Goal: Information Seeking & Learning: Learn about a topic

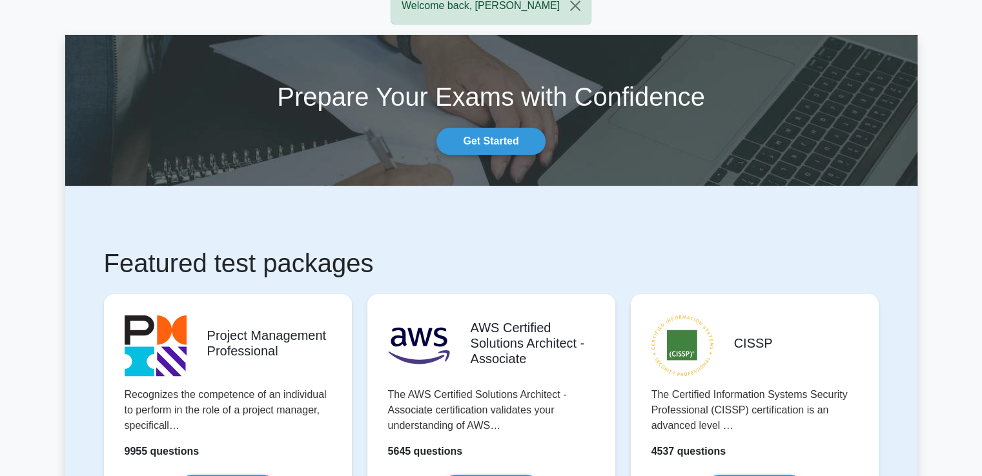
scroll to position [194, 0]
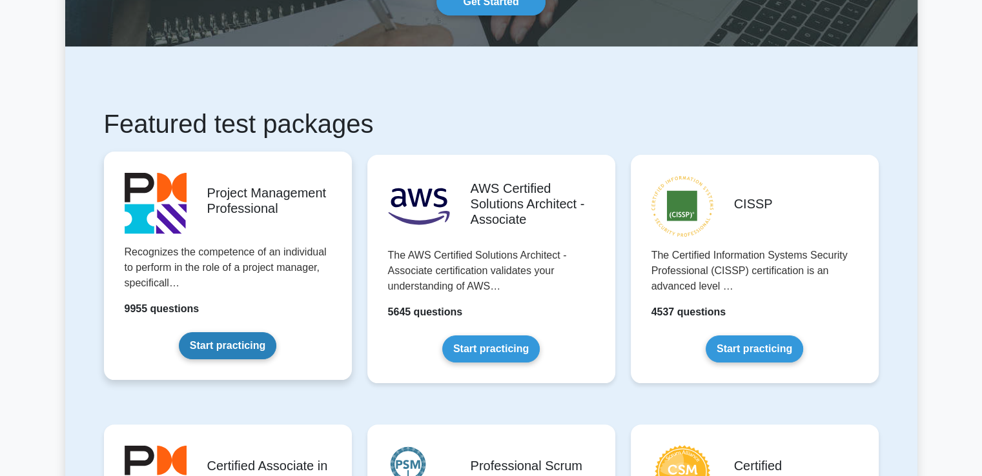
click at [179, 333] on link "Start practicing" at bounding box center [227, 346] width 97 height 27
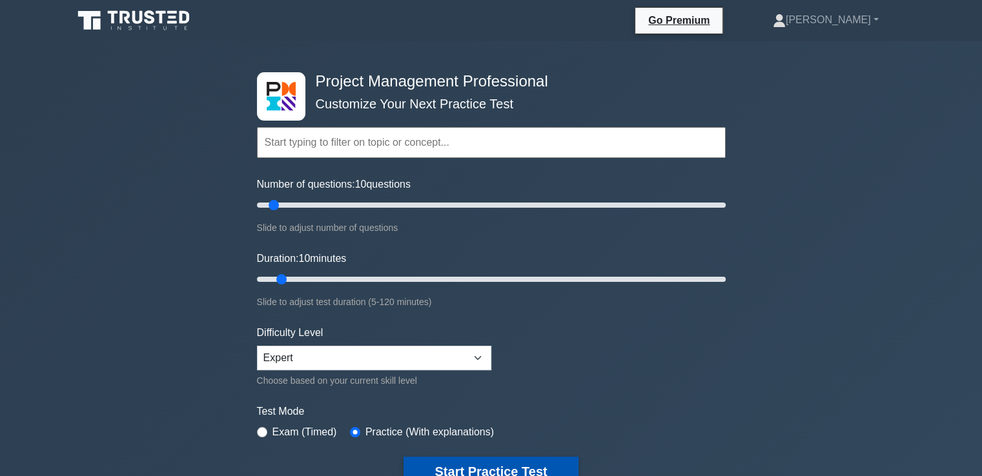
scroll to position [129, 0]
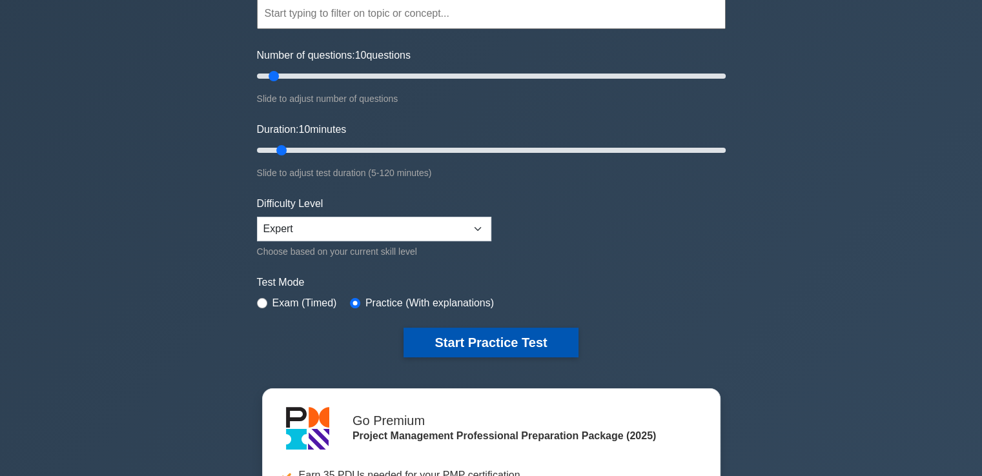
click at [433, 339] on button "Start Practice Test" at bounding box center [491, 343] width 174 height 30
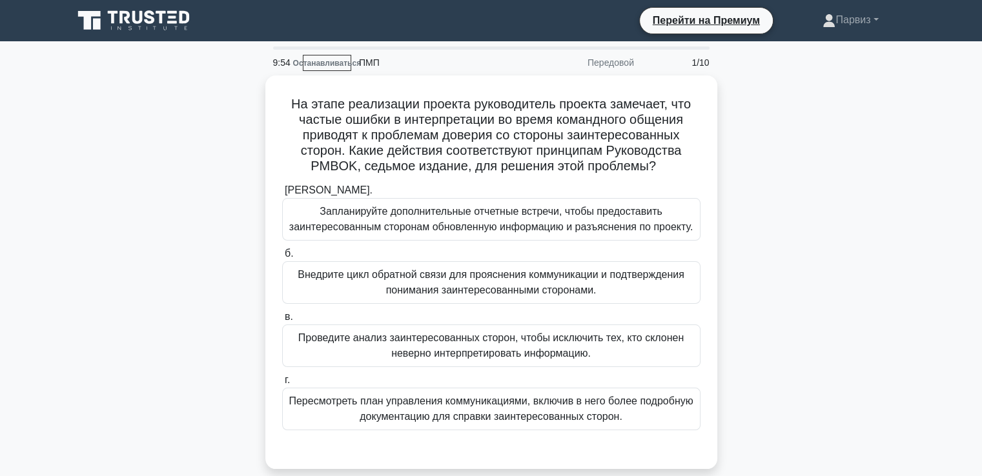
click at [816, 138] on div "На этапе реализации проекта руководитель проекта замечает, что частые ошибки в …" at bounding box center [491, 280] width 852 height 409
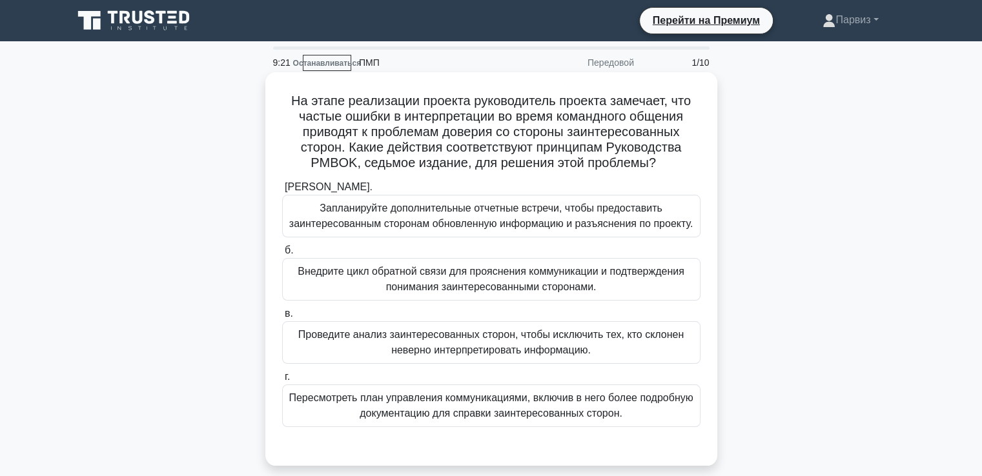
click at [458, 226] on font "Запланируйте дополнительные отчетные встречи, чтобы предоставить заинтересованн…" at bounding box center [491, 216] width 404 height 26
click at [282, 192] on input "а. Запланируйте дополнительные отчетные встречи, чтобы предоставить заинтересов…" at bounding box center [282, 187] width 0 height 8
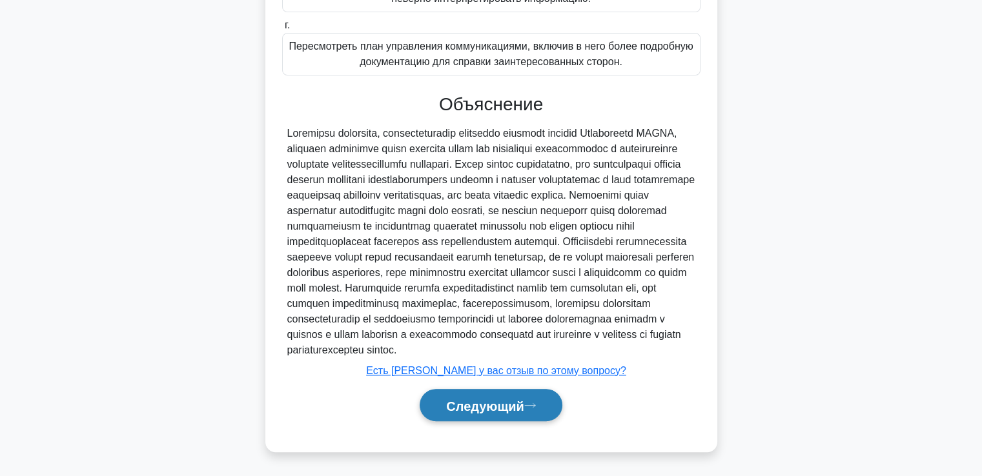
click at [446, 401] on font "Следующий" at bounding box center [485, 406] width 78 height 14
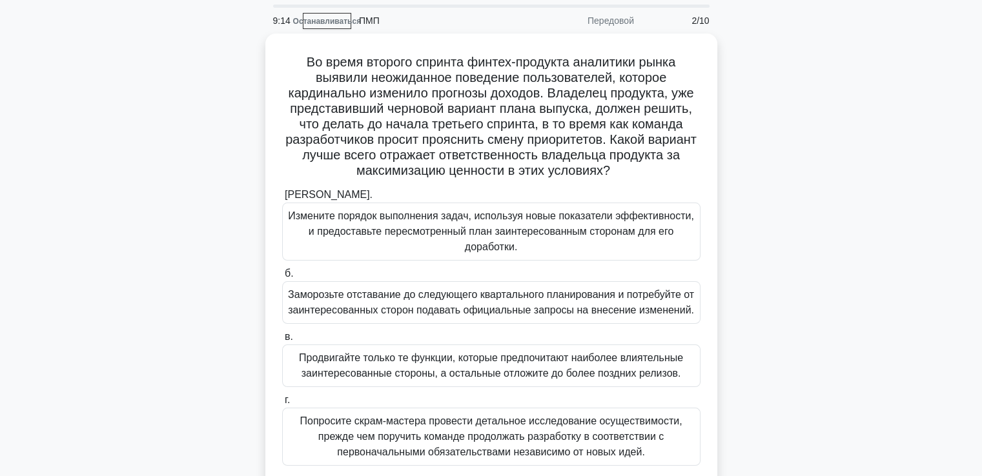
scroll to position [65, 0]
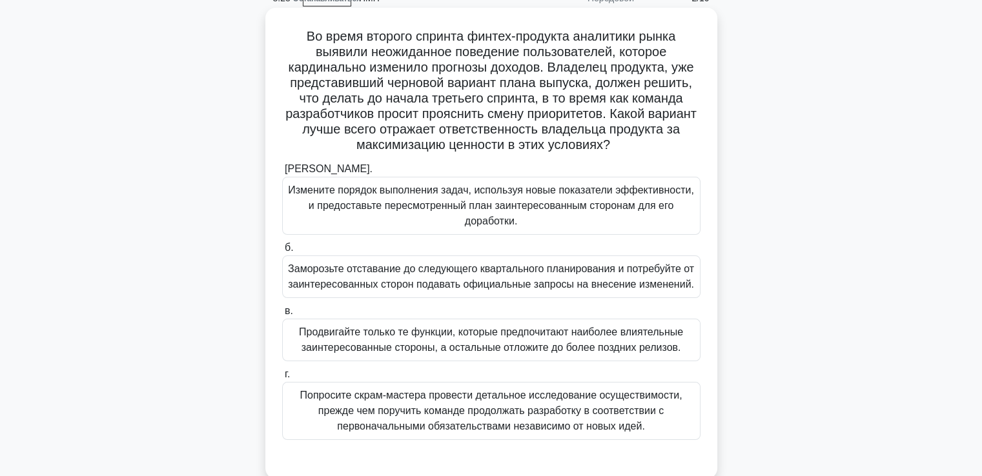
click at [426, 202] on font "Измените порядок выполнения задач, используя новые показатели эффективности, и …" at bounding box center [491, 206] width 406 height 42
click at [282, 174] on input "а. Измените порядок выполнения задач, используя новые показатели эффективности,…" at bounding box center [282, 169] width 0 height 8
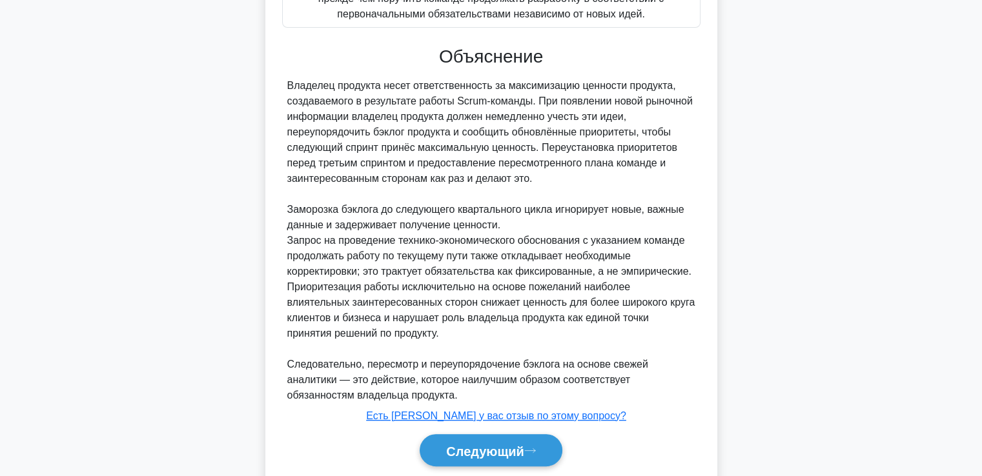
scroll to position [522, 0]
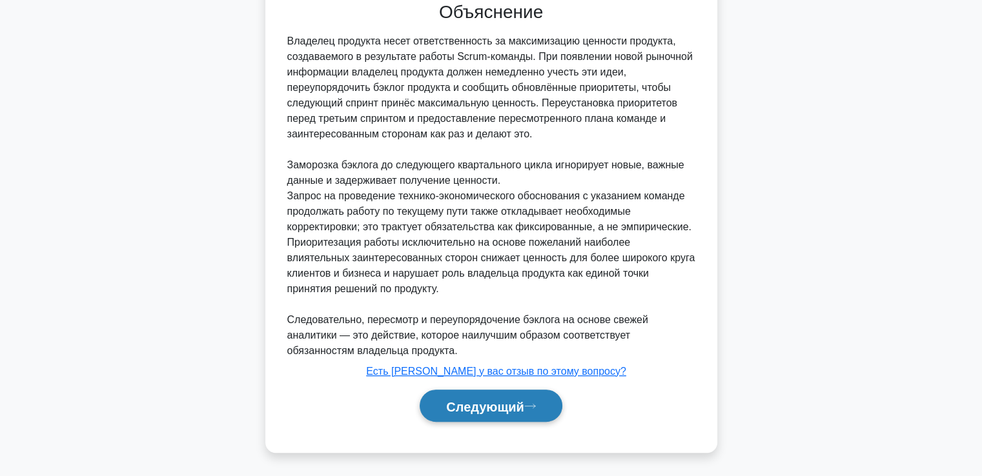
click at [472, 414] on button "Следующий" at bounding box center [491, 406] width 143 height 33
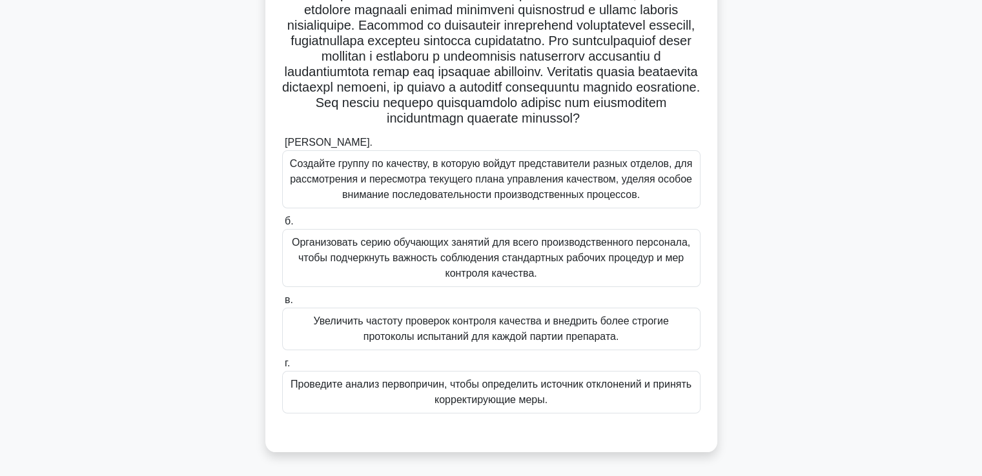
scroll to position [129, 0]
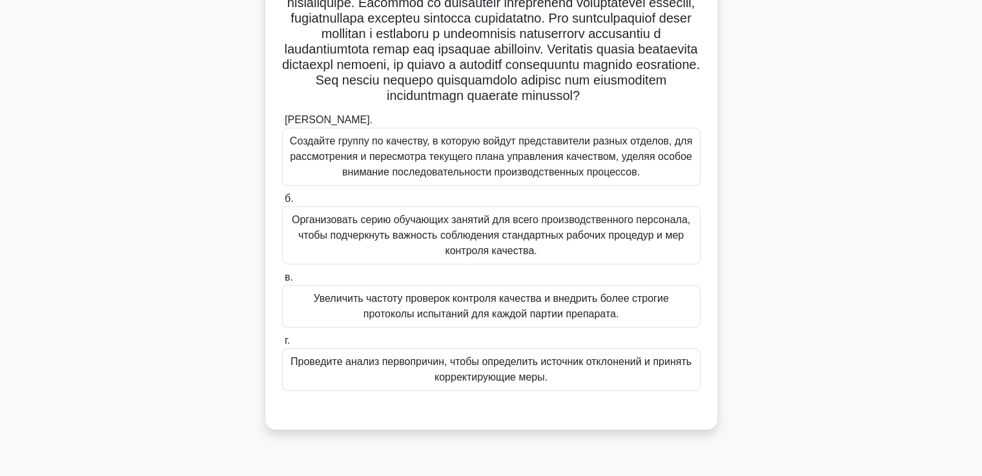
click at [452, 375] on font "Проведите анализ первопричин, чтобы определить источник отклонений и принять ко…" at bounding box center [491, 369] width 401 height 26
click at [282, 345] on input "г. Проведите анализ первопричин, чтобы определить источник отклонений и принять…" at bounding box center [282, 341] width 0 height 8
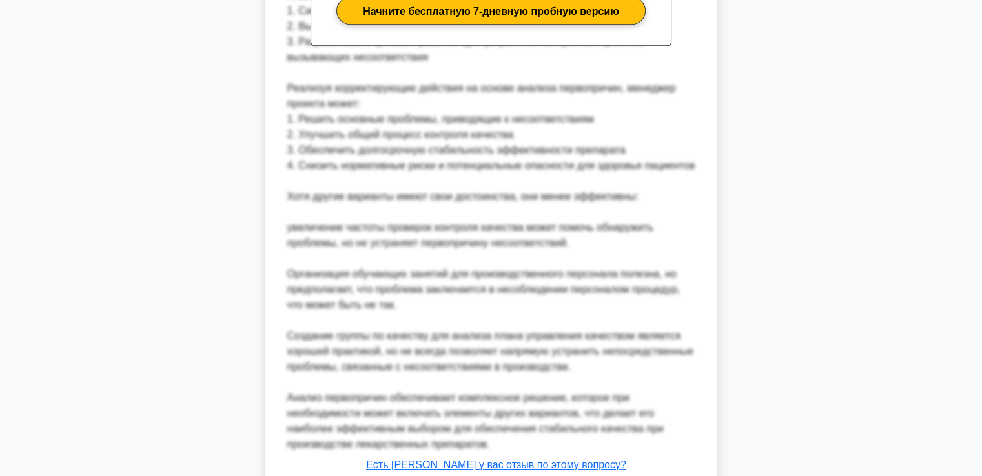
scroll to position [770, 0]
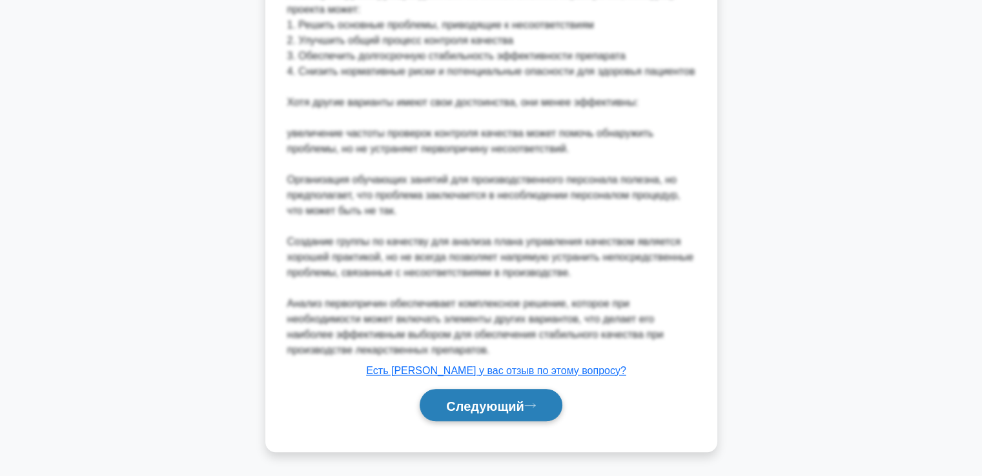
click at [494, 398] on button "Следующий" at bounding box center [491, 405] width 143 height 33
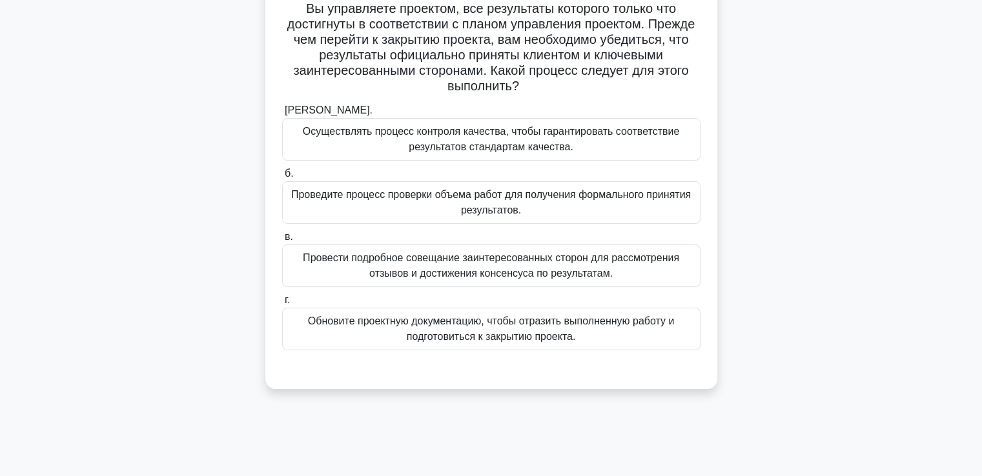
scroll to position [28, 0]
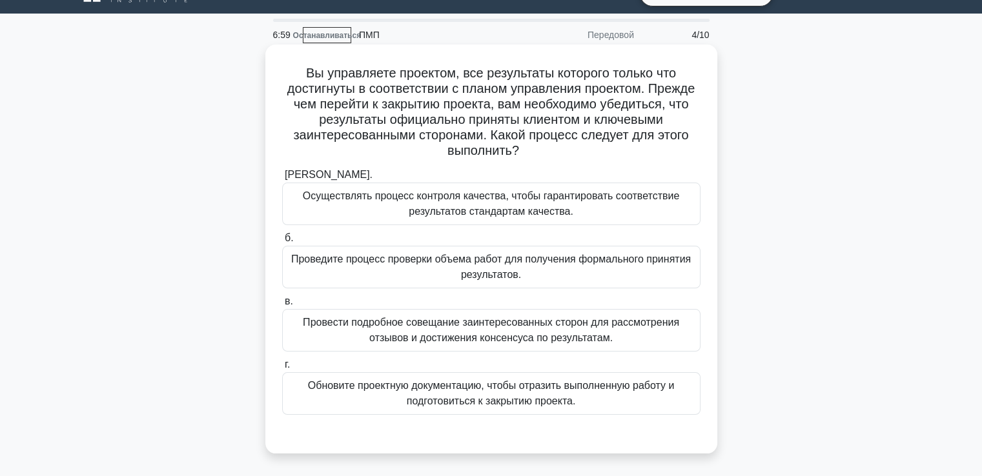
click at [429, 271] on font "Проведите процесс проверки объема работ для получения формального принятия резу…" at bounding box center [491, 267] width 407 height 31
click at [282, 243] on input "б. Проведите процесс проверки объема работ для получения формального принятия р…" at bounding box center [282, 238] width 0 height 8
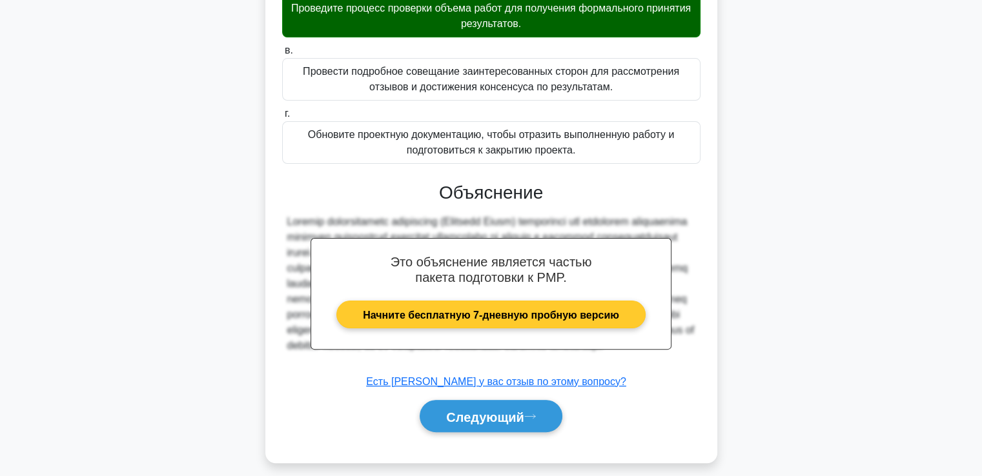
scroll to position [289, 0]
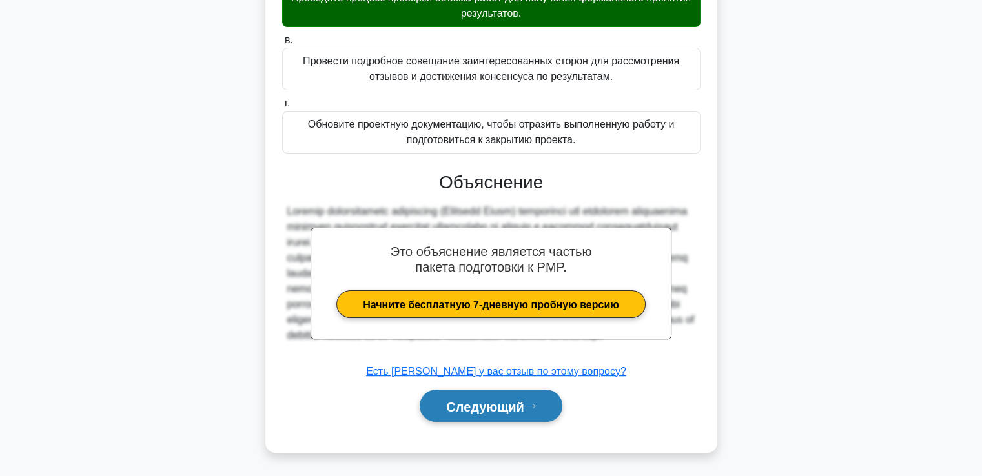
click at [468, 396] on button "Следующий" at bounding box center [491, 406] width 143 height 33
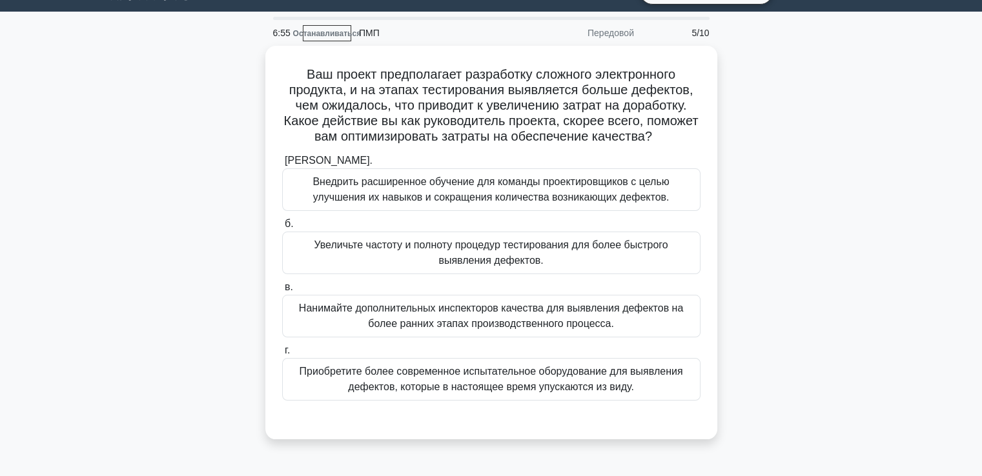
scroll to position [28, 0]
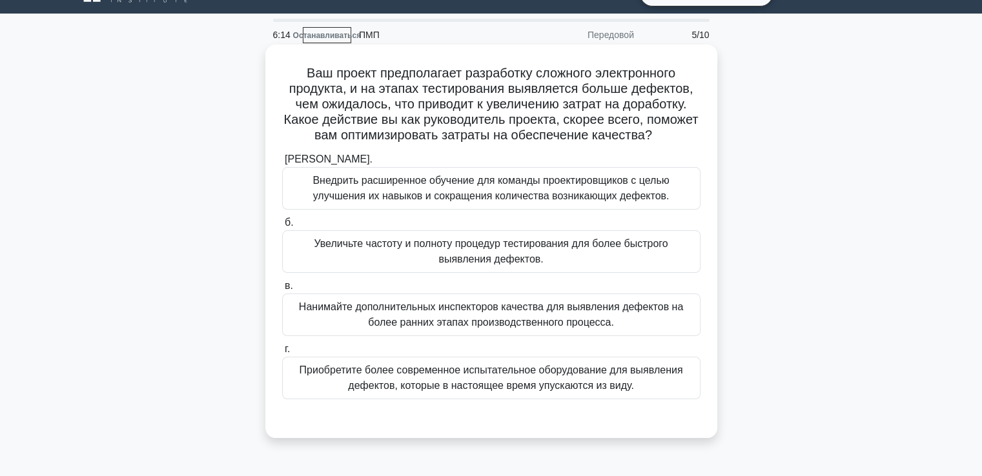
click at [460, 380] on font "Приобретите более современное испытательное оборудование для выявления дефектов…" at bounding box center [492, 378] width 384 height 26
click at [282, 354] on input "г. Приобретите более современное испытательное оборудование для выявления дефек…" at bounding box center [282, 349] width 0 height 8
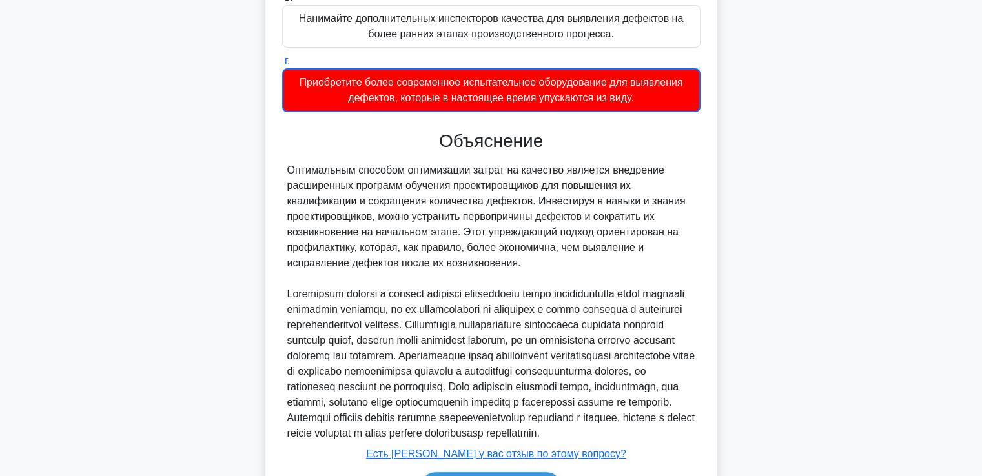
scroll to position [414, 0]
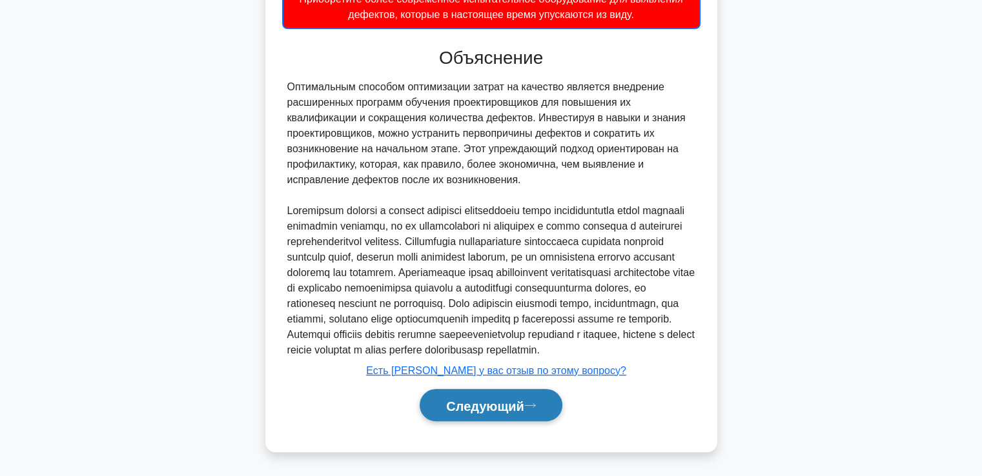
click at [464, 409] on font "Следующий" at bounding box center [485, 406] width 78 height 14
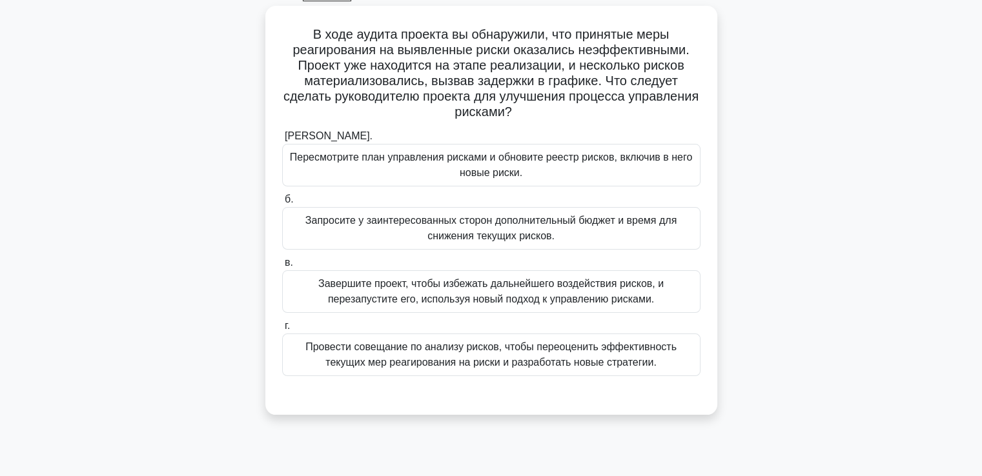
scroll to position [92, 0]
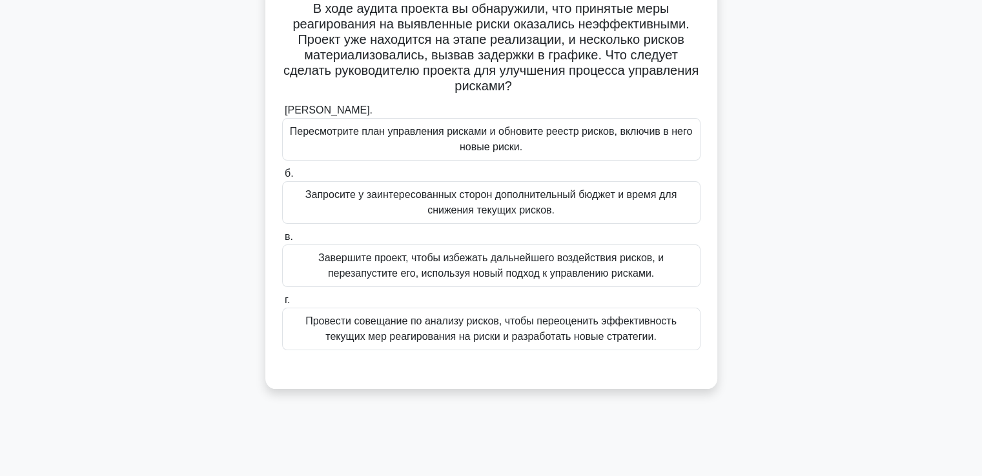
click at [385, 336] on font "Провести совещание по анализу рисков, чтобы переоценить эффективность текущих м…" at bounding box center [490, 329] width 371 height 26
click at [282, 305] on input "г. Провести совещание по анализу рисков, чтобы переоценить эффективность текущи…" at bounding box center [282, 300] width 0 height 8
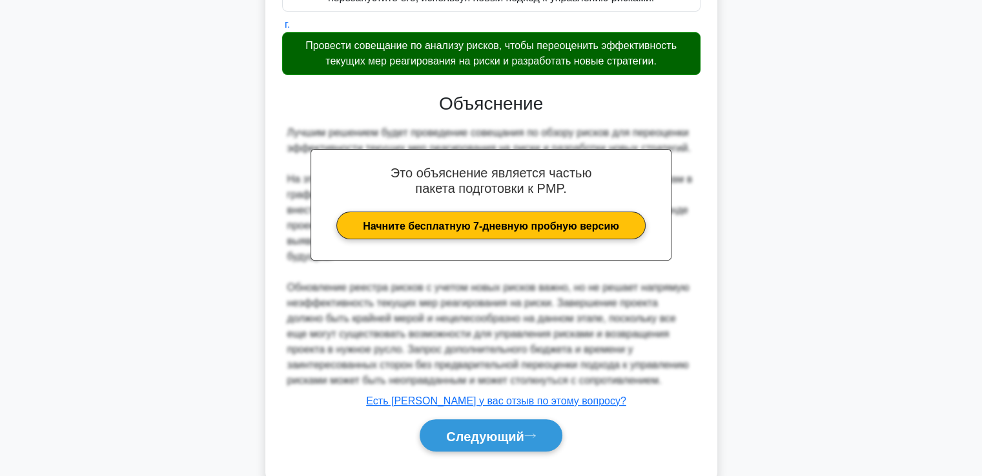
scroll to position [382, 0]
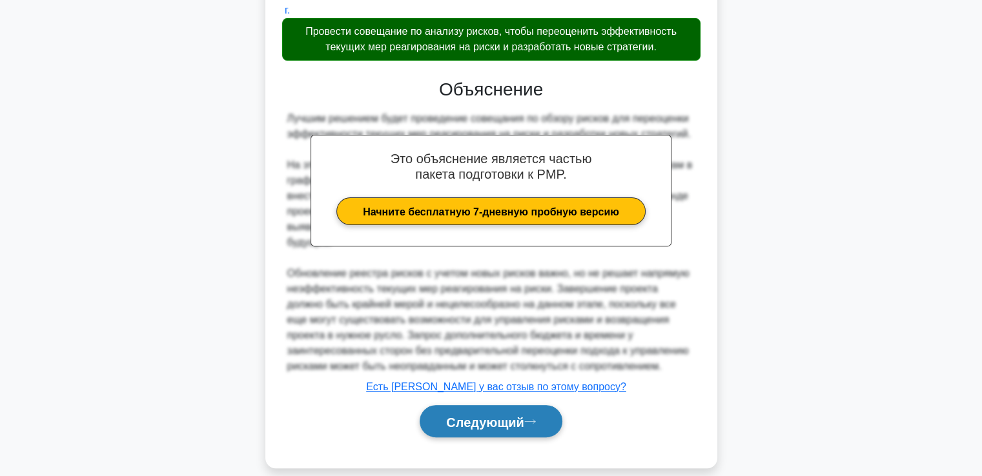
click at [486, 415] on font "Следующий" at bounding box center [485, 422] width 78 height 14
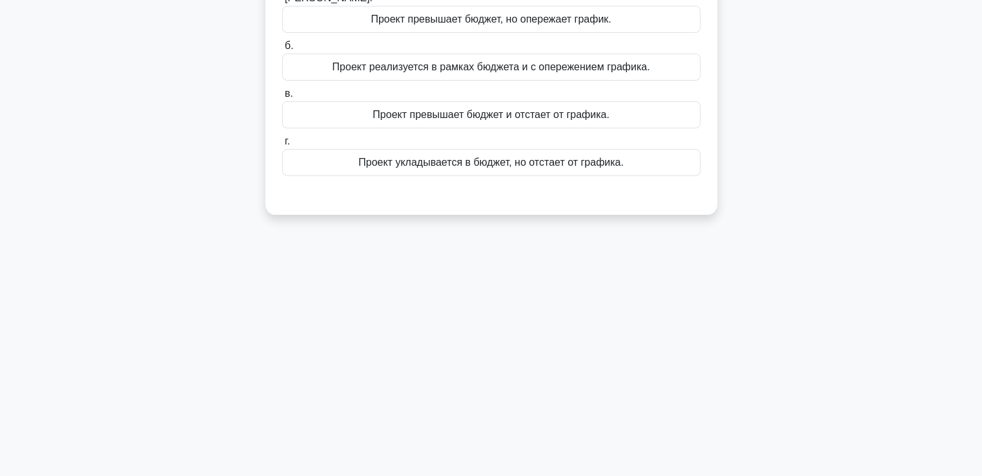
scroll to position [92, 0]
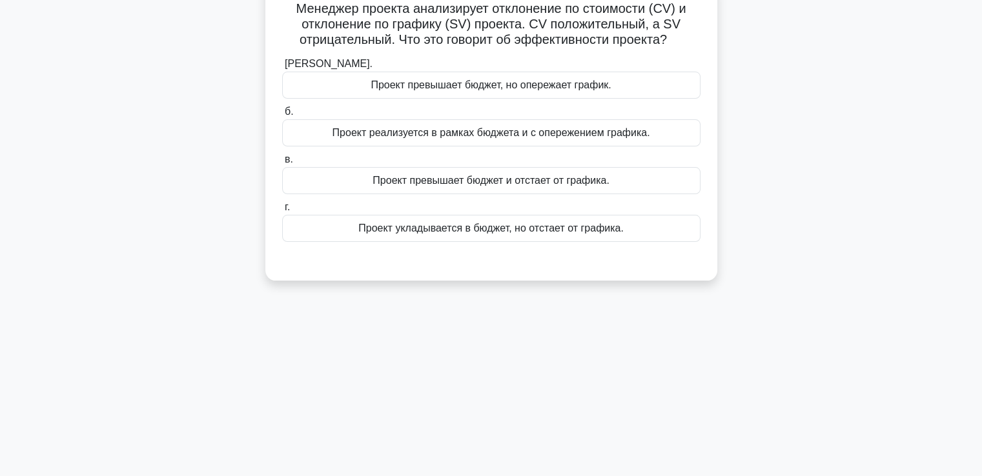
click at [387, 231] on font "Проект укладывается в бюджет, но отстает от графика." at bounding box center [490, 228] width 265 height 11
click at [282, 212] on input "г. Проект укладывается в бюджет, но отстает от графика." at bounding box center [282, 207] width 0 height 8
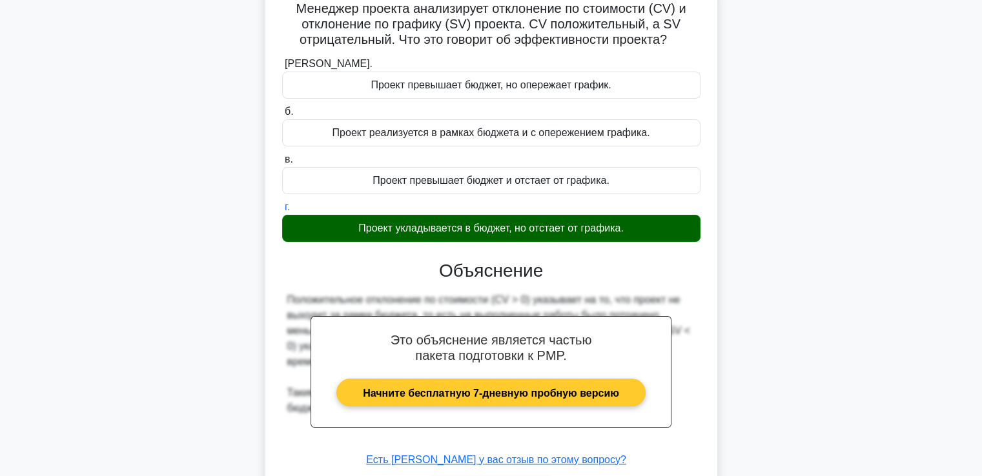
scroll to position [221, 0]
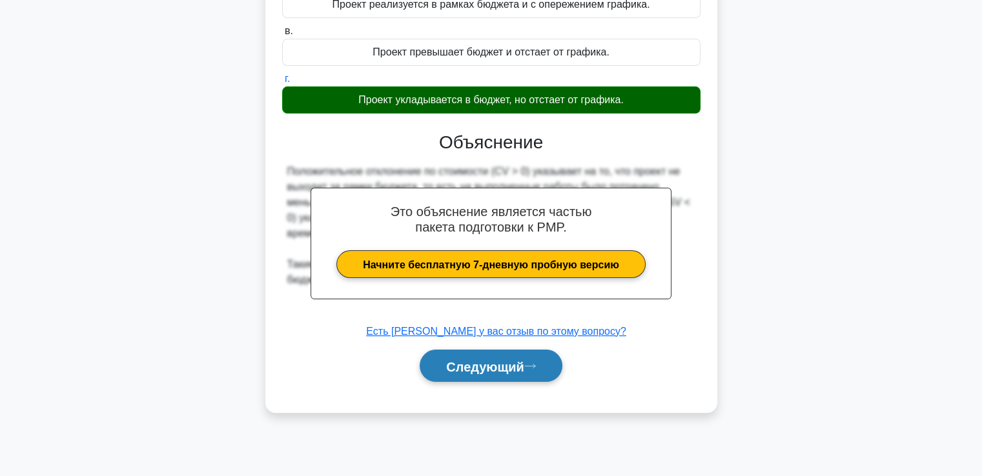
click at [450, 356] on button "Следующий" at bounding box center [491, 366] width 143 height 33
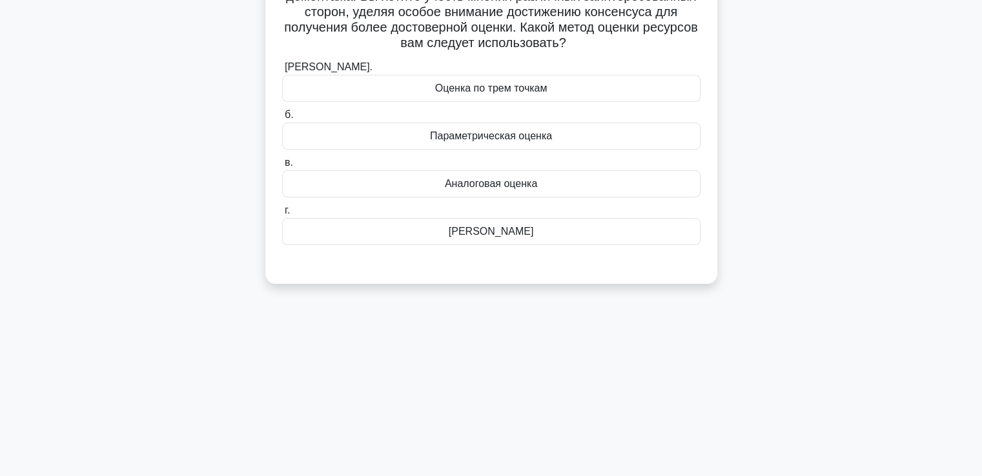
scroll to position [28, 0]
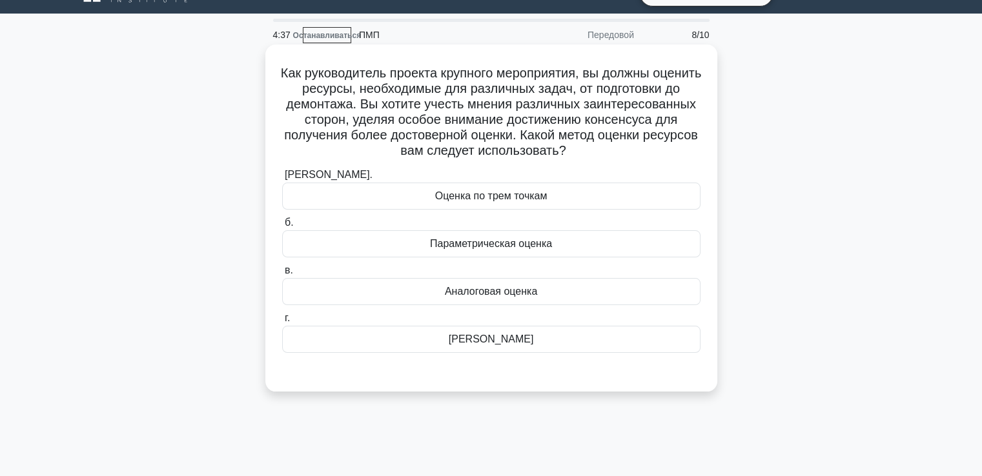
click at [494, 204] on font "Оценка по трем точкам" at bounding box center [491, 196] width 112 height 15
click at [282, 179] on input "а. Оценка по трем точкам" at bounding box center [282, 175] width 0 height 8
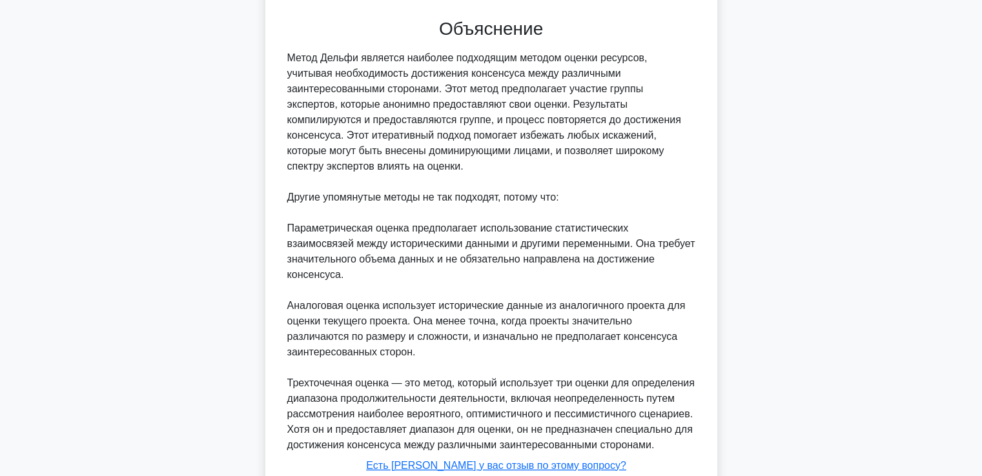
scroll to position [476, 0]
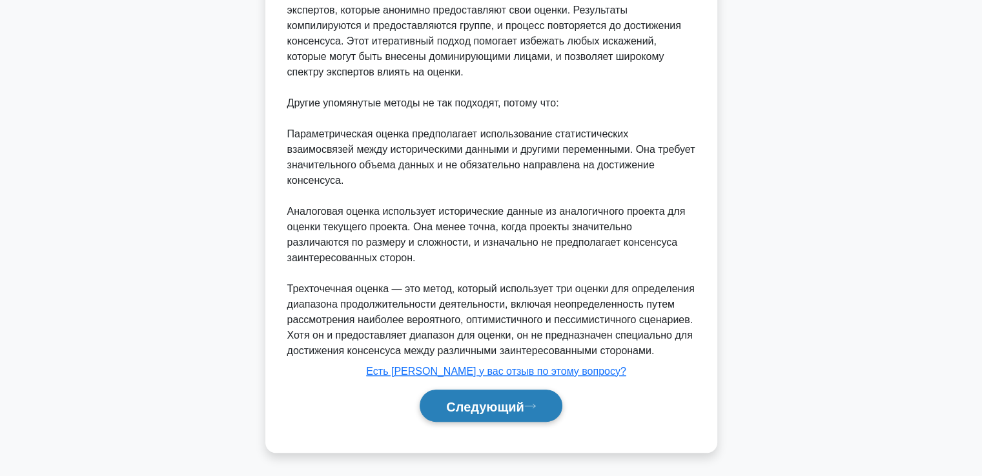
click at [475, 400] on font "Следующий" at bounding box center [485, 407] width 78 height 14
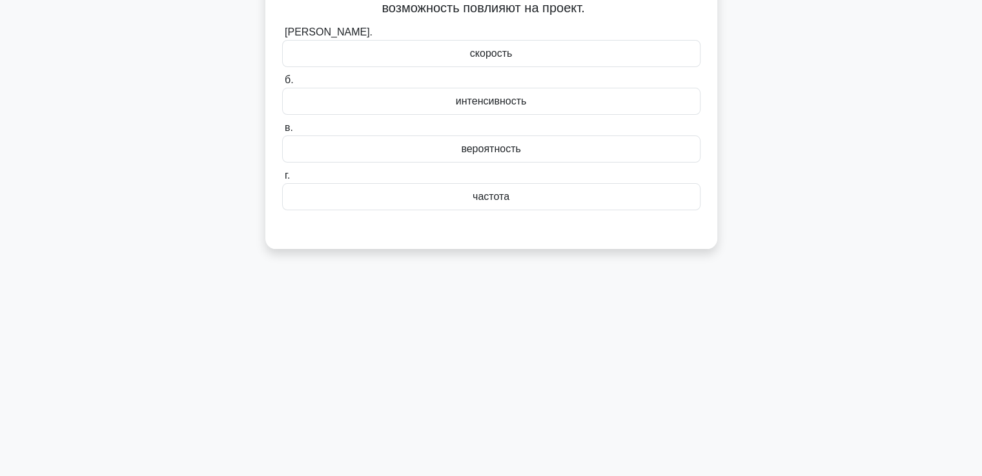
scroll to position [0, 0]
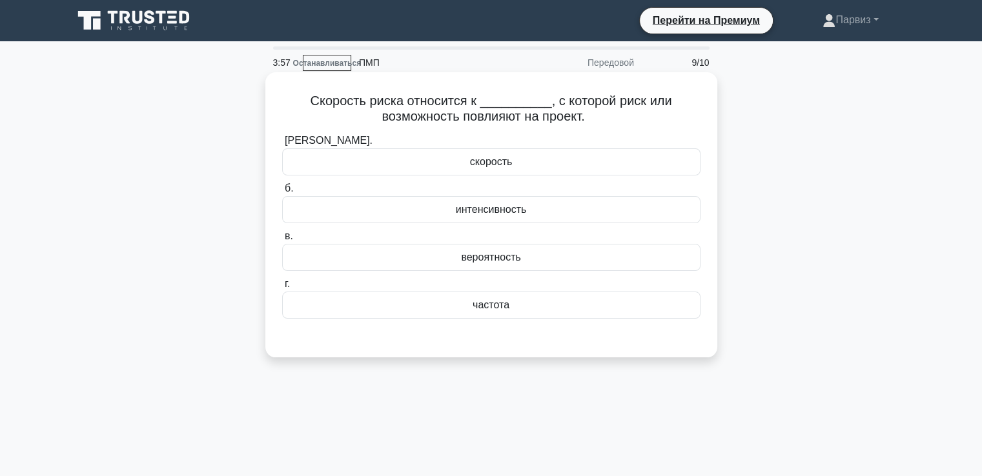
click at [493, 263] on font "вероятность" at bounding box center [490, 257] width 59 height 11
click at [282, 241] on input "в. вероятность" at bounding box center [282, 236] width 0 height 8
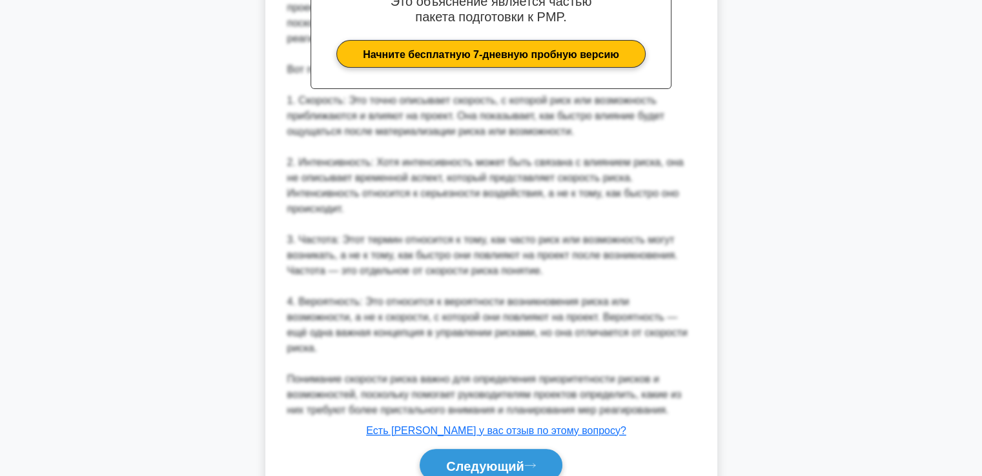
scroll to position [445, 0]
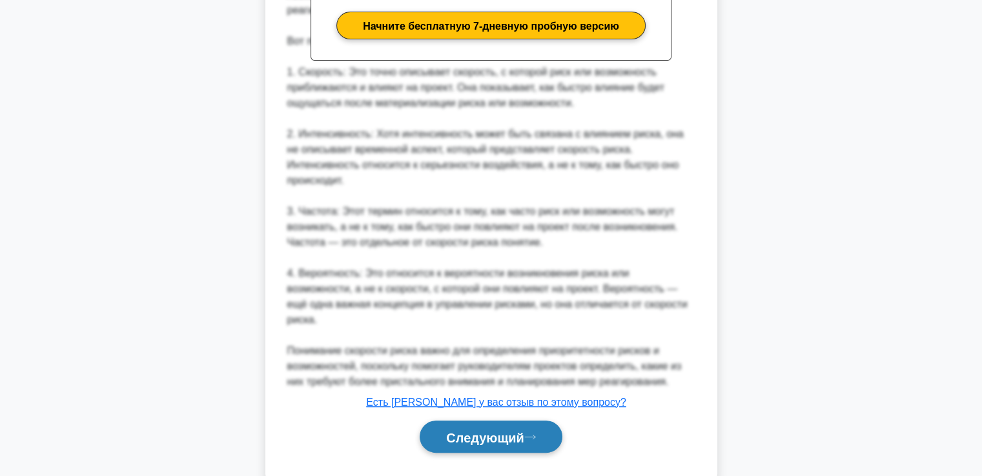
click at [498, 431] on font "Следующий" at bounding box center [485, 438] width 78 height 14
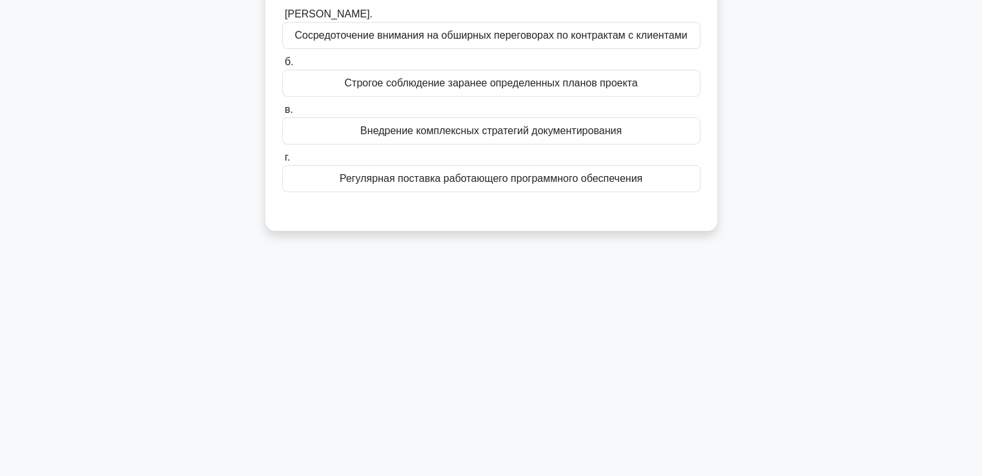
scroll to position [0, 0]
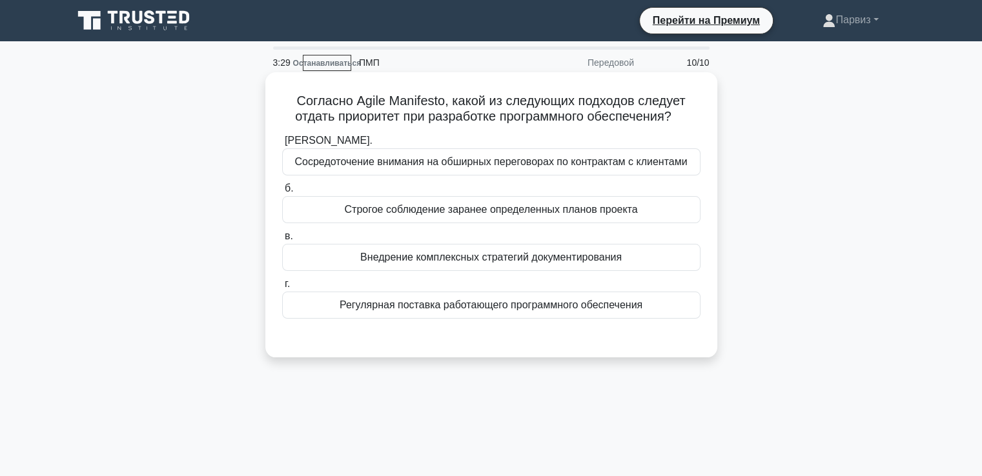
click at [439, 311] on font "Регулярная поставка работающего программного обеспечения" at bounding box center [491, 305] width 303 height 11
click at [282, 289] on input "г. Регулярная поставка работающего программного обеспечения" at bounding box center [282, 284] width 0 height 8
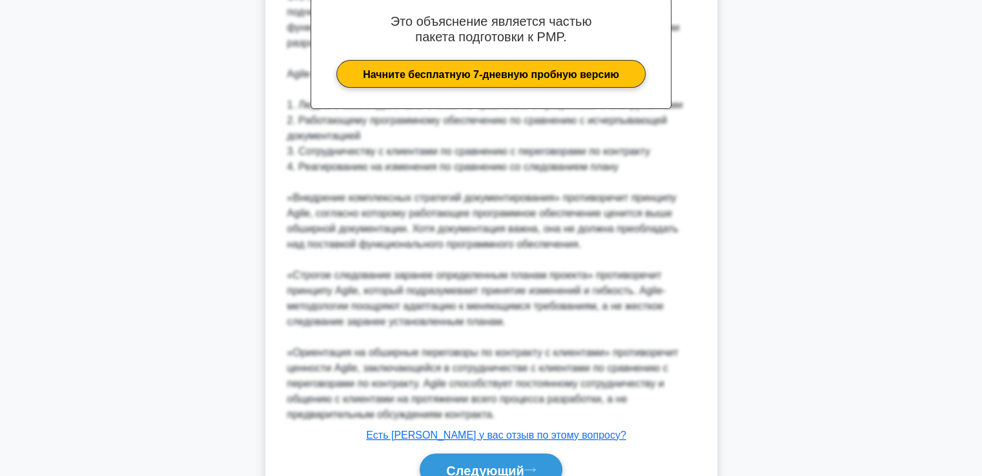
scroll to position [460, 0]
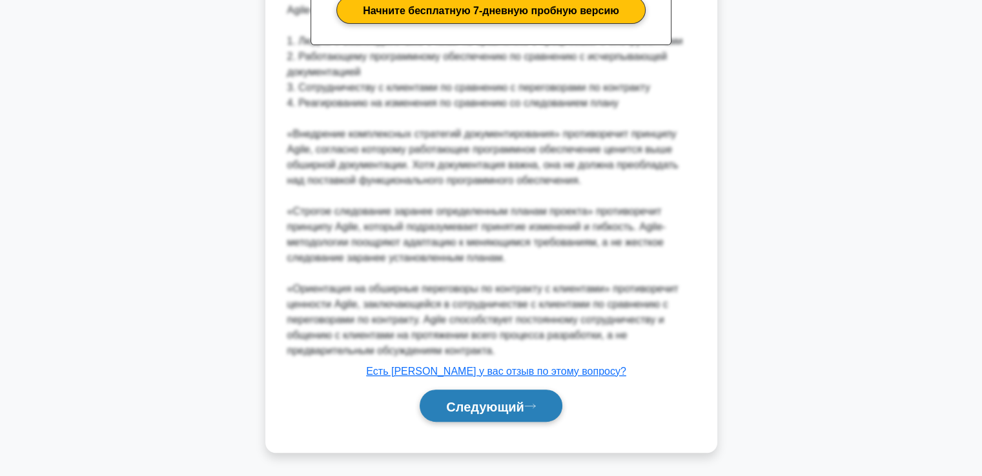
click at [481, 404] on font "Следующий" at bounding box center [485, 407] width 78 height 14
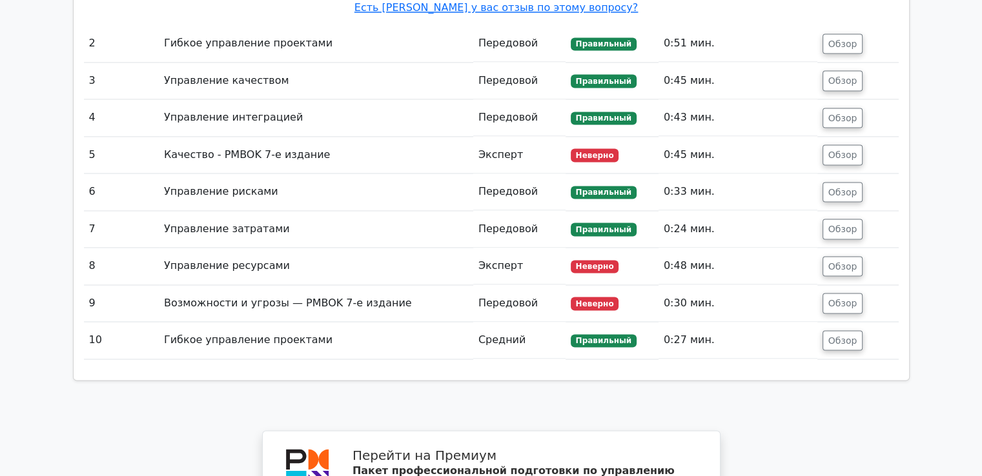
scroll to position [2001, 0]
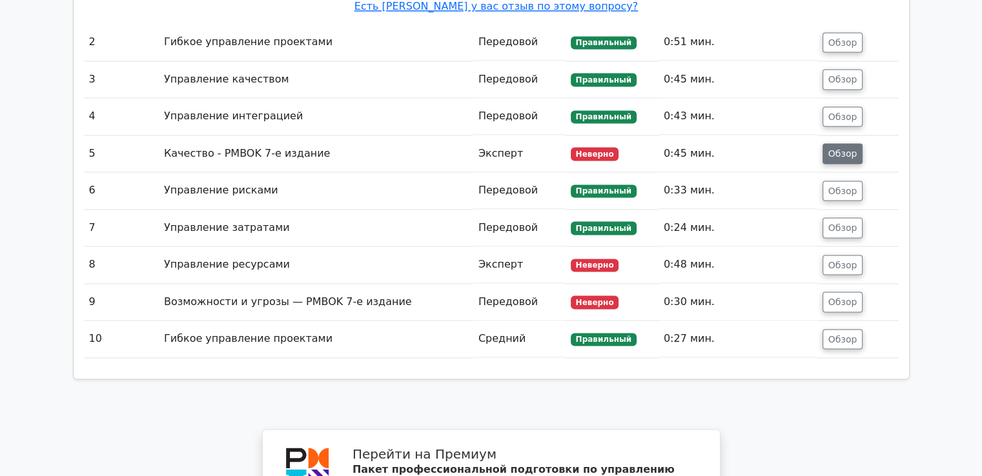
click at [832, 148] on font "Обзор" at bounding box center [842, 153] width 29 height 10
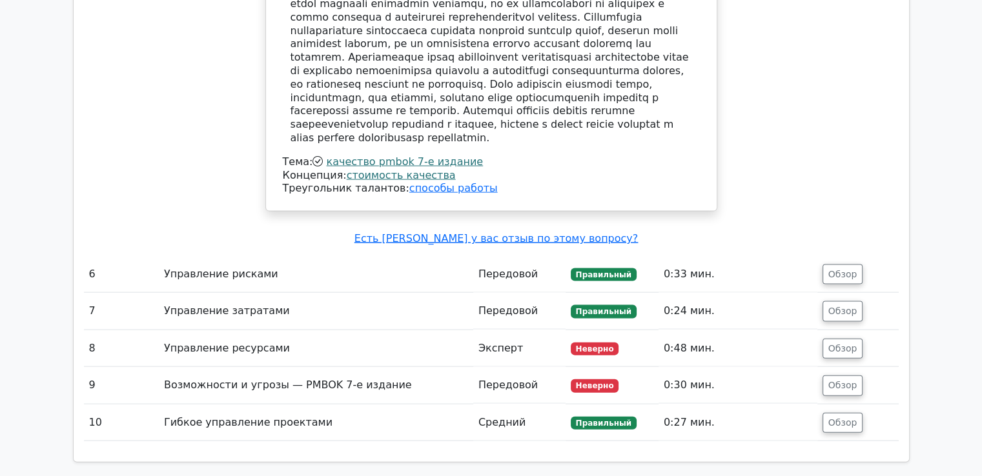
scroll to position [2841, 0]
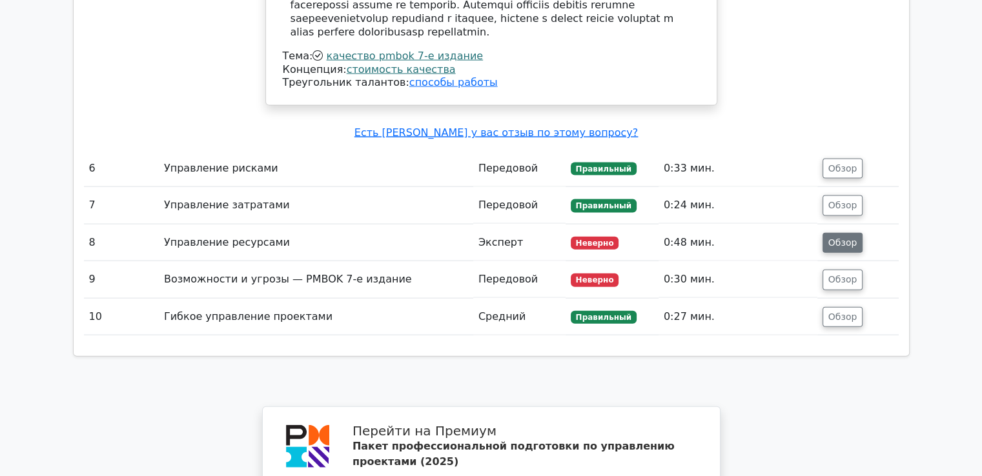
click at [843, 238] on font "Обзор" at bounding box center [842, 243] width 29 height 10
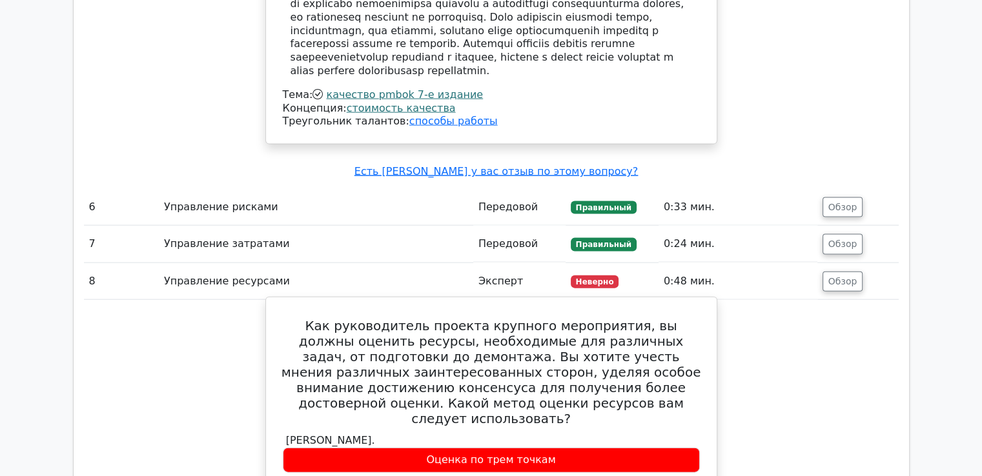
scroll to position [2712, 0]
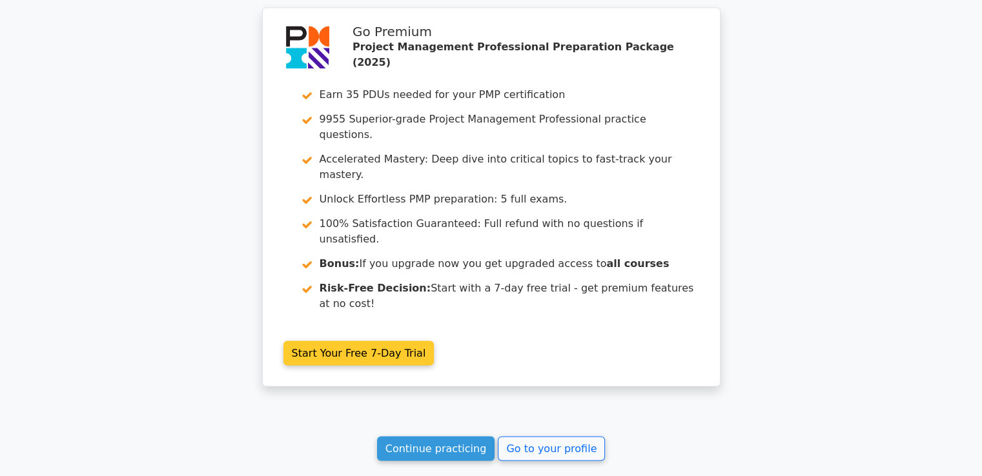
scroll to position [2368, 0]
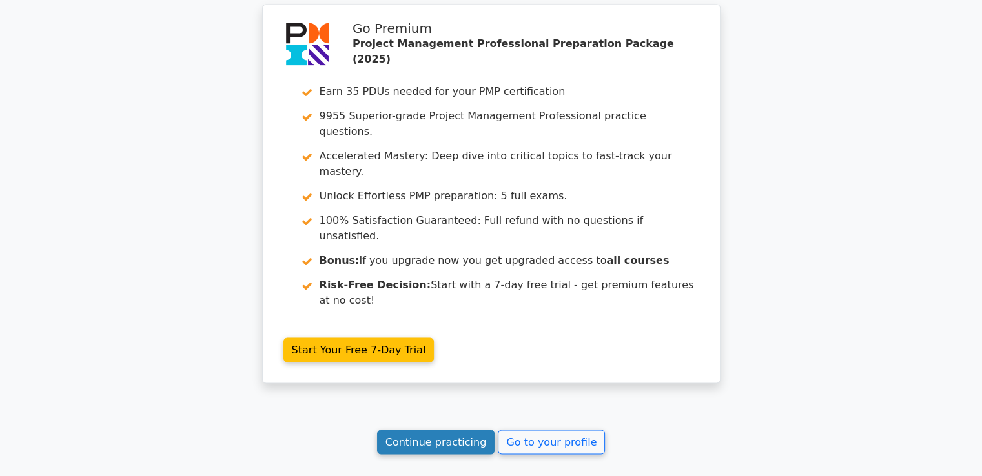
click at [443, 430] on link "Continue practicing" at bounding box center [436, 442] width 118 height 25
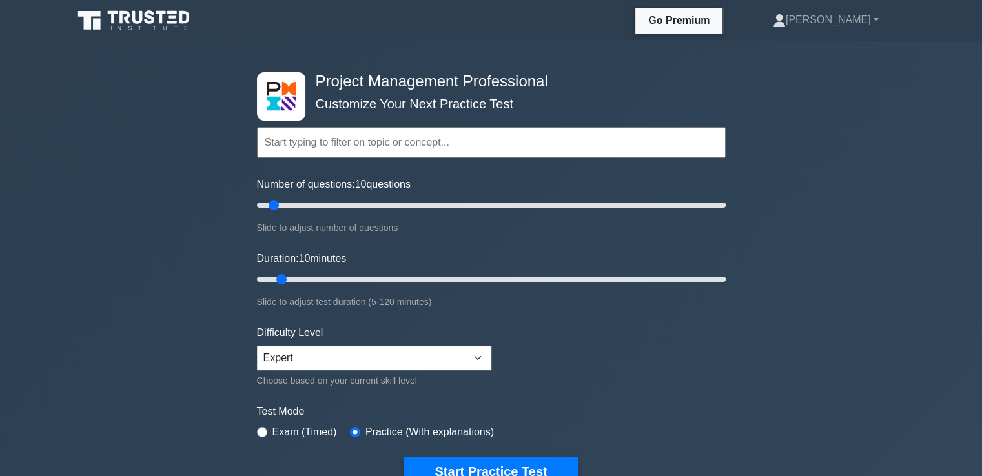
scroll to position [194, 0]
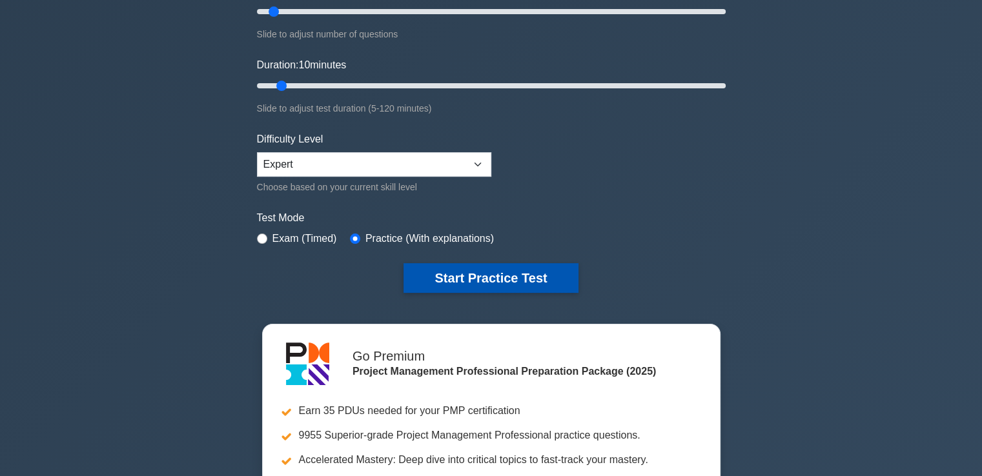
click at [530, 280] on button "Start Practice Test" at bounding box center [491, 278] width 174 height 30
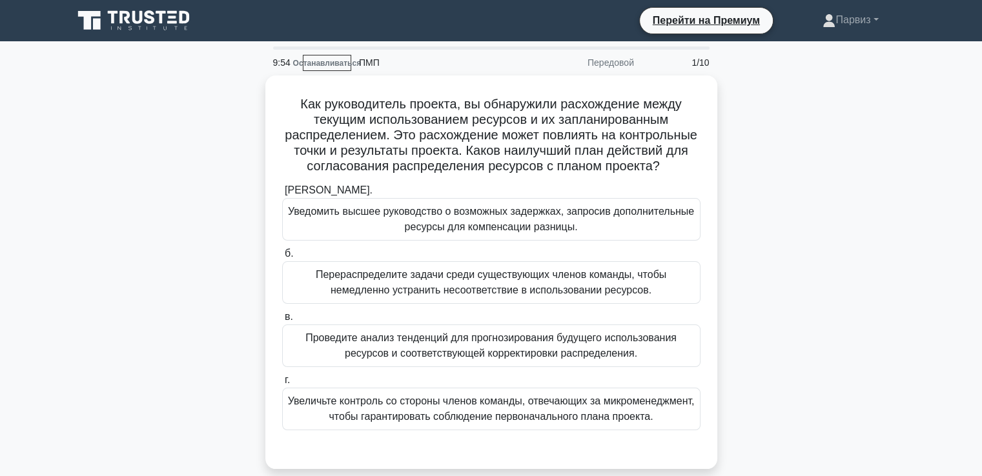
click at [829, 165] on div "Как руководитель проекта, вы обнаружили расхождение между текущим использование…" at bounding box center [491, 280] width 852 height 409
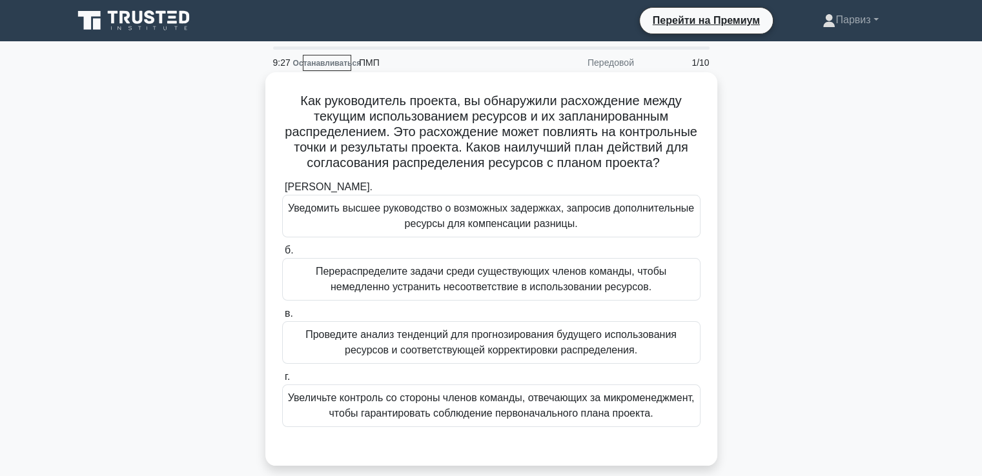
click at [390, 358] on font "Проведите анализ тенденций для прогнозирования будущего использования ресурсов …" at bounding box center [491, 342] width 407 height 31
click at [282, 318] on input "в. Проведите анализ тенденций для прогнозирования будущего использования ресурс…" at bounding box center [282, 314] width 0 height 8
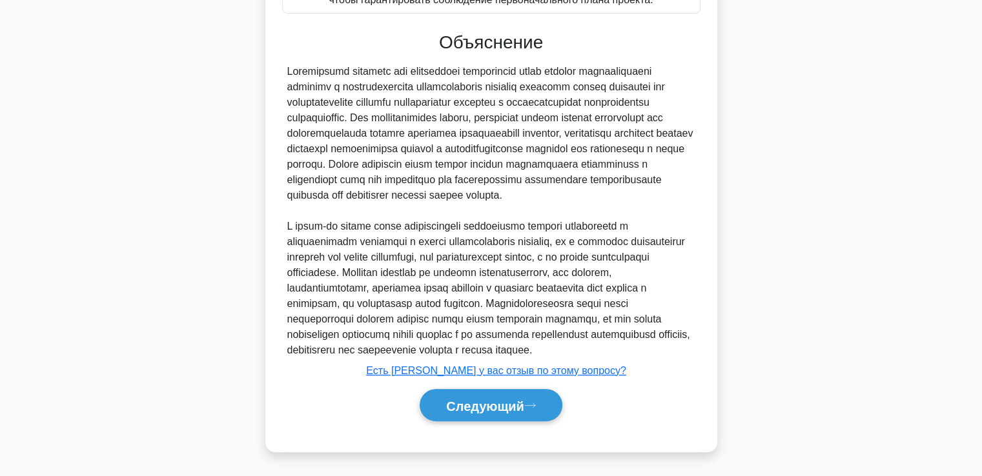
scroll to position [452, 0]
click at [495, 417] on button "Следующий" at bounding box center [491, 405] width 143 height 33
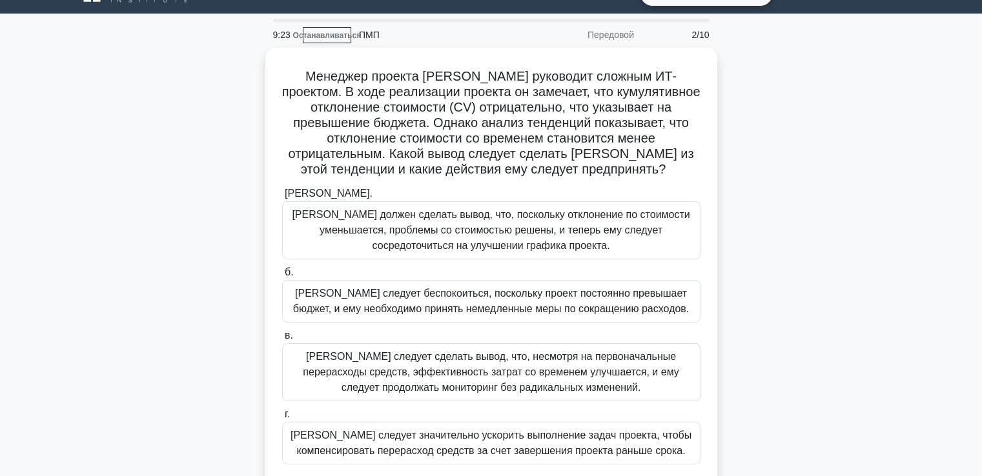
scroll to position [92, 0]
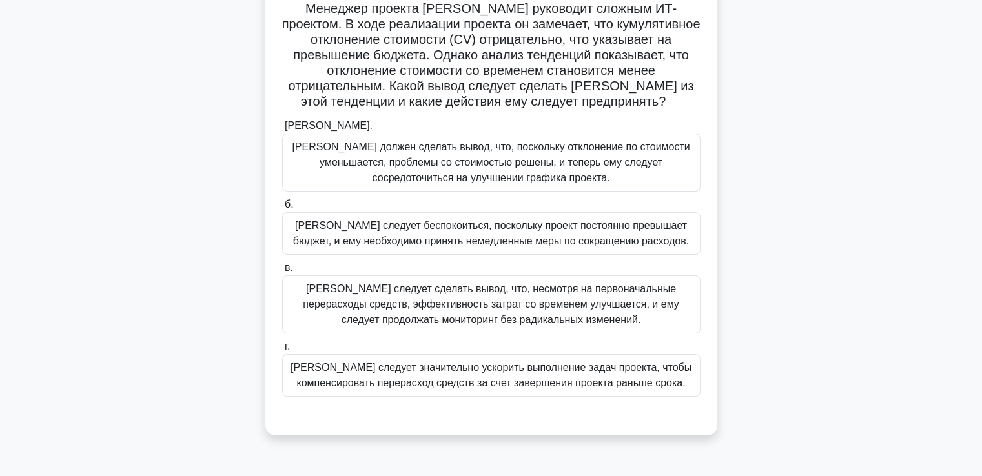
click at [414, 306] on font "Дэвиду следует сделать вывод, что, несмотря на первоначальные перерасходы средс…" at bounding box center [491, 304] width 376 height 42
click at [282, 272] on input "в. Дэвиду следует сделать вывод, что, несмотря на первоначальные перерасходы ср…" at bounding box center [282, 268] width 0 height 8
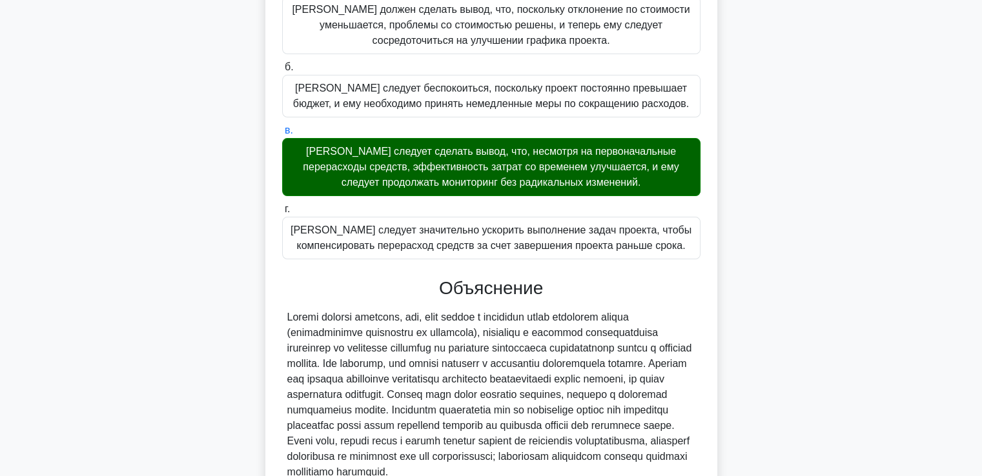
scroll to position [367, 0]
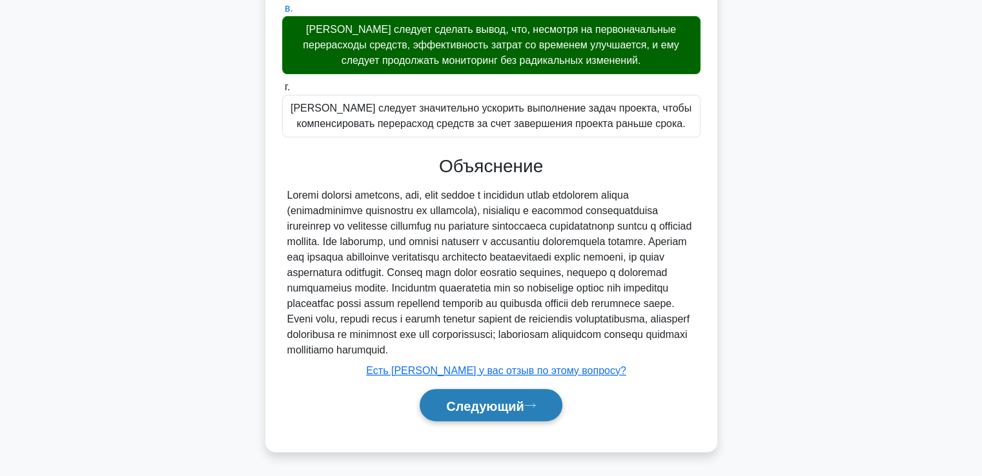
click at [496, 401] on font "Следующий" at bounding box center [485, 406] width 78 height 14
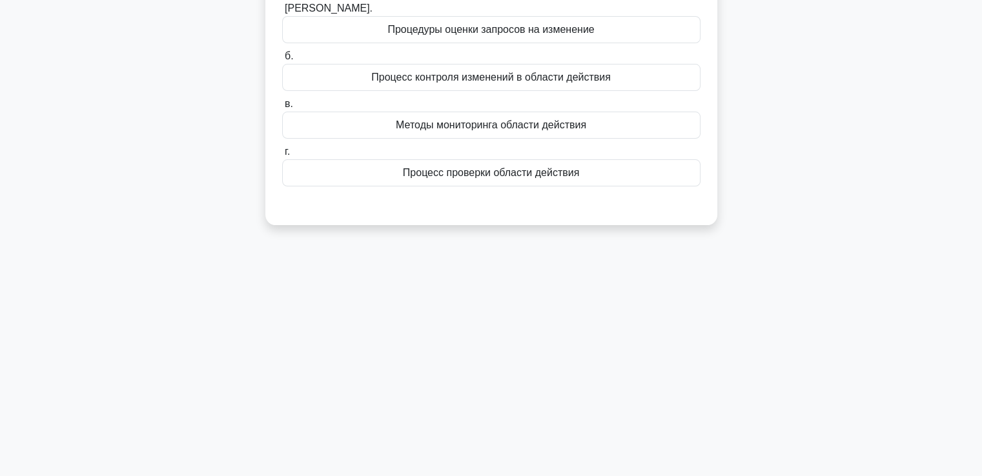
scroll to position [28, 0]
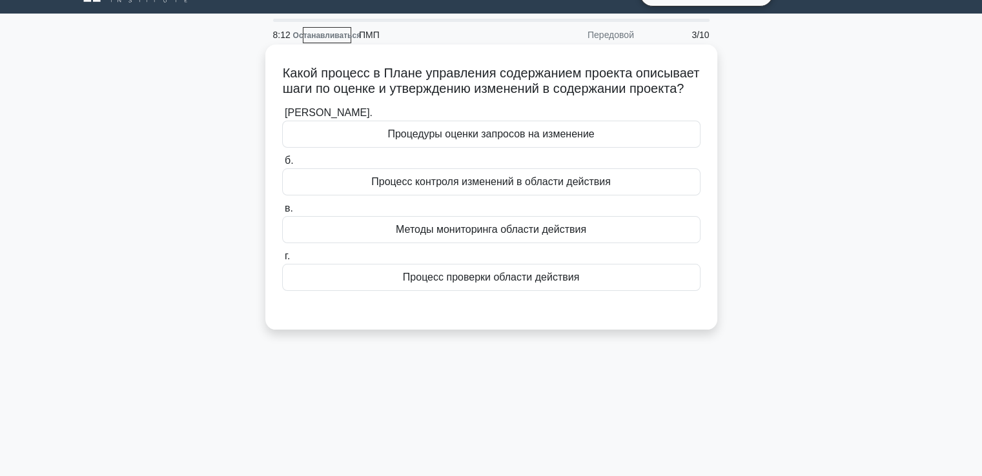
click at [406, 187] on font "Процесс контроля изменений в области действия" at bounding box center [491, 181] width 240 height 11
click at [282, 165] on input "б. Процесс контроля изменений в области действия" at bounding box center [282, 161] width 0 height 8
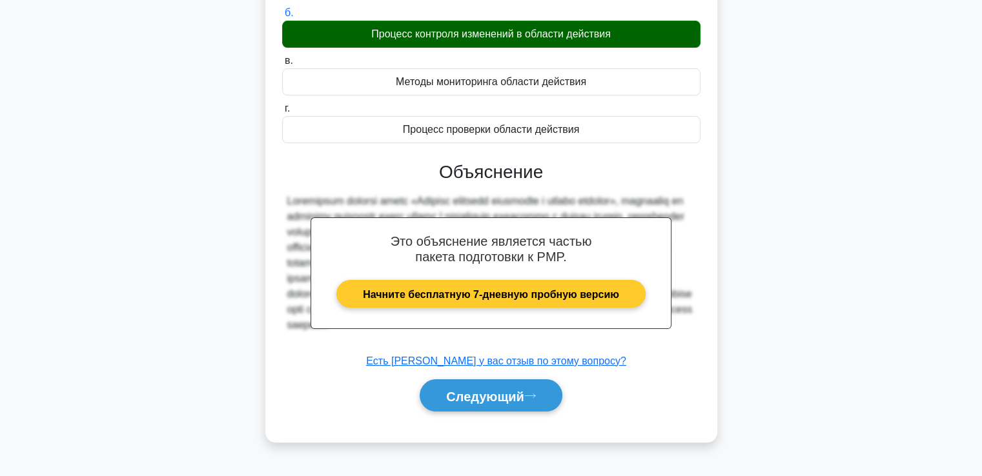
scroll to position [221, 0]
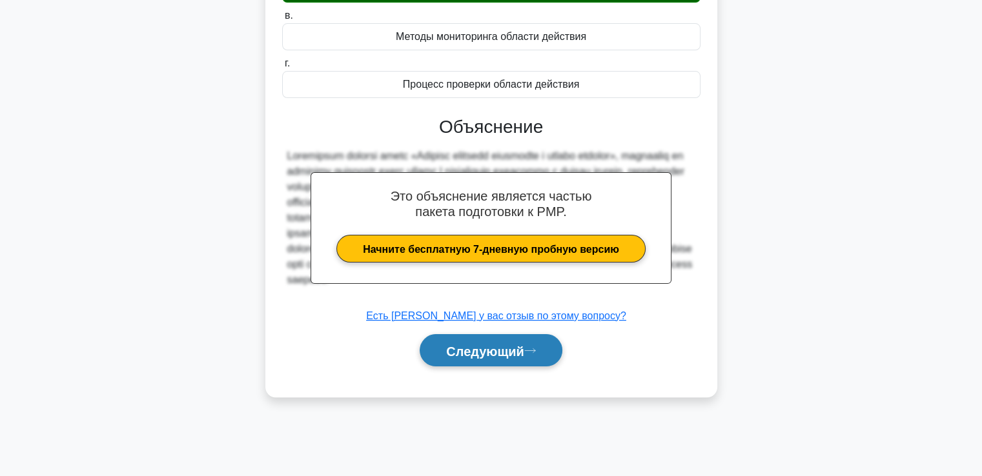
click at [475, 358] on font "Следующий" at bounding box center [485, 351] width 78 height 14
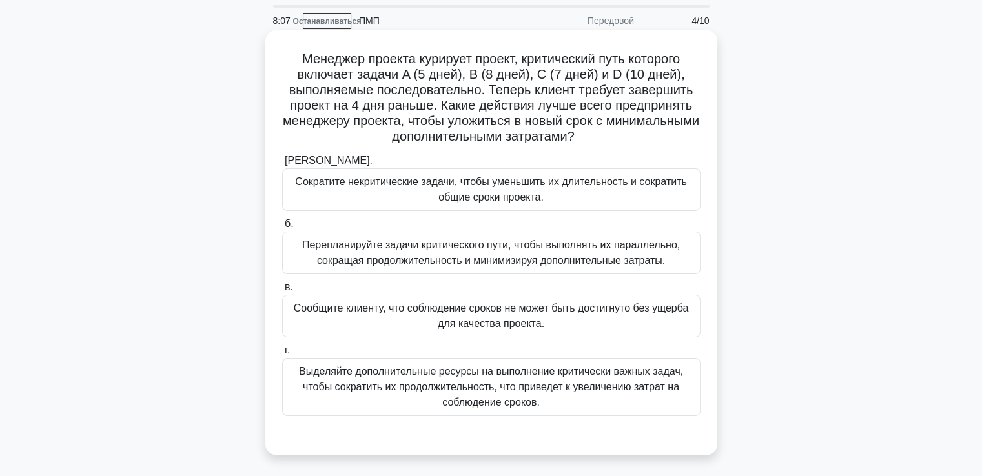
scroll to position [65, 0]
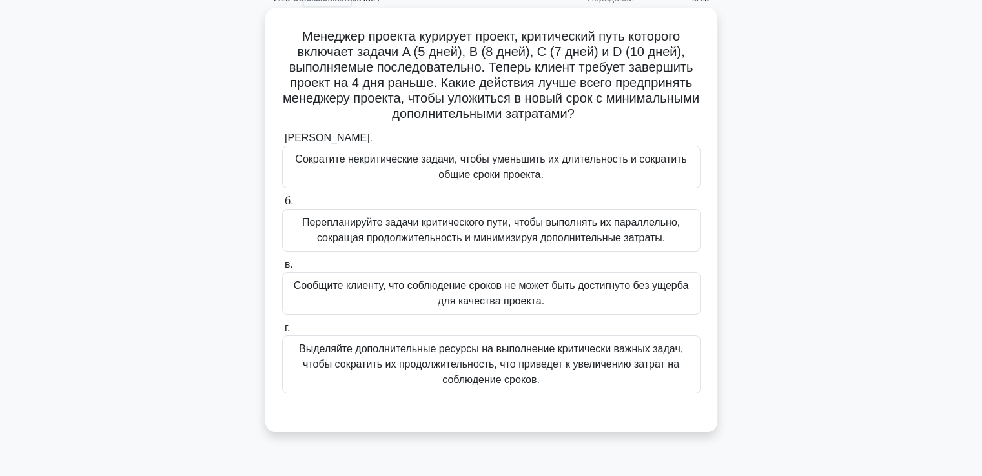
click at [409, 221] on font "Перепланируйте задачи критического пути, чтобы выполнять их параллельно, сокращ…" at bounding box center [491, 230] width 378 height 26
click at [282, 206] on input "б. Перепланируйте задачи критического пути, чтобы выполнять их параллельно, сок…" at bounding box center [282, 202] width 0 height 8
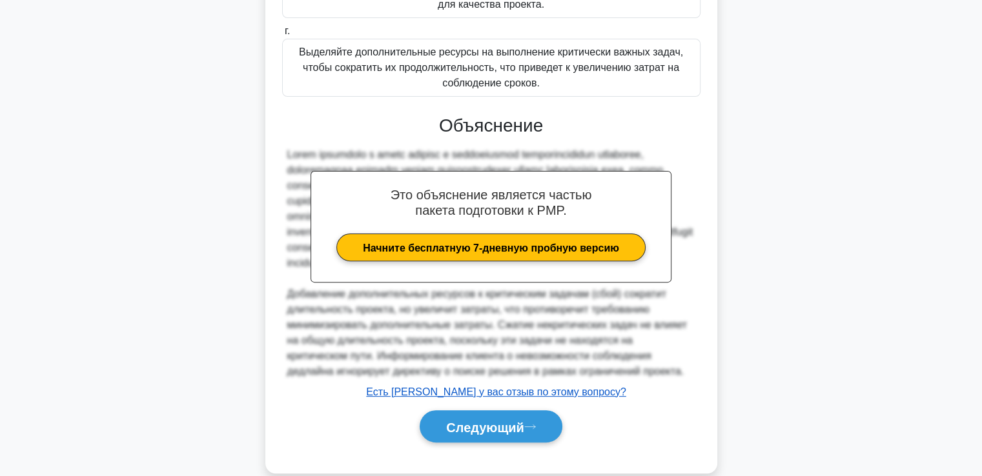
scroll to position [382, 0]
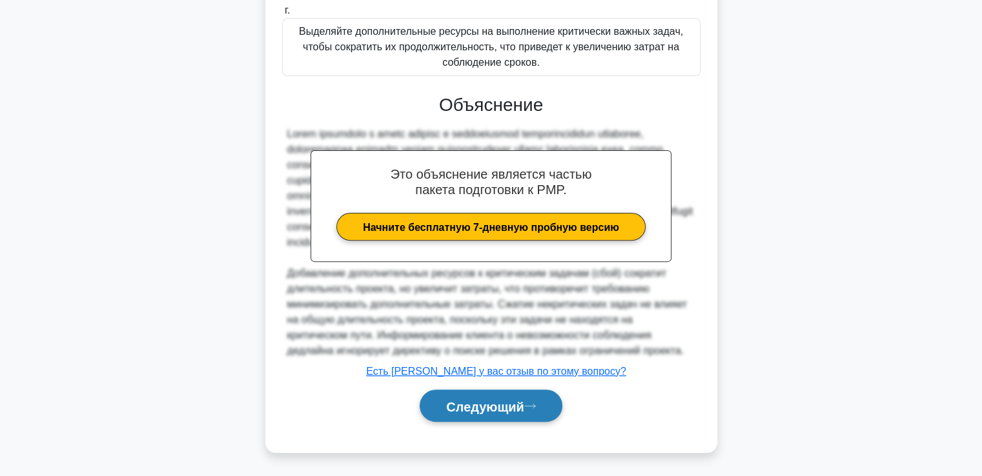
click at [494, 396] on button "Следующий" at bounding box center [491, 406] width 143 height 33
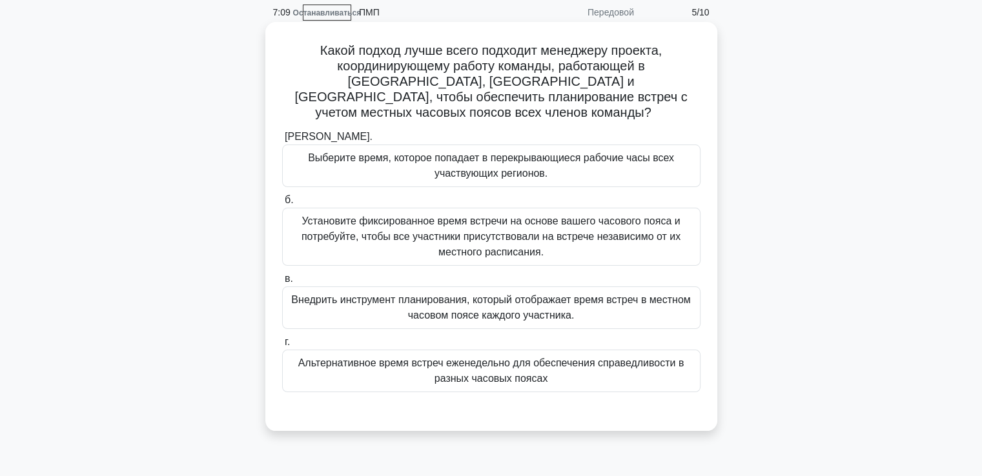
scroll to position [28, 0]
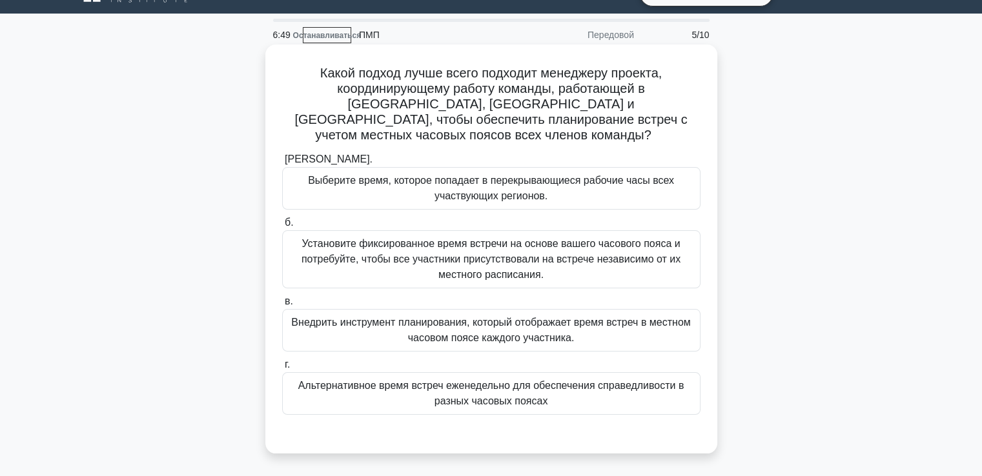
click at [447, 175] on font "Выберите время, которое попадает в перекрывающиеся рабочие часы всех участвующи…" at bounding box center [491, 188] width 366 height 26
click at [282, 164] on input "а. Выберите время, которое попадает в перекрывающиеся рабочие часы всех участву…" at bounding box center [282, 160] width 0 height 8
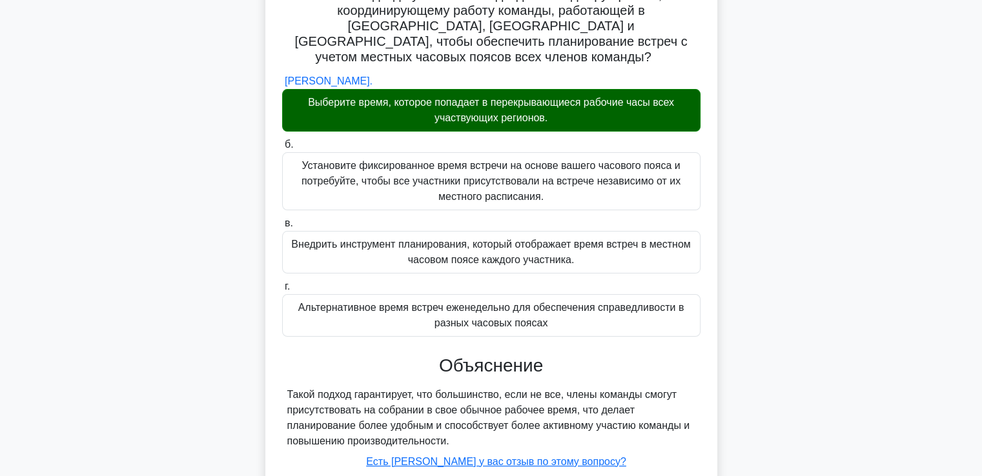
scroll to position [221, 0]
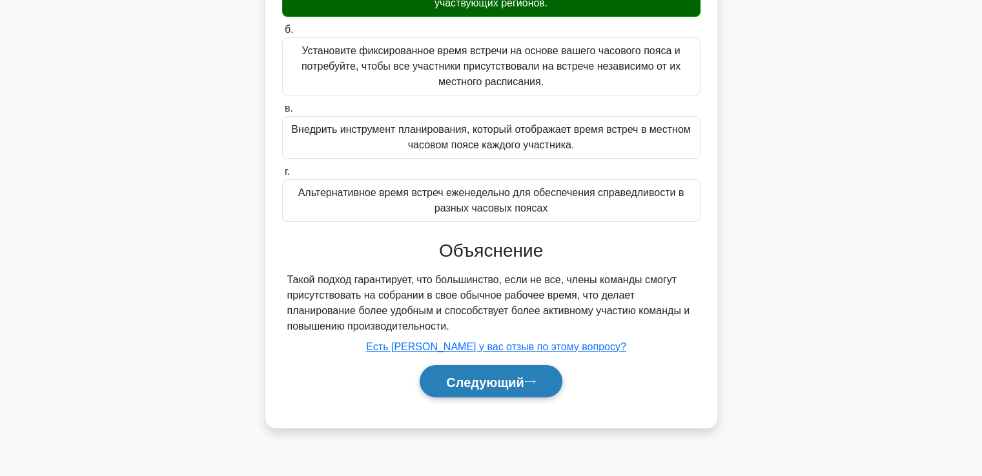
click at [495, 374] on button "Следующий" at bounding box center [491, 381] width 143 height 33
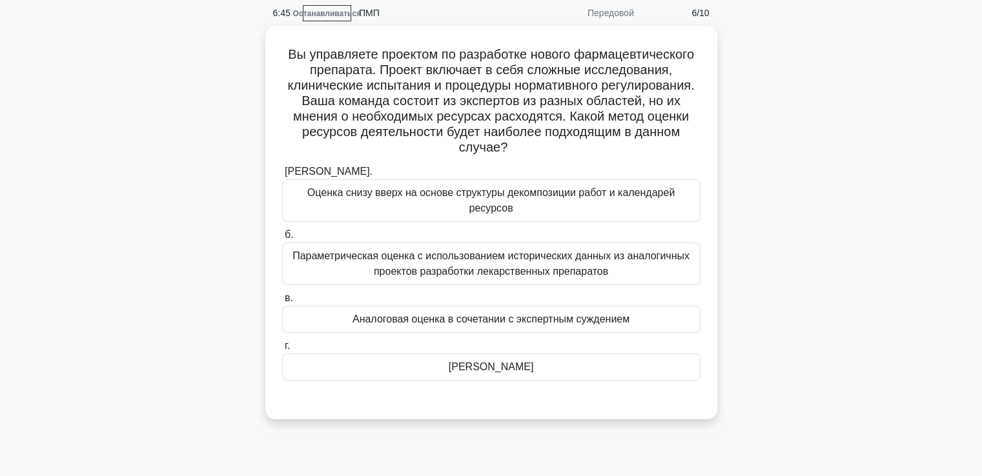
scroll to position [28, 0]
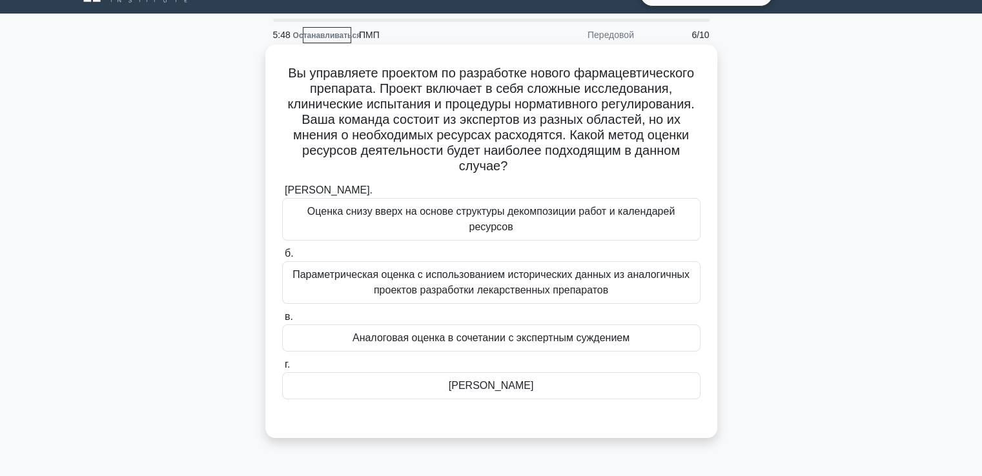
click at [416, 233] on font "Оценка снизу вверх на основе структуры декомпозиции работ и календарей ресурсов" at bounding box center [491, 219] width 407 height 31
click at [282, 195] on input "а. Оценка снизу вверх на основе структуры декомпозиции работ и календарей ресур…" at bounding box center [282, 191] width 0 height 8
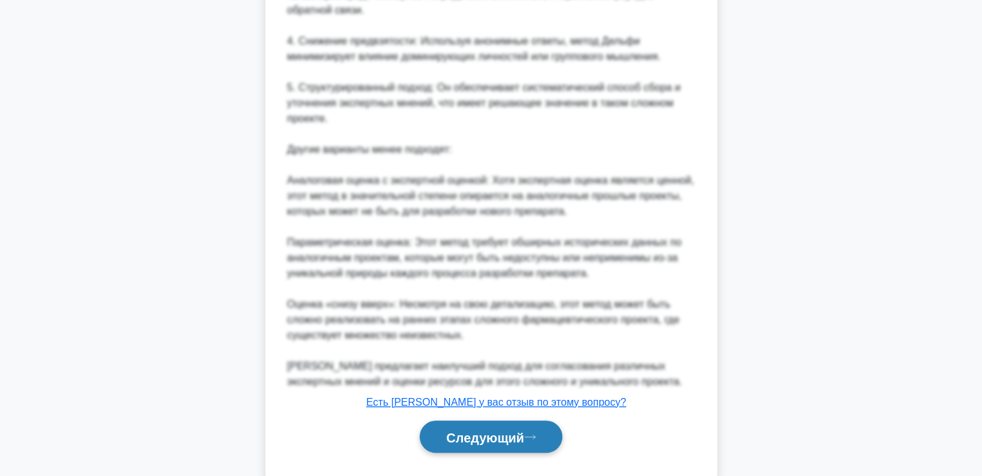
click at [498, 431] on font "Следующий" at bounding box center [485, 438] width 78 height 14
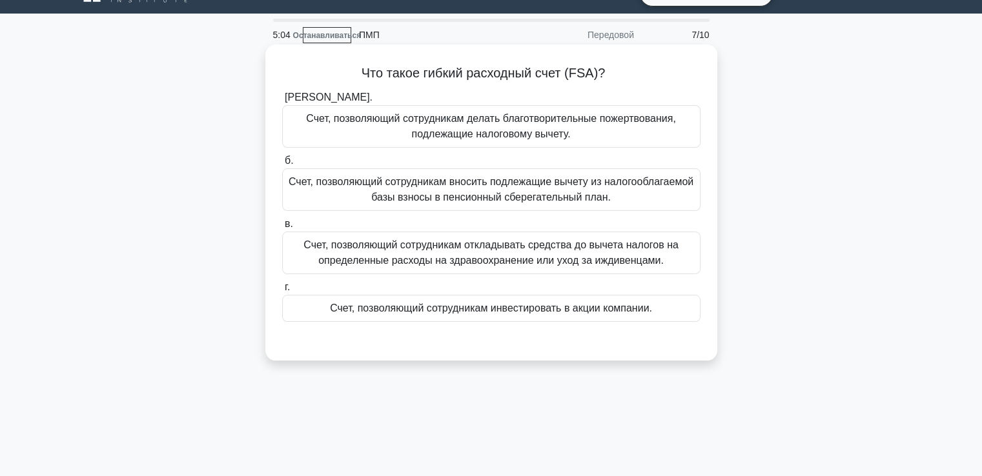
click at [408, 196] on font "Счет, позволяющий сотрудникам вносить подлежащие вычету из налогооблагаемой баз…" at bounding box center [491, 189] width 405 height 26
click at [282, 165] on input "б. Счет, позволяющий сотрудникам вносить подлежащие вычету из налогооблагаемой …" at bounding box center [282, 161] width 0 height 8
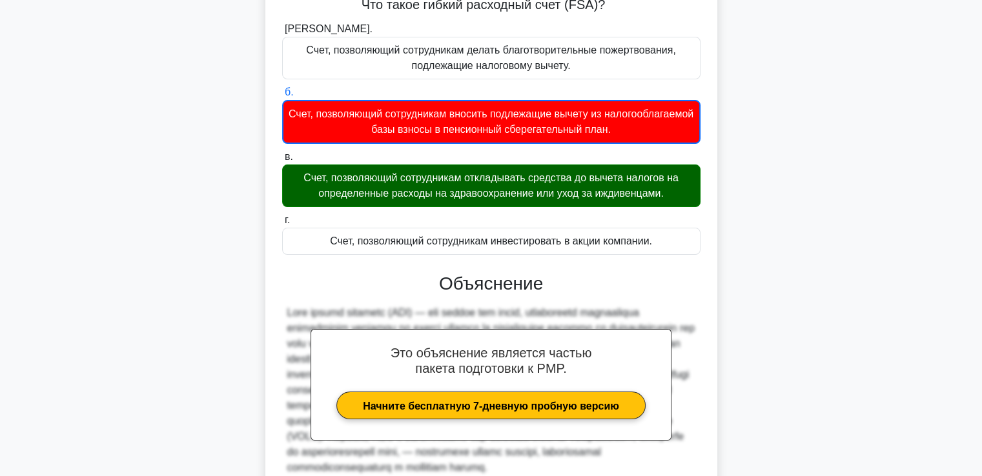
scroll to position [229, 0]
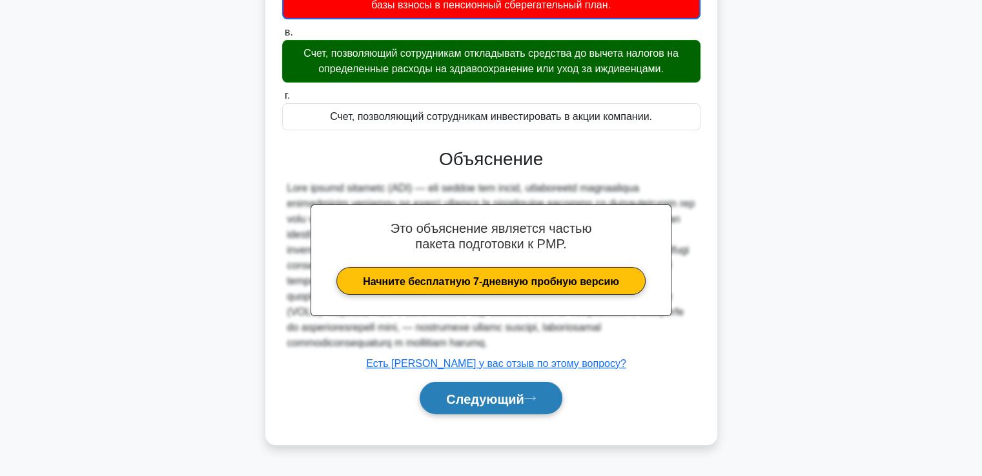
click at [466, 406] on font "Следующий" at bounding box center [485, 399] width 78 height 14
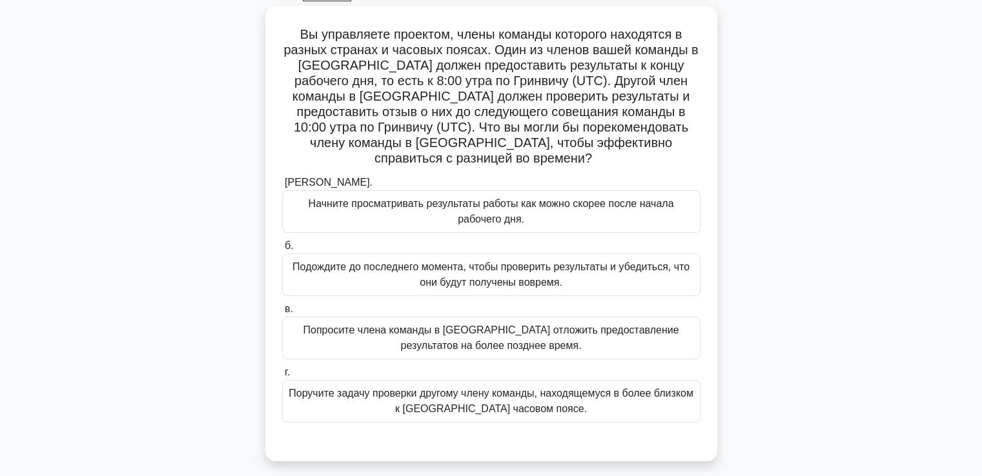
scroll to position [92, 0]
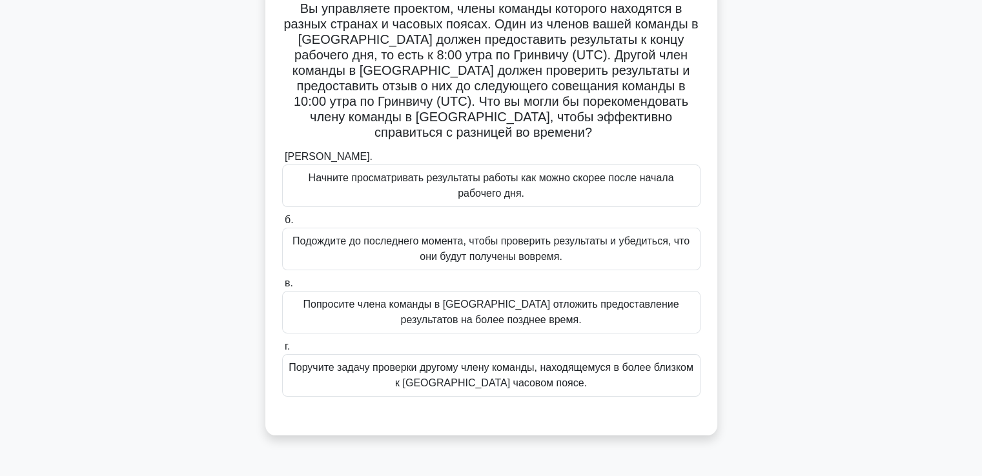
click at [398, 190] on font "Начните просматривать результаты работы как можно скорее после начала рабочего …" at bounding box center [491, 185] width 407 height 31
click at [282, 161] on input "а. Начните просматривать результаты работы как можно скорее после начала рабоче…" at bounding box center [282, 157] width 0 height 8
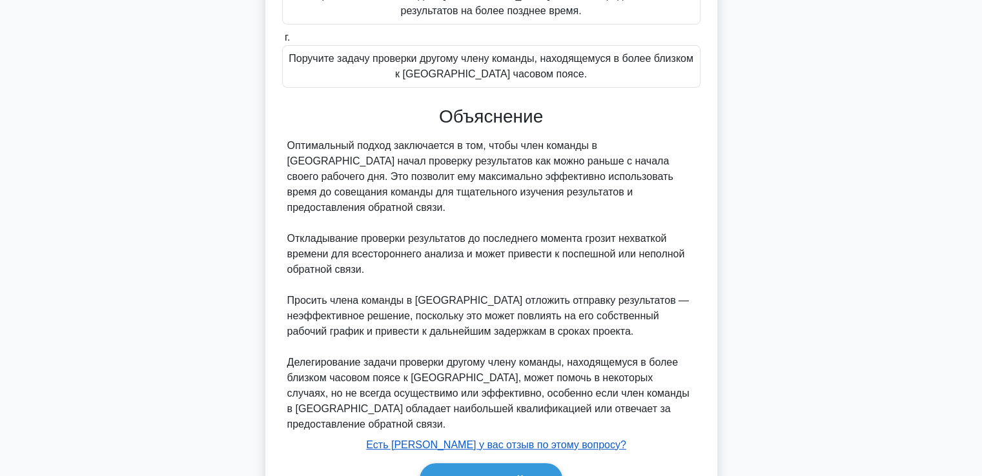
scroll to position [460, 0]
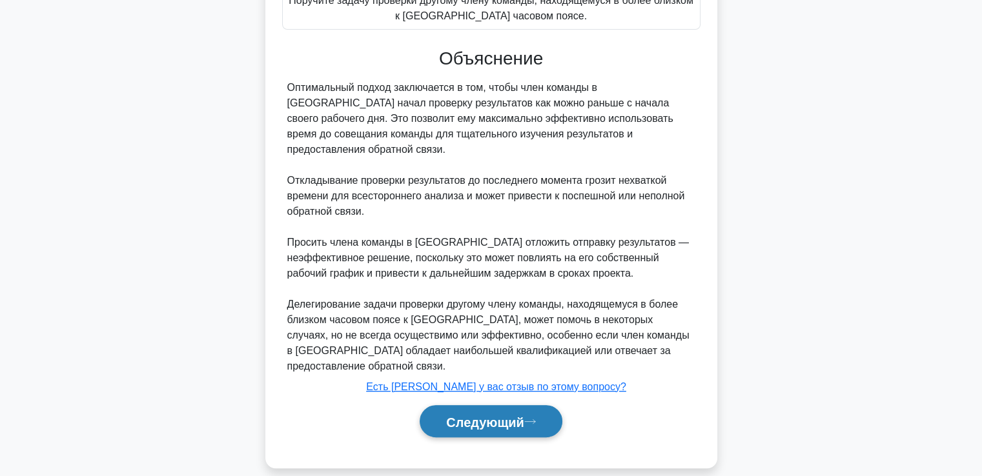
click at [501, 415] on font "Следующий" at bounding box center [485, 422] width 78 height 14
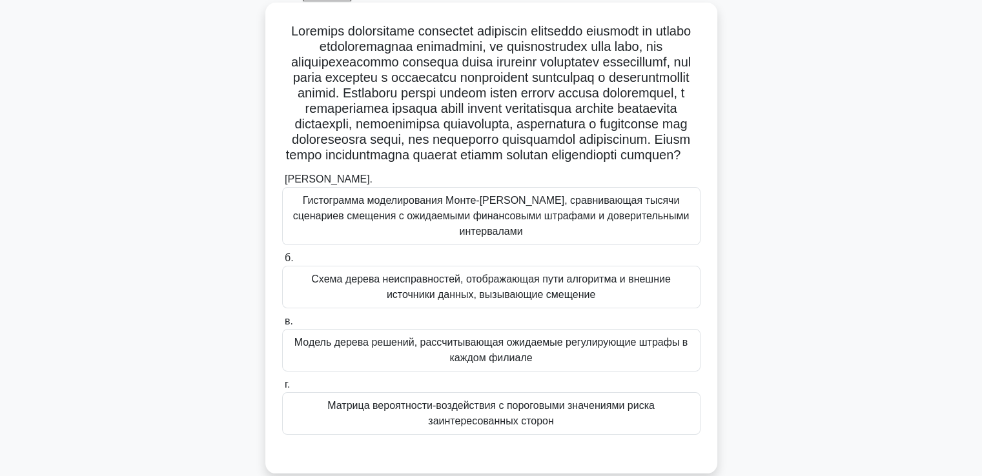
scroll to position [92, 0]
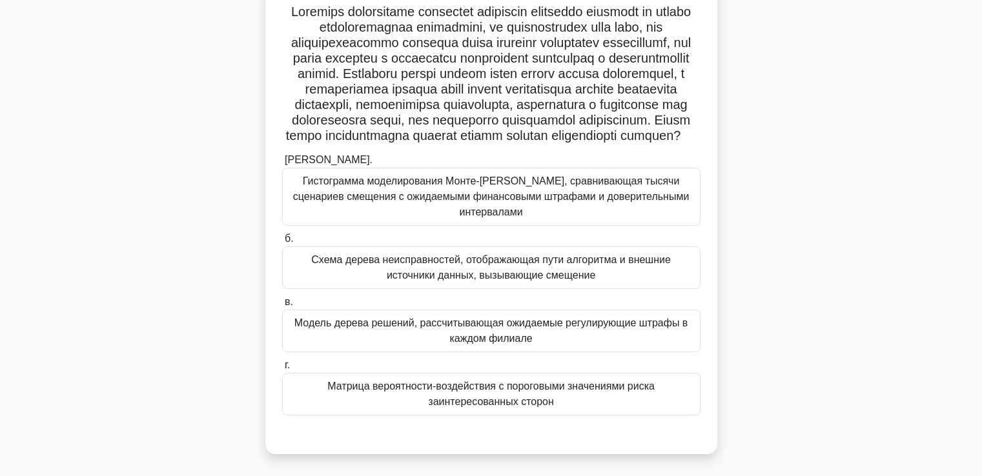
click at [161, 176] on div ".spinner_0XTQ{transform-origin:center;animation:spinner_y6GP .75s linear infini…" at bounding box center [491, 226] width 852 height 487
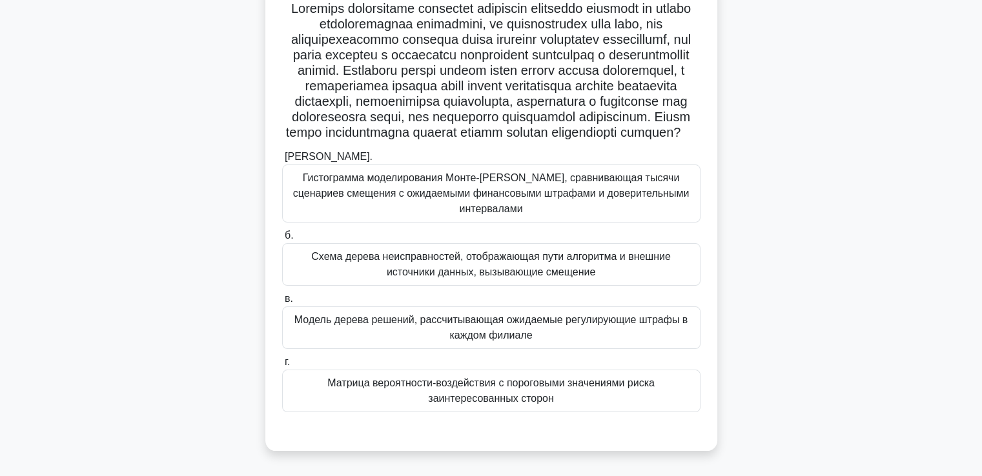
click at [453, 404] on font "Матрица вероятности-воздействия с пороговыми значениями риска заинтересованных …" at bounding box center [490, 391] width 327 height 26
click at [282, 367] on input "г. Матрица вероятности-воздействия с пороговыми значениями риска заинтересованн…" at bounding box center [282, 362] width 0 height 8
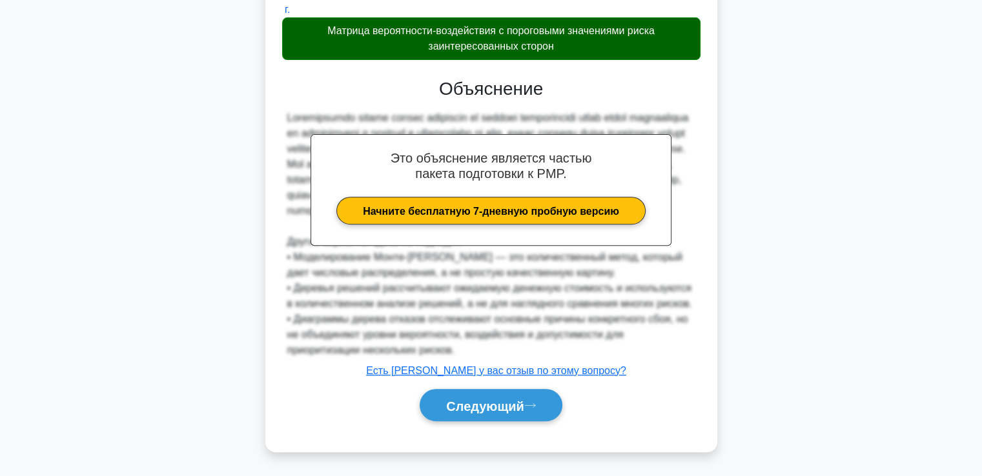
scroll to position [475, 0]
click at [521, 399] on font "Следующий" at bounding box center [485, 406] width 78 height 14
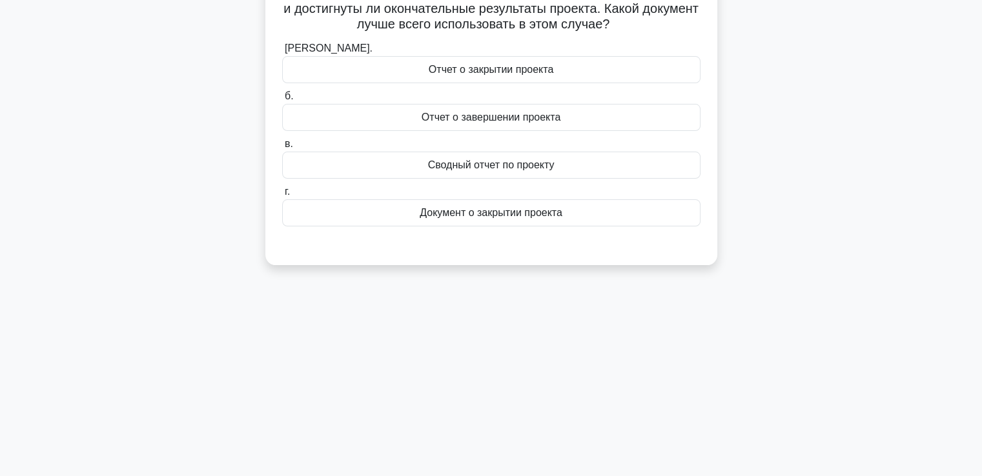
scroll to position [28, 0]
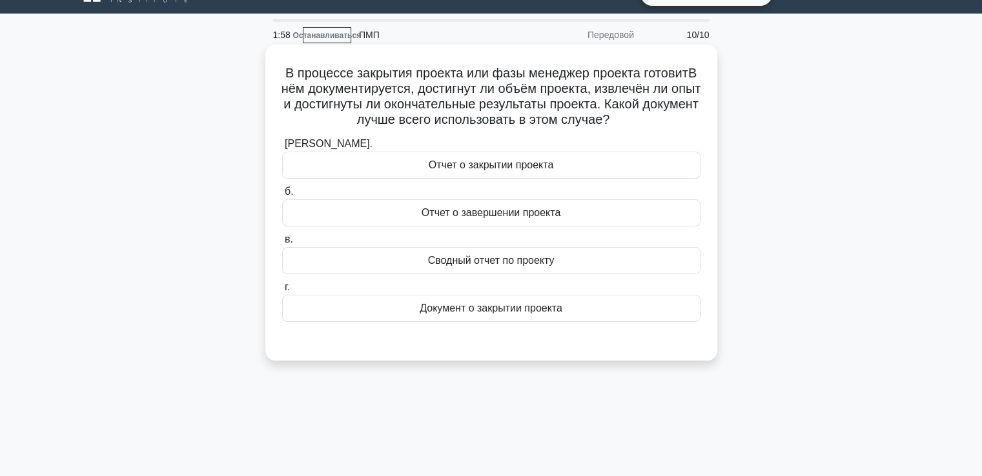
click at [472, 311] on font "Документ о закрытии проекта" at bounding box center [491, 308] width 143 height 11
click at [282, 292] on input "г. Документ о закрытии проекта" at bounding box center [282, 287] width 0 height 8
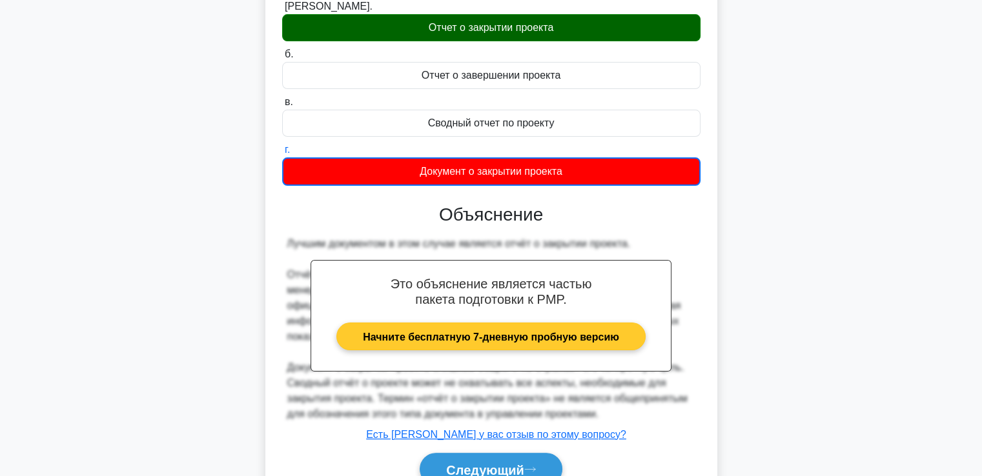
scroll to position [229, 0]
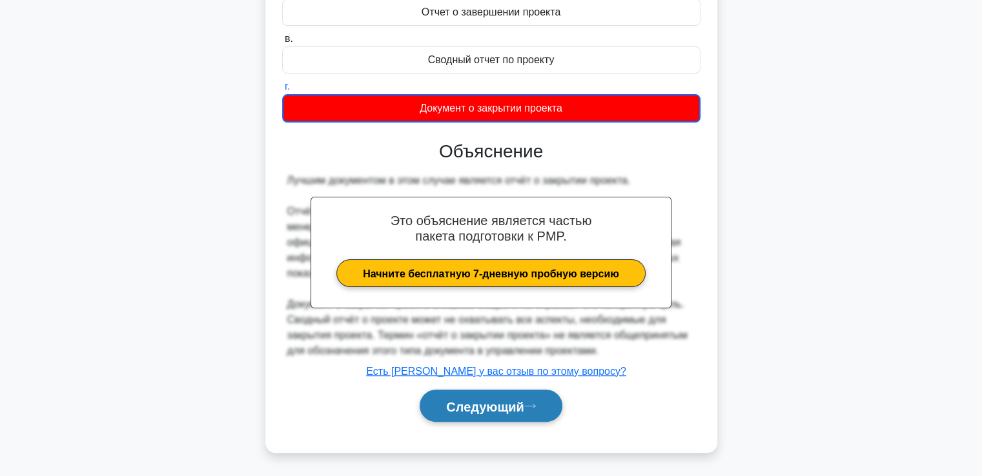
click at [502, 405] on font "Следующий" at bounding box center [485, 407] width 78 height 14
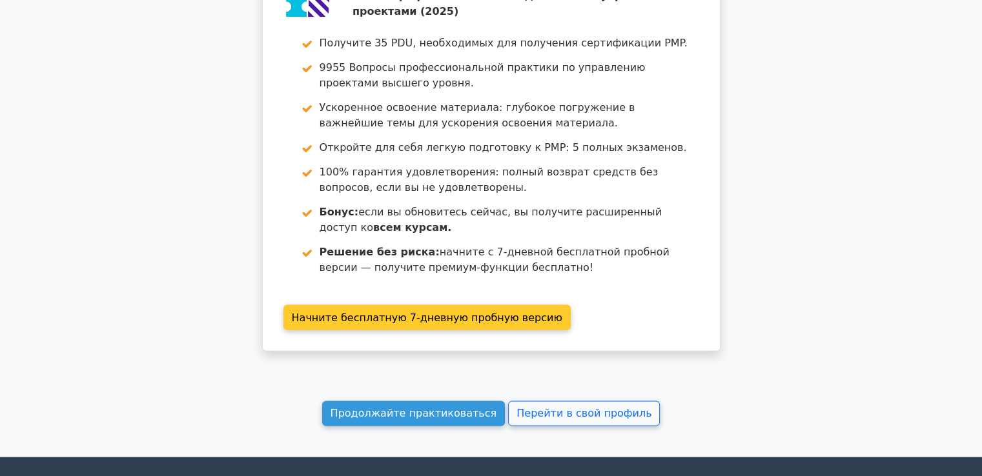
scroll to position [2634, 0]
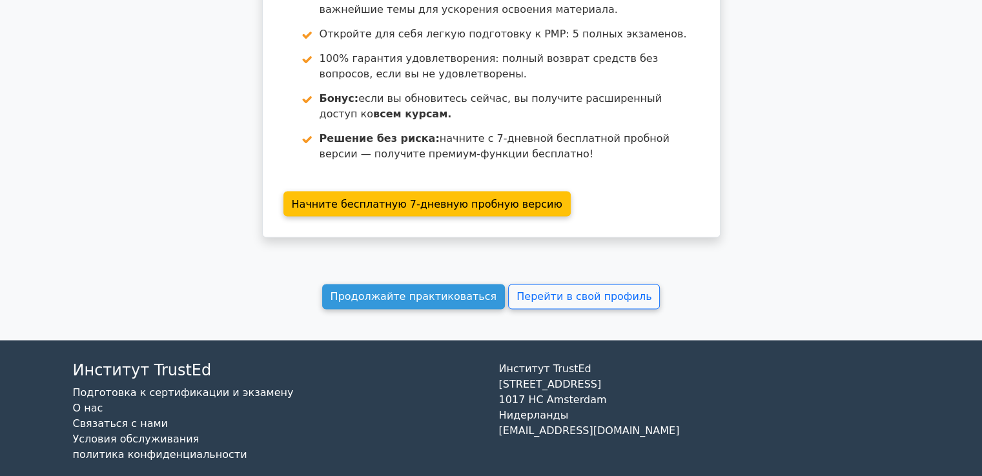
click at [433, 291] on font "Продолжайте практиковаться" at bounding box center [414, 297] width 167 height 12
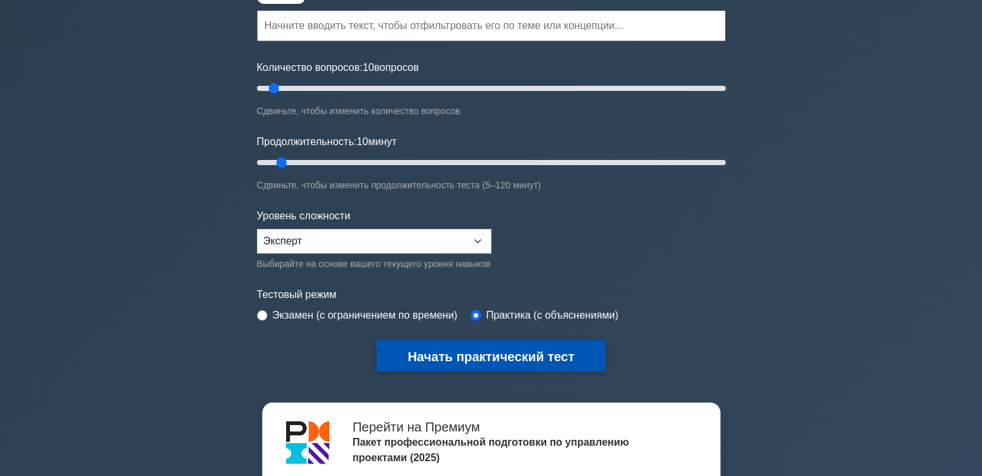
scroll to position [194, 0]
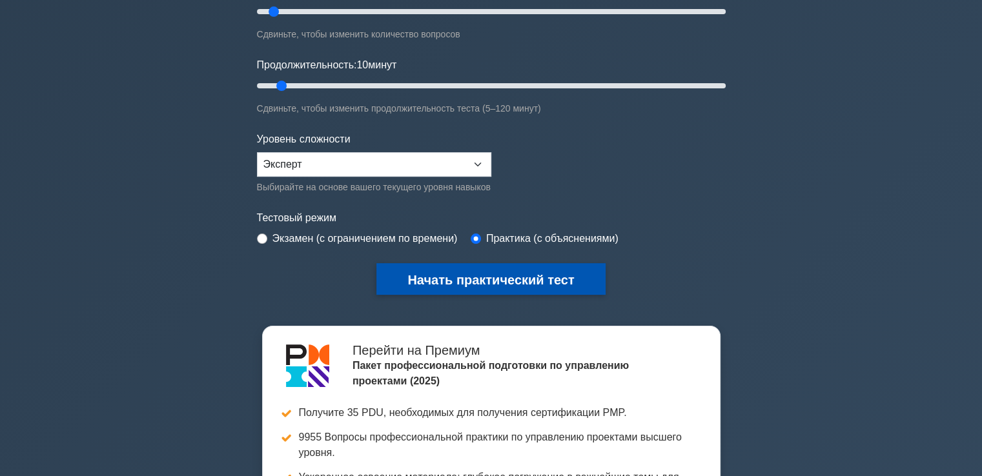
click at [526, 273] on font "Начать практический тест" at bounding box center [490, 280] width 167 height 14
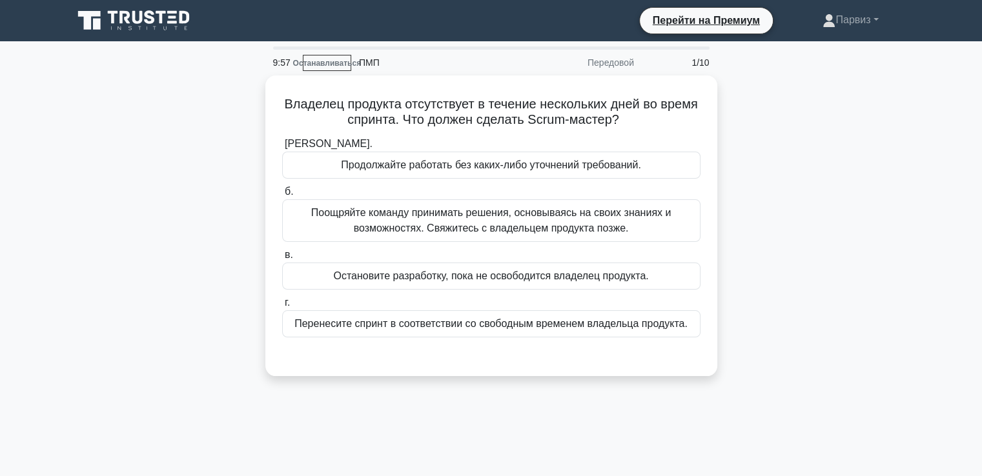
click at [744, 195] on div "Владелец продукта отсутствует в течение нескольких дней во время спринта. Что д…" at bounding box center [491, 234] width 852 height 316
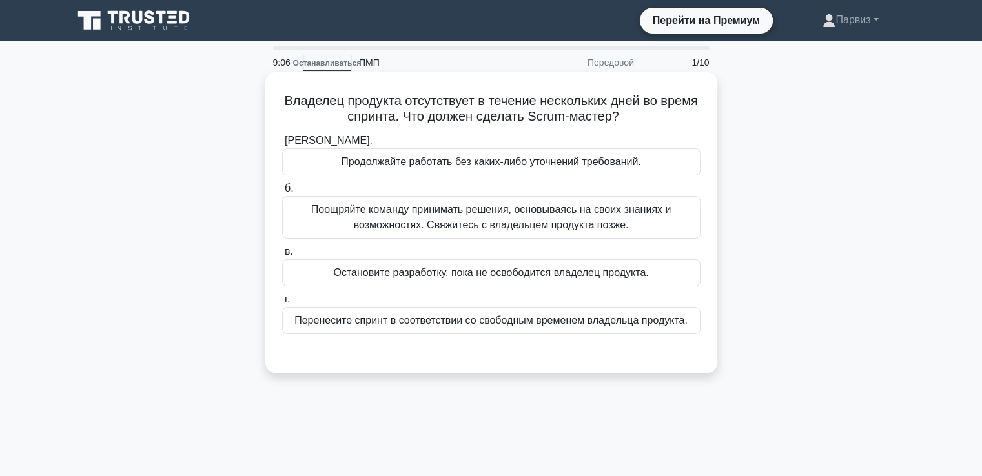
click at [467, 161] on font "Продолжайте работать без каких-либо уточнений требований." at bounding box center [491, 161] width 300 height 11
click at [282, 145] on input "а. Продолжайте работать без каких-либо уточнений требований." at bounding box center [282, 141] width 0 height 8
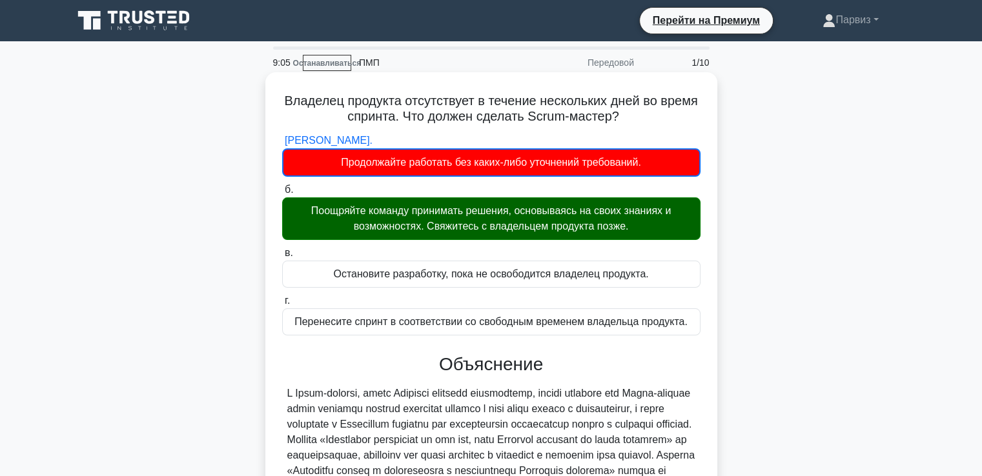
scroll to position [221, 0]
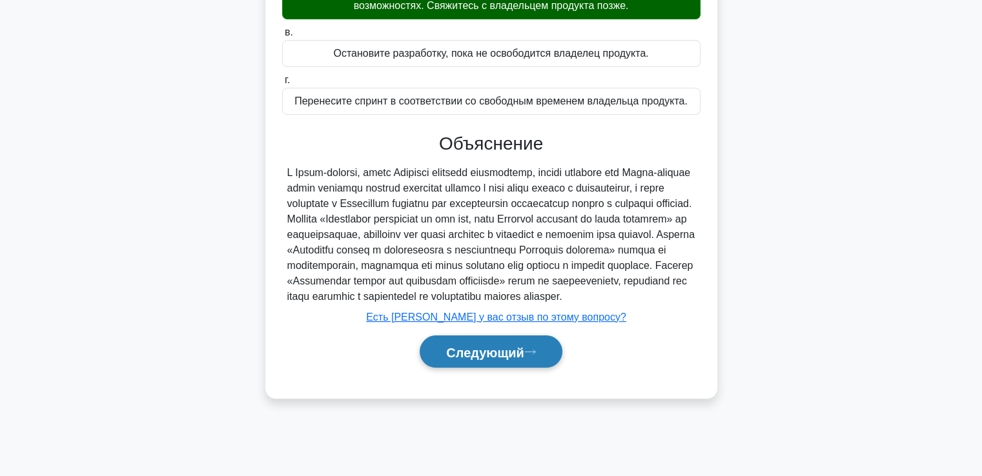
click at [512, 360] on font "Следующий" at bounding box center [485, 352] width 78 height 14
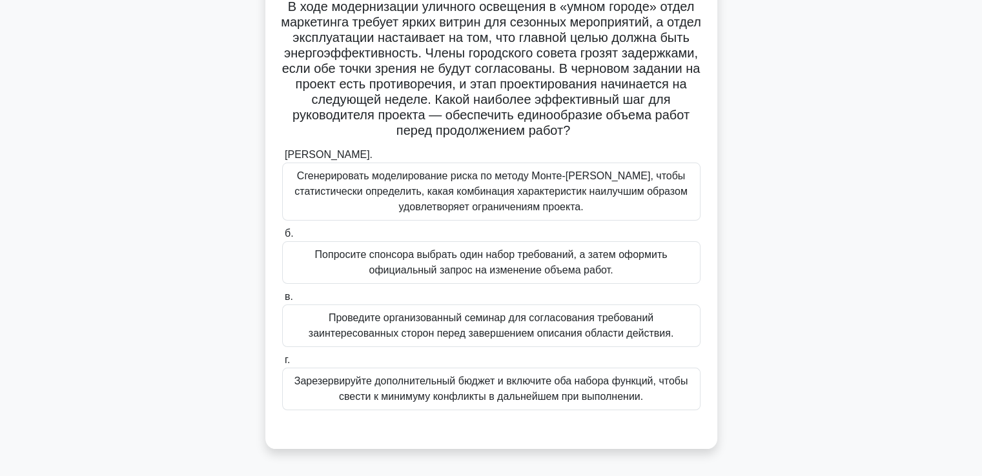
scroll to position [28, 0]
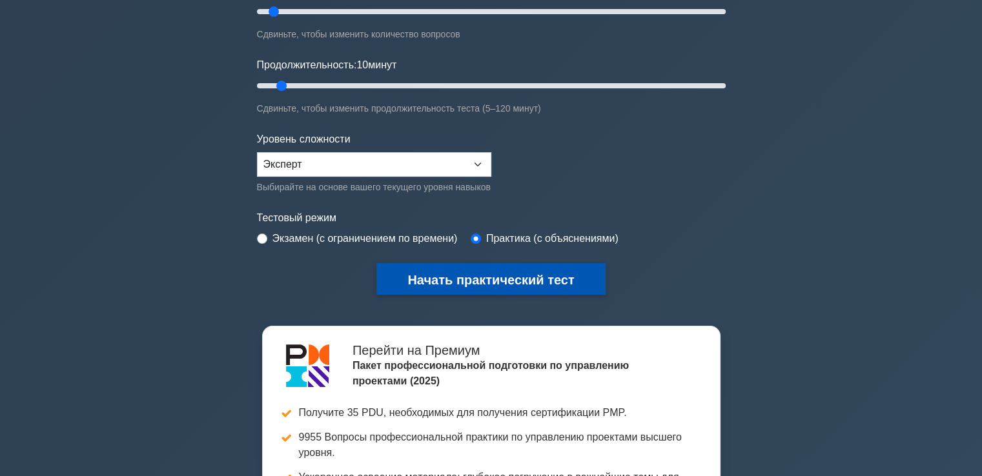
click at [465, 273] on font "Начать практический тест" at bounding box center [490, 280] width 167 height 14
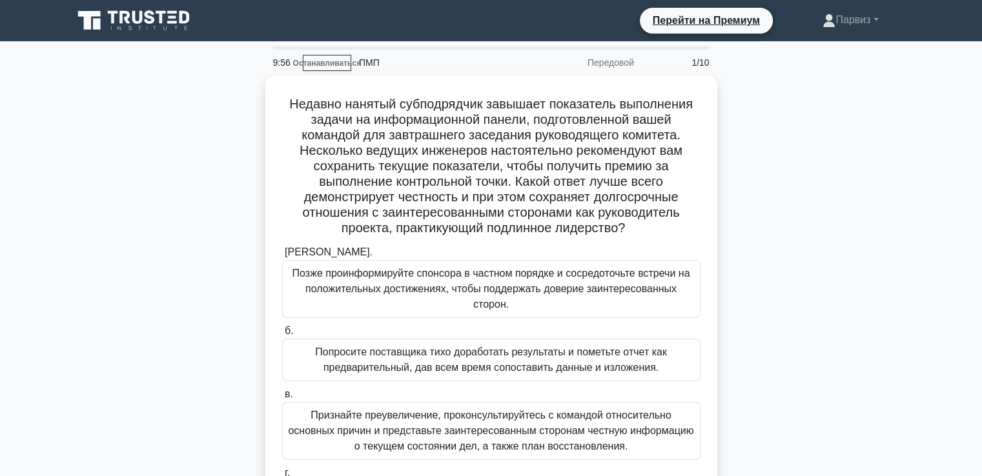
click at [795, 210] on div "Недавно нанятый субподрядчик завышает показатель выполнения задачи на информаци…" at bounding box center [491, 342] width 852 height 533
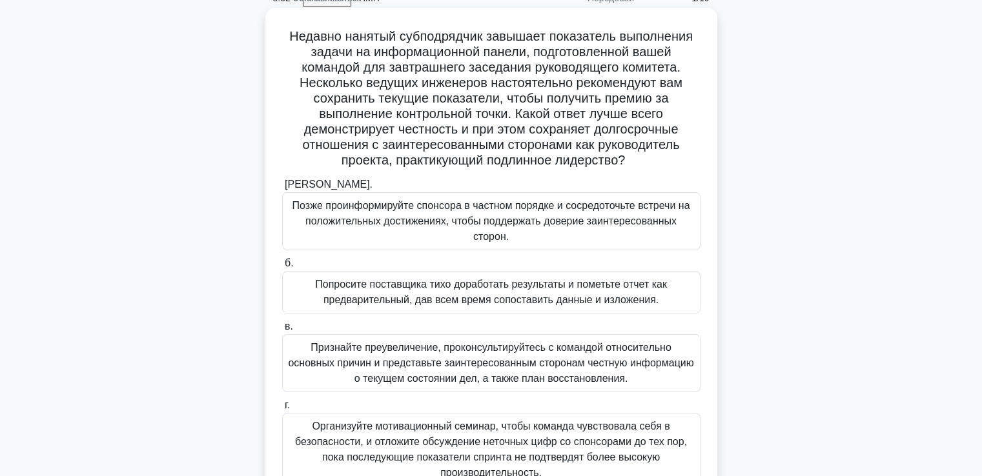
scroll to position [129, 0]
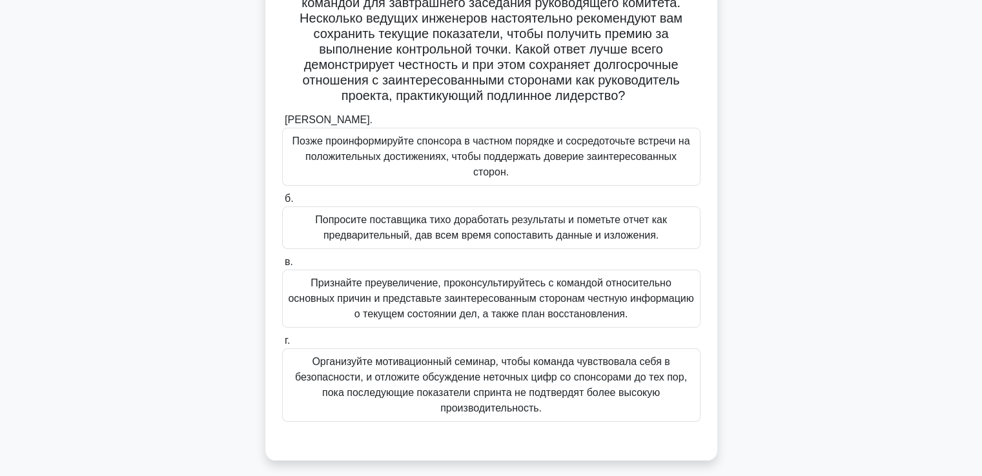
click at [435, 304] on font "Признайте преувеличение, проконсультируйтесь с командой относительно основных п…" at bounding box center [490, 299] width 405 height 42
click at [282, 267] on input "в. Признайте преувеличение, проконсультируйтесь с командой относительно основны…" at bounding box center [282, 262] width 0 height 8
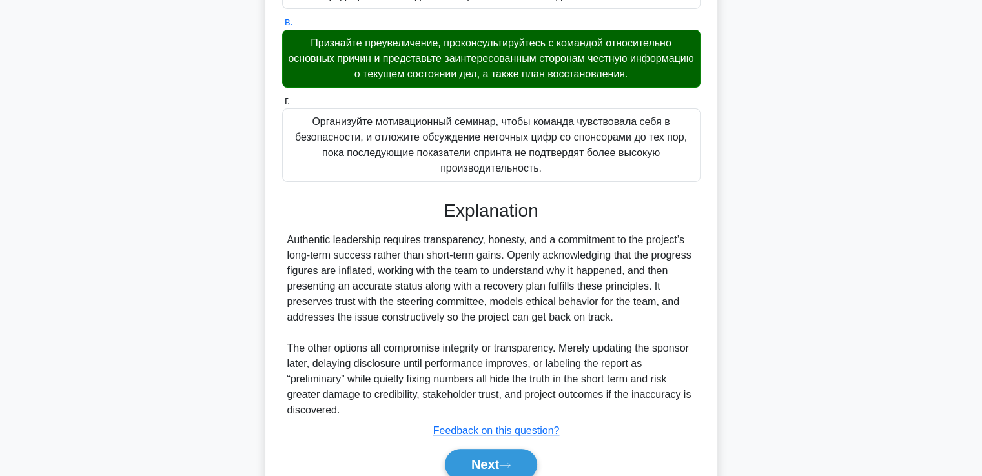
scroll to position [387, 0]
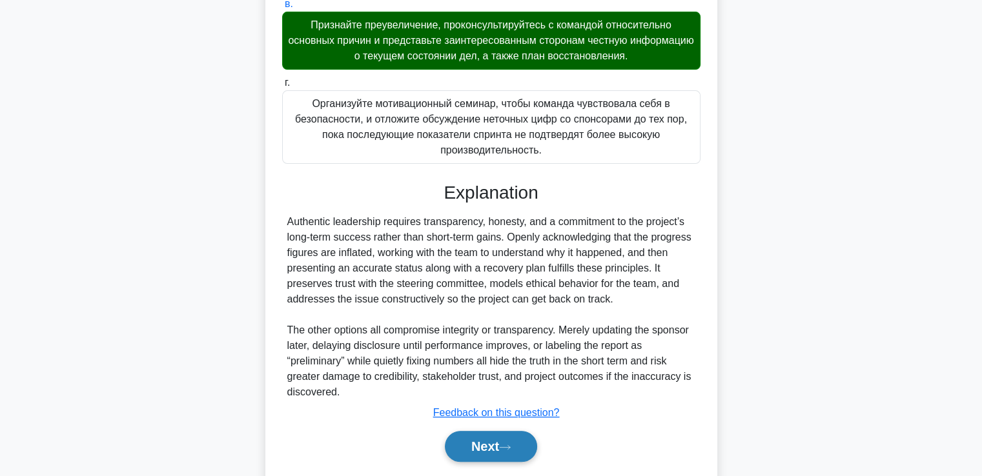
click at [456, 438] on div "Explanation Authentic leadership requires transparency, honesty, and a commitme…" at bounding box center [491, 324] width 418 height 285
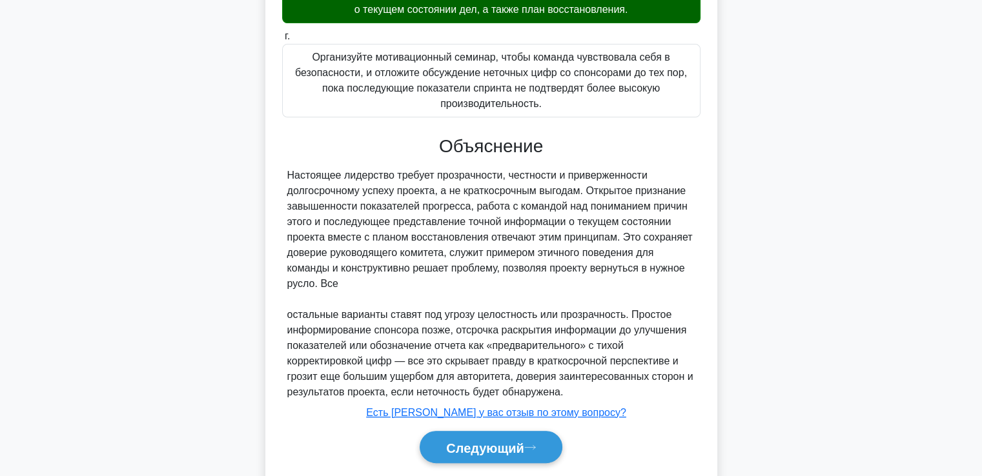
scroll to position [475, 0]
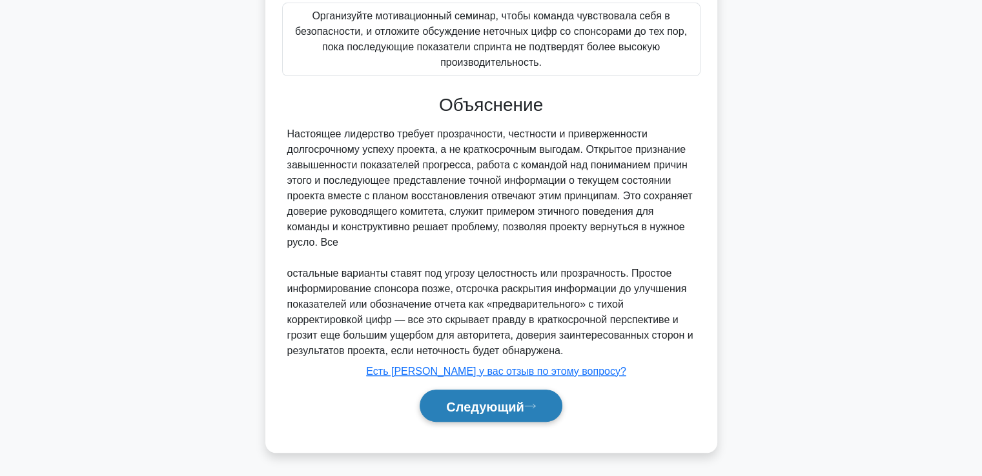
click at [480, 400] on font "Следующий" at bounding box center [485, 407] width 78 height 14
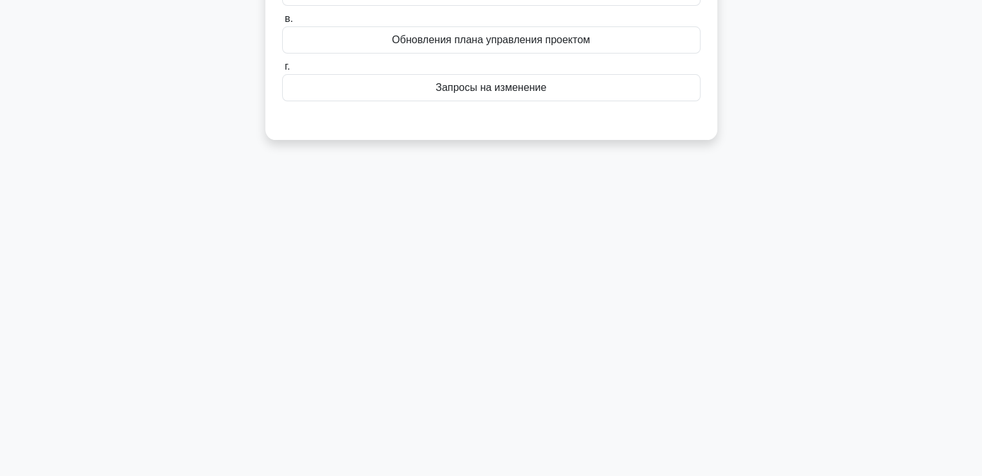
scroll to position [0, 0]
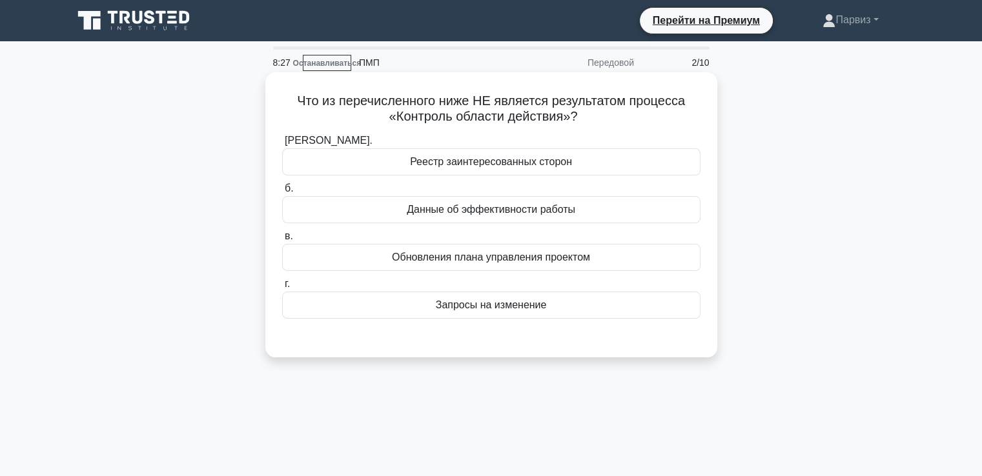
click at [436, 170] on font "Реестр заинтересованных сторон" at bounding box center [491, 161] width 162 height 15
click at [282, 145] on input "а. Реестр заинтересованных сторон" at bounding box center [282, 141] width 0 height 8
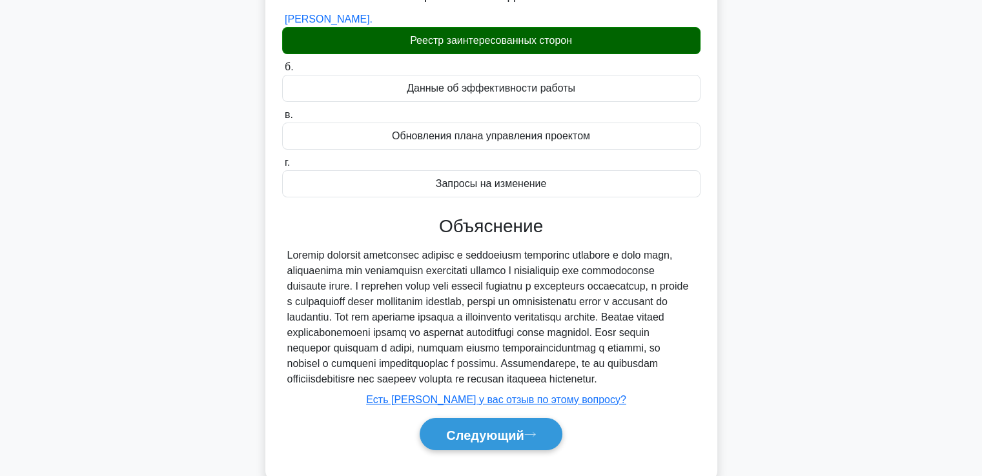
scroll to position [221, 0]
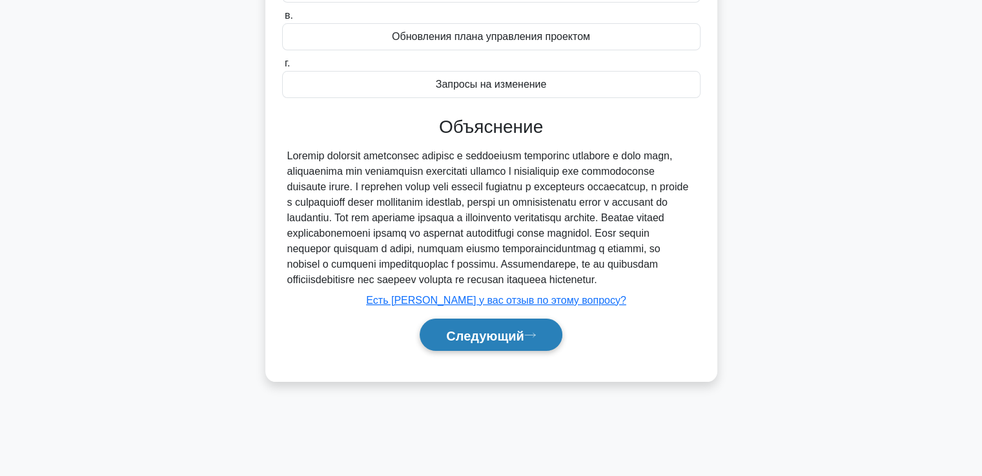
click at [491, 342] on font "Следующий" at bounding box center [485, 336] width 78 height 14
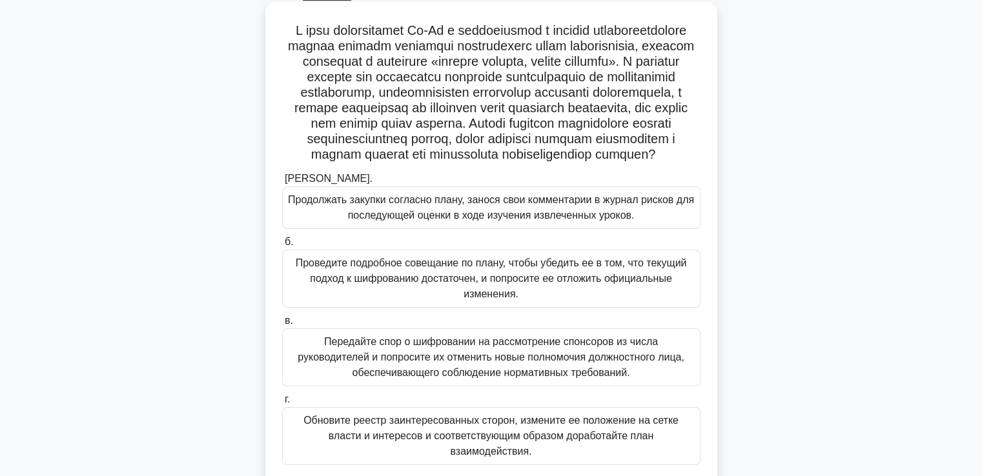
scroll to position [92, 0]
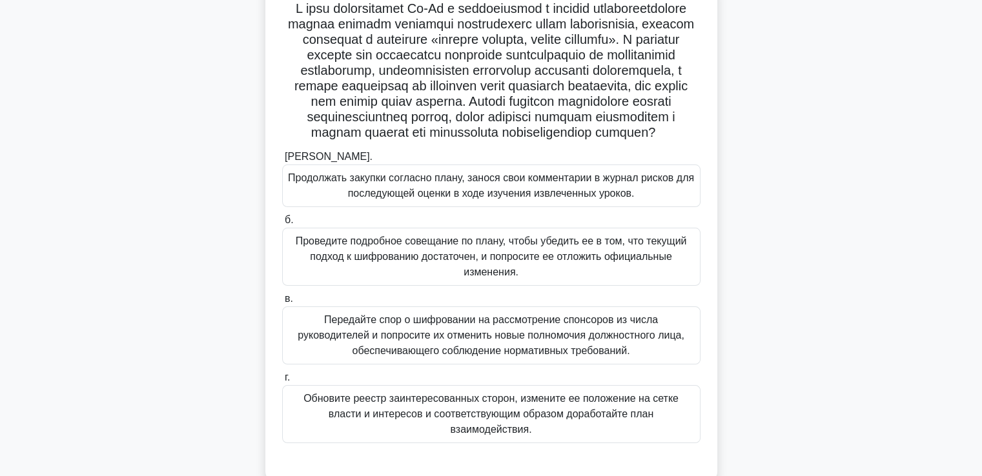
click at [380, 427] on font "Обновите реестр заинтересованных сторон, измените ее положение на сетке власти …" at bounding box center [490, 414] width 375 height 42
click at [282, 382] on input "г. Обновите реестр заинтересованных сторон, измените ее положение на сетке влас…" at bounding box center [282, 378] width 0 height 8
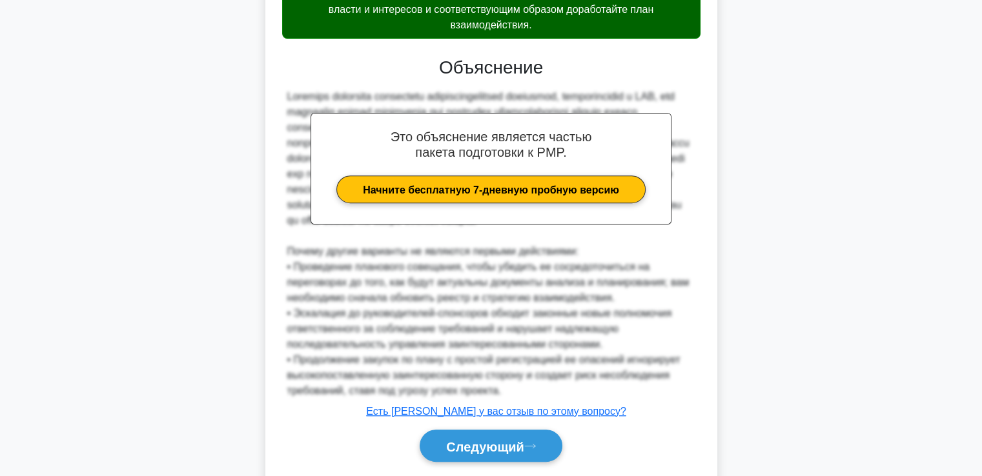
scroll to position [568, 0]
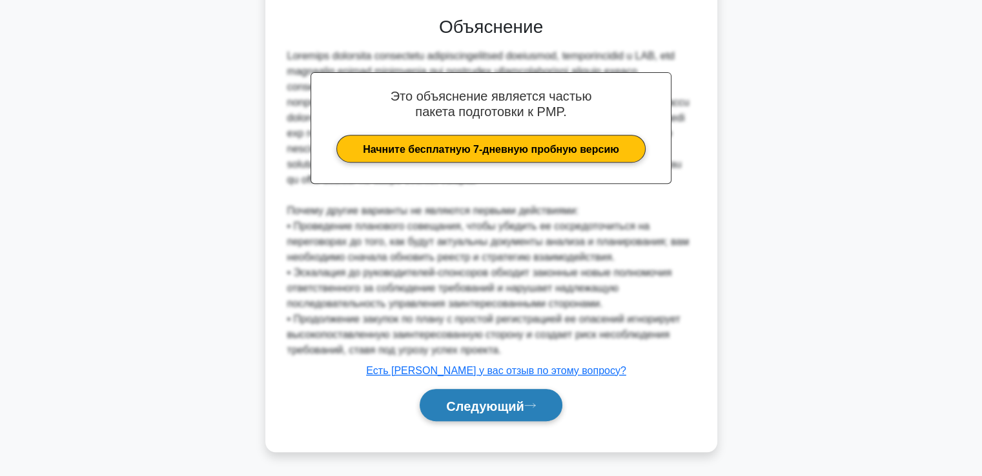
click at [507, 411] on font "Следующий" at bounding box center [485, 406] width 78 height 14
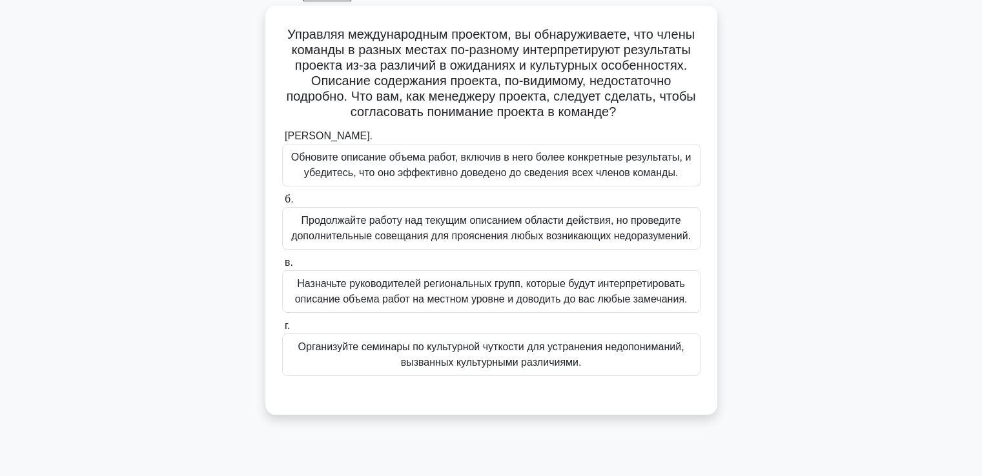
scroll to position [92, 0]
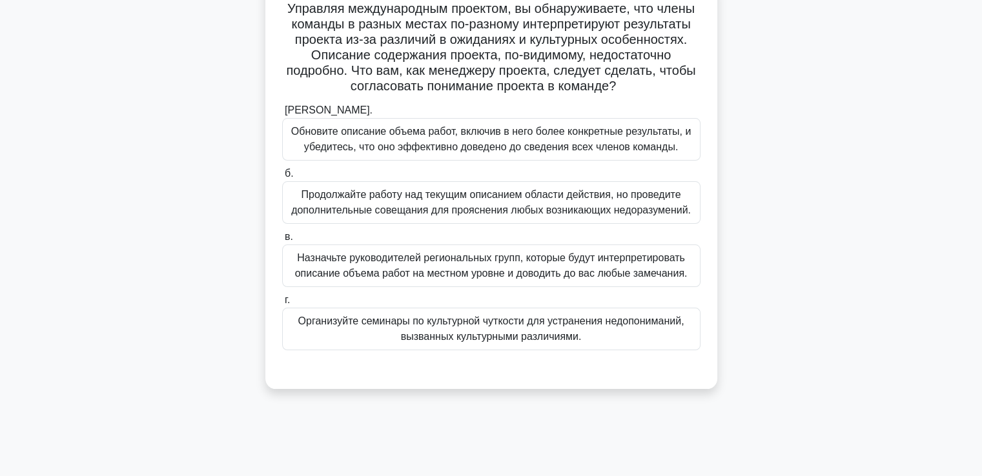
click at [502, 334] on font "Организуйте семинары по культурной чуткости для устранения недопониманий, вызва…" at bounding box center [491, 329] width 386 height 26
click at [282, 305] on input "г. Организуйте семинары по культурной чуткости для устранения недопониманий, вы…" at bounding box center [282, 300] width 0 height 8
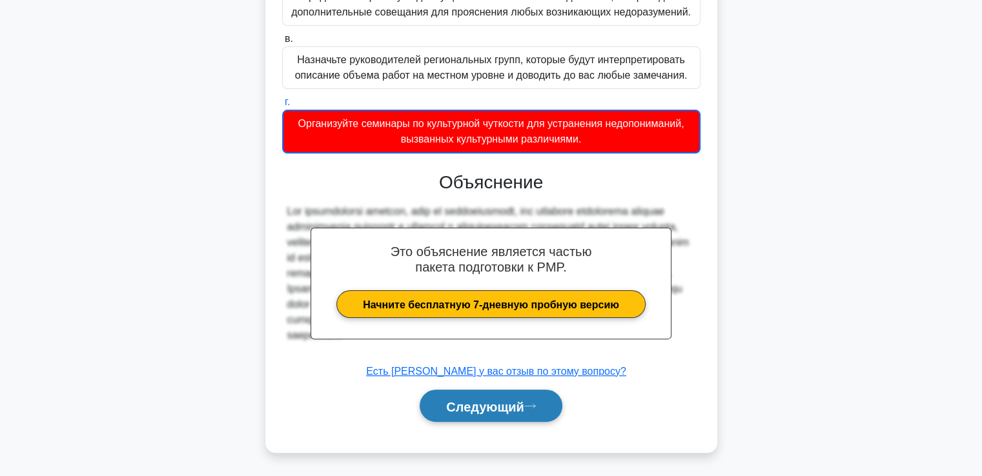
click at [497, 393] on button "Следующий" at bounding box center [491, 406] width 143 height 33
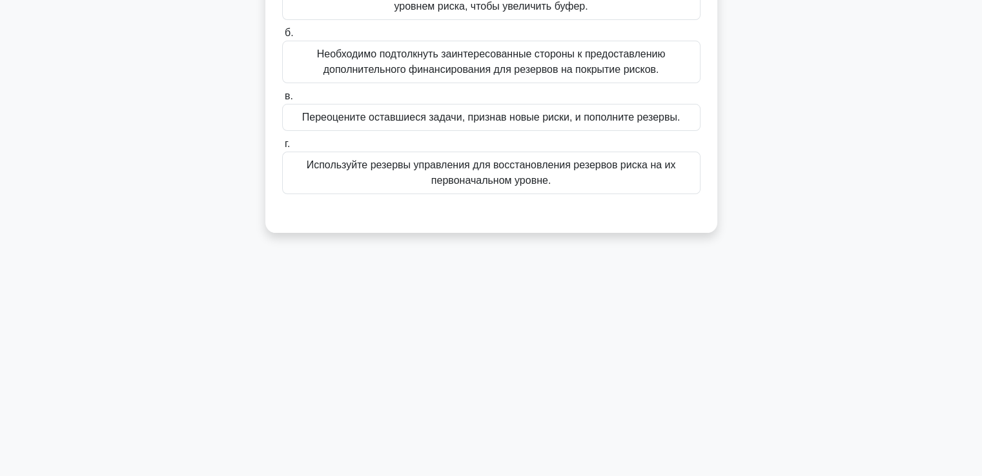
scroll to position [28, 0]
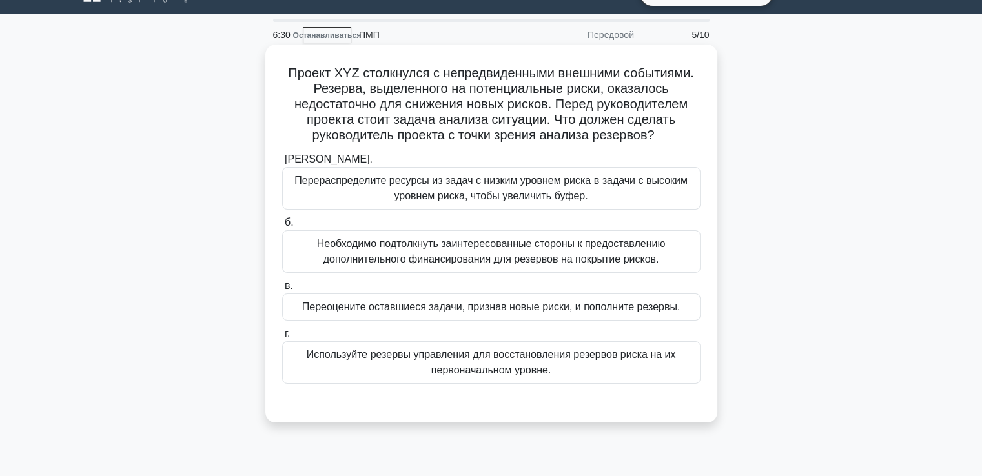
click at [380, 302] on font "Переоцените оставшиеся задачи, признав новые риски, и пополните резервы." at bounding box center [491, 307] width 378 height 11
click at [282, 291] on input "в. Переоцените оставшиеся задачи, признав новые риски, и пополните резервы." at bounding box center [282, 286] width 0 height 8
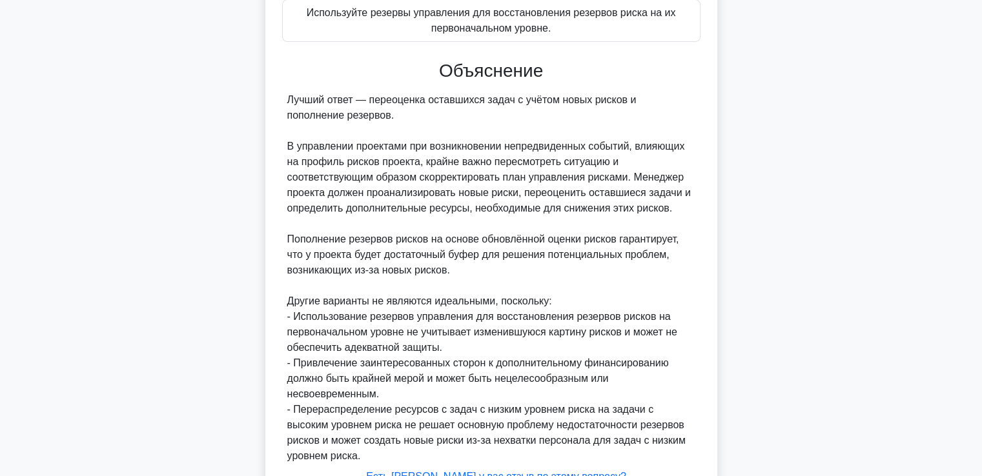
scroll to position [475, 0]
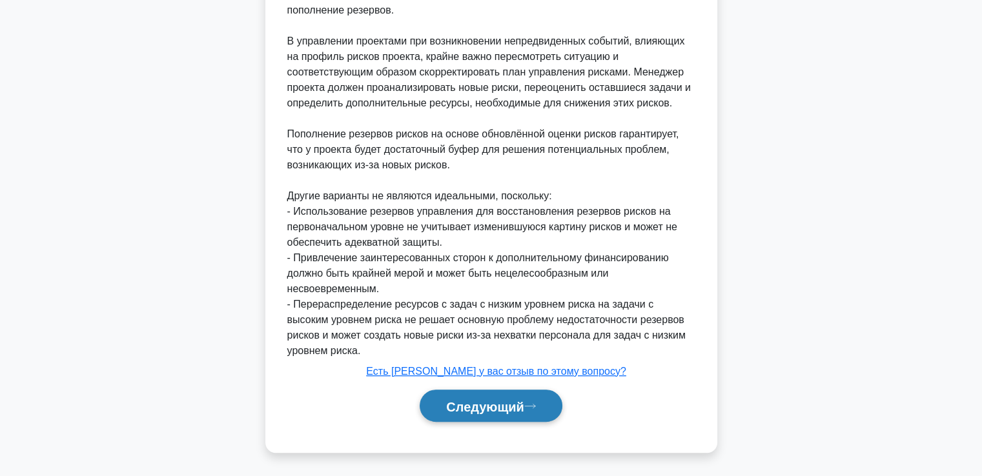
click at [489, 396] on button "Следующий" at bounding box center [491, 406] width 143 height 33
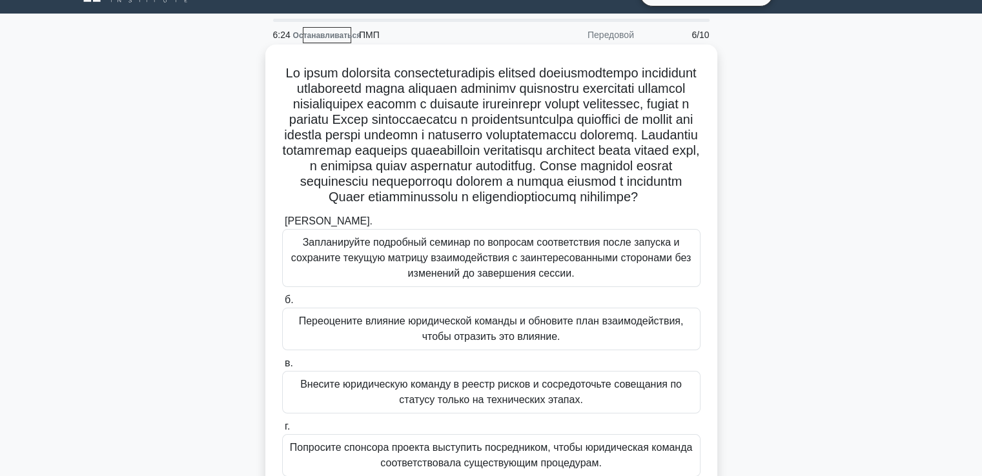
scroll to position [92, 0]
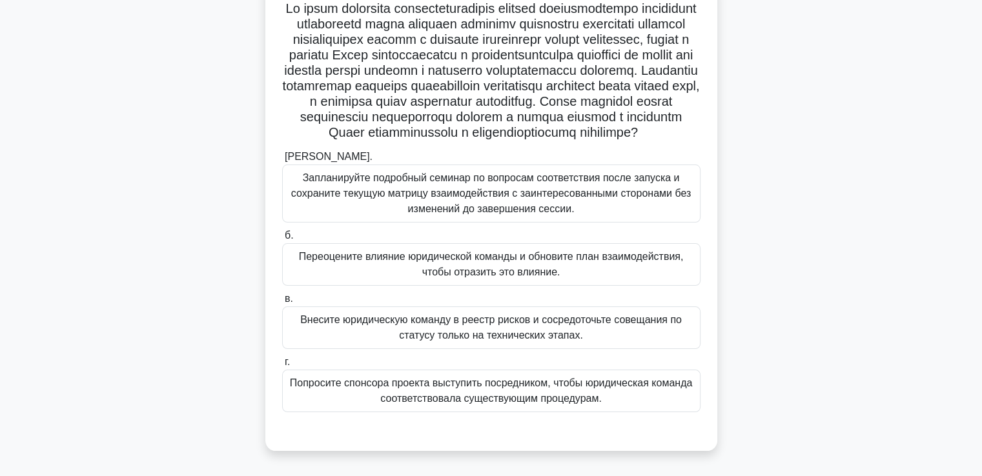
click at [457, 278] on font "Переоцените влияние юридической команды и обновите план взаимодействия, чтобы о…" at bounding box center [491, 264] width 385 height 26
click at [282, 240] on input "б. Переоцените влияние юридической команды и обновите план взаимодействия, чтоб…" at bounding box center [282, 236] width 0 height 8
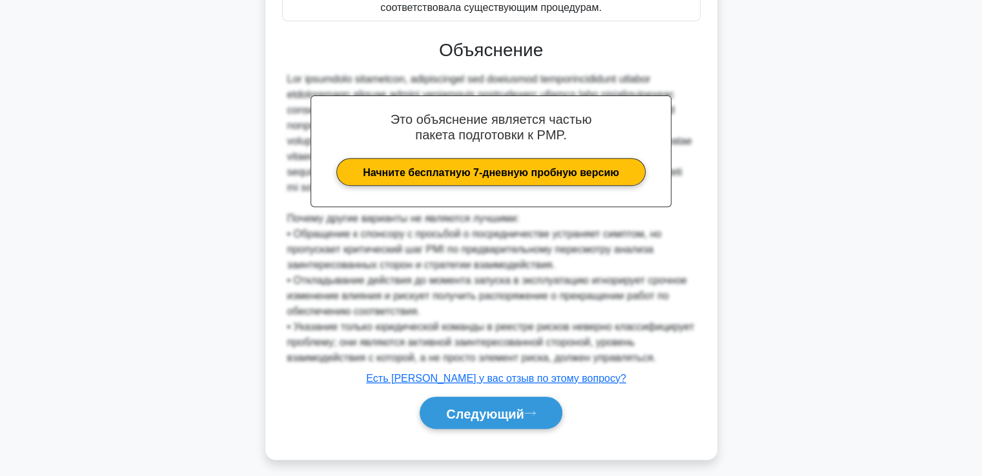
scroll to position [537, 0]
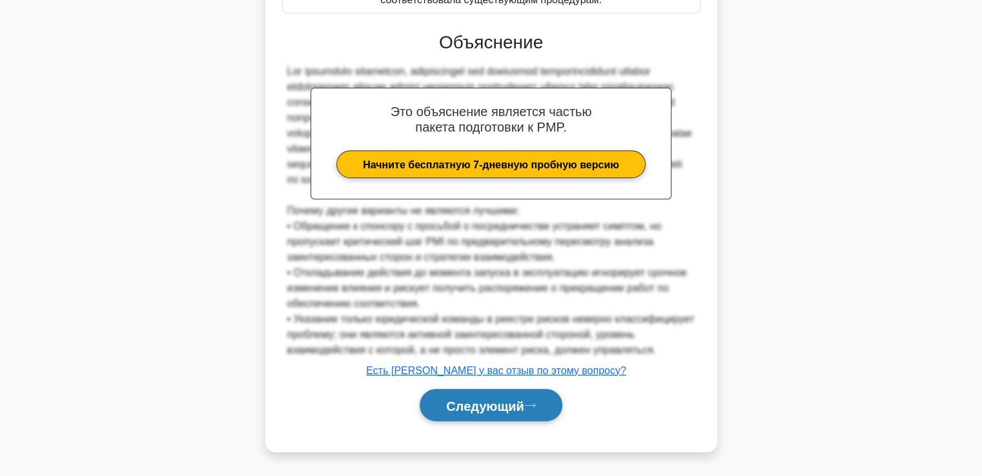
click at [520, 412] on font "Следующий" at bounding box center [485, 406] width 78 height 14
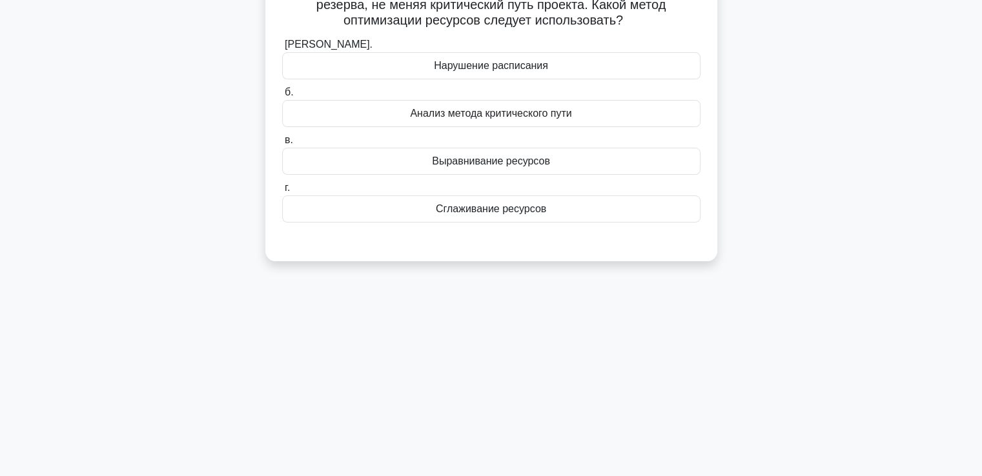
scroll to position [28, 0]
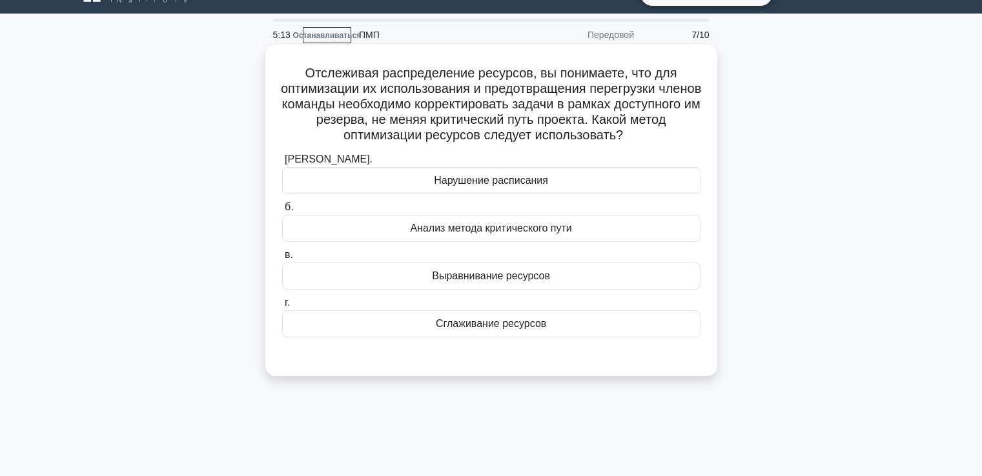
click at [491, 327] on font "Сглаживание ресурсов" at bounding box center [491, 323] width 110 height 11
click at [282, 307] on input "г. Сглаживание ресурсов" at bounding box center [282, 303] width 0 height 8
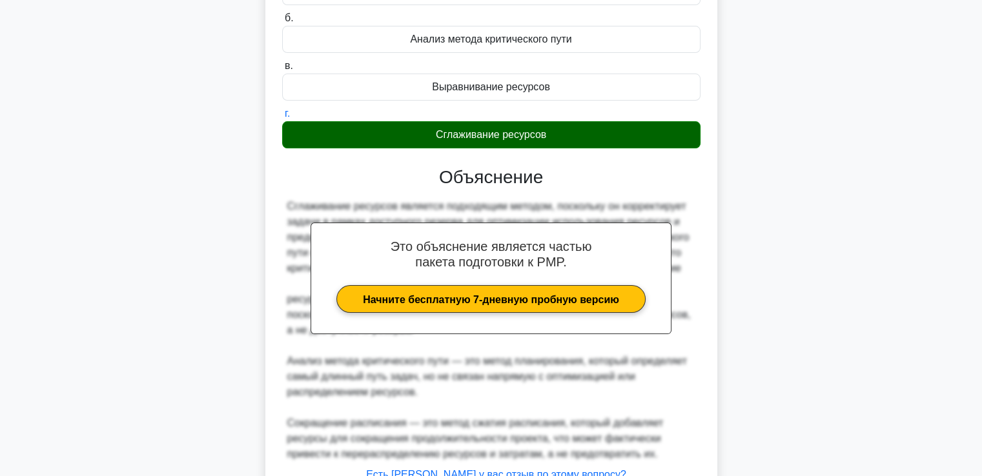
scroll to position [320, 0]
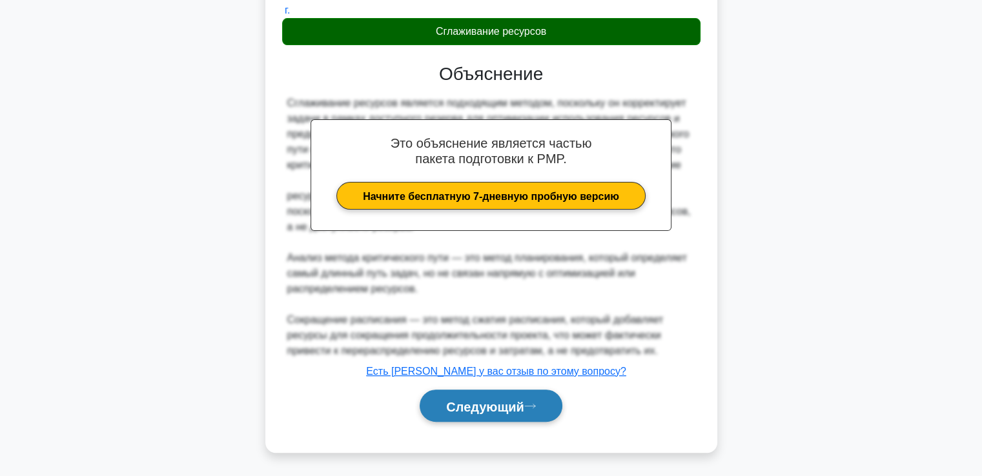
click at [484, 404] on font "Следующий" at bounding box center [485, 407] width 78 height 14
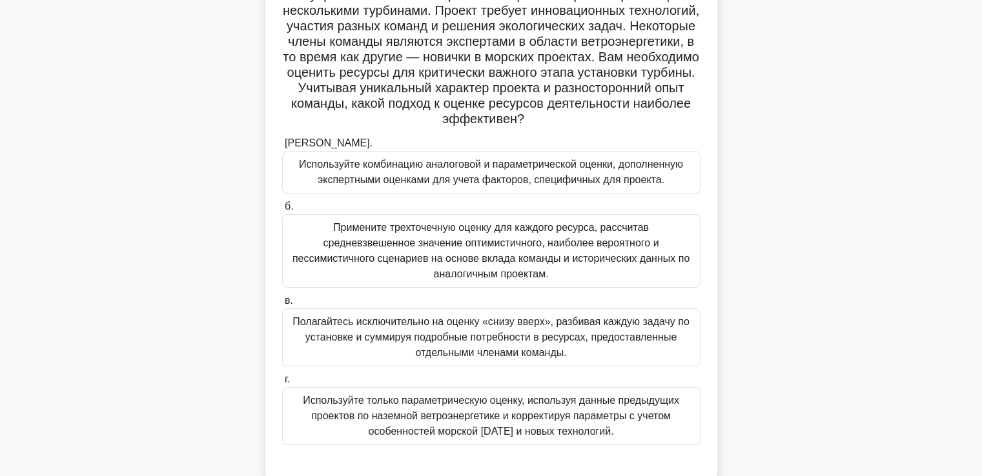
scroll to position [129, 0]
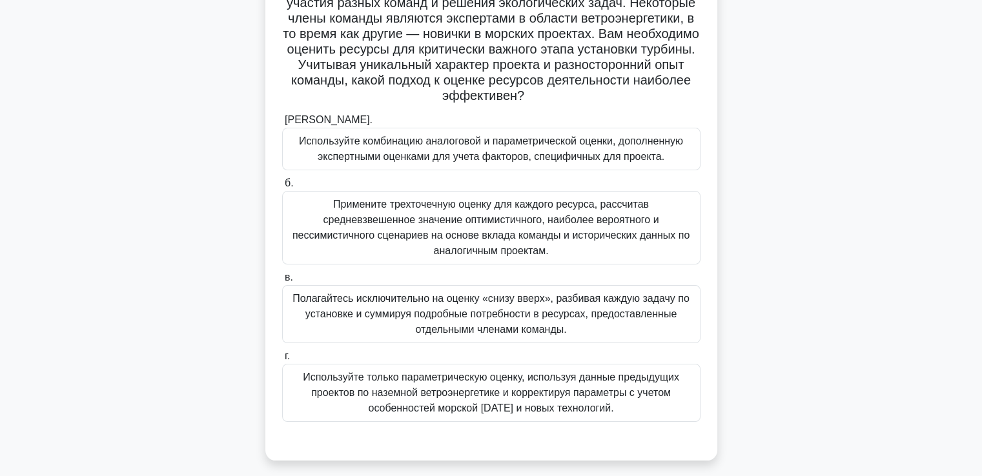
click at [463, 322] on font "Полагайтесь исключительно на оценку «снизу вверх», разбивая каждую задачу по ус…" at bounding box center [491, 314] width 407 height 46
click at [282, 282] on input "в. Полагайтесь исключительно на оценку «снизу вверх», разбивая каждую задачу по…" at bounding box center [282, 278] width 0 height 8
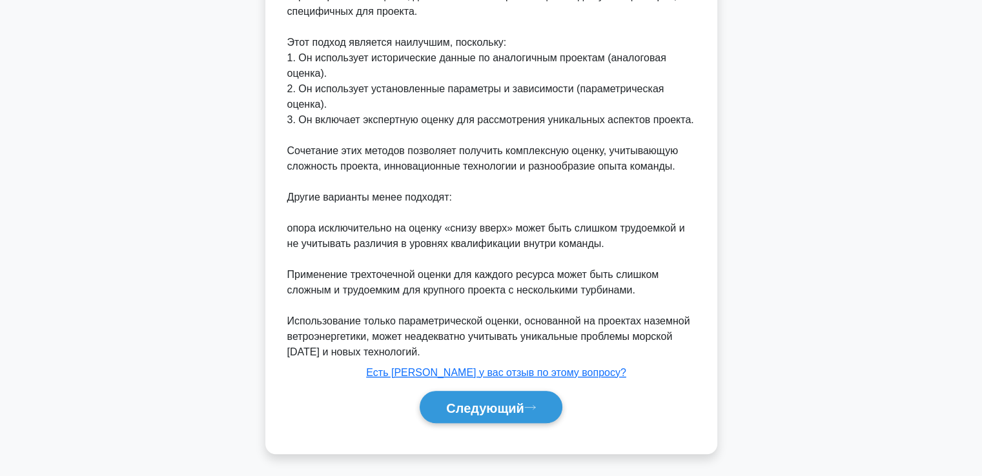
scroll to position [647, 0]
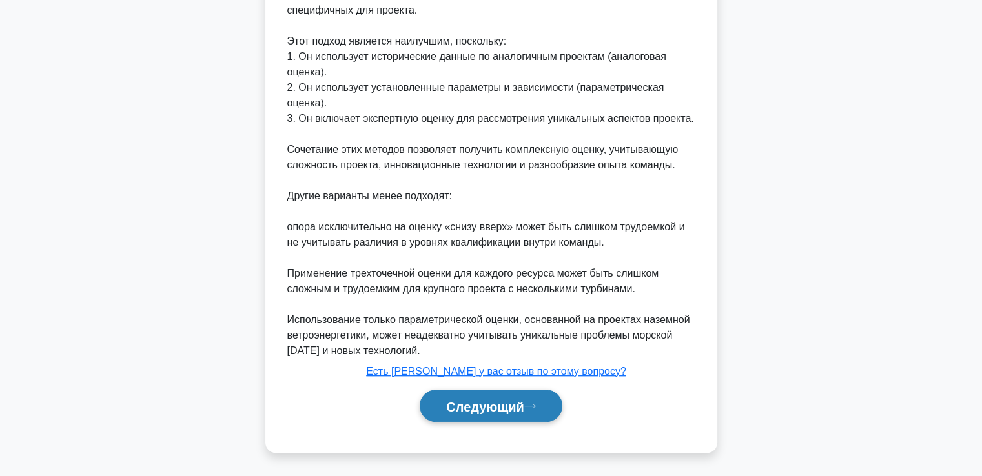
click at [458, 409] on font "Следующий" at bounding box center [485, 407] width 78 height 14
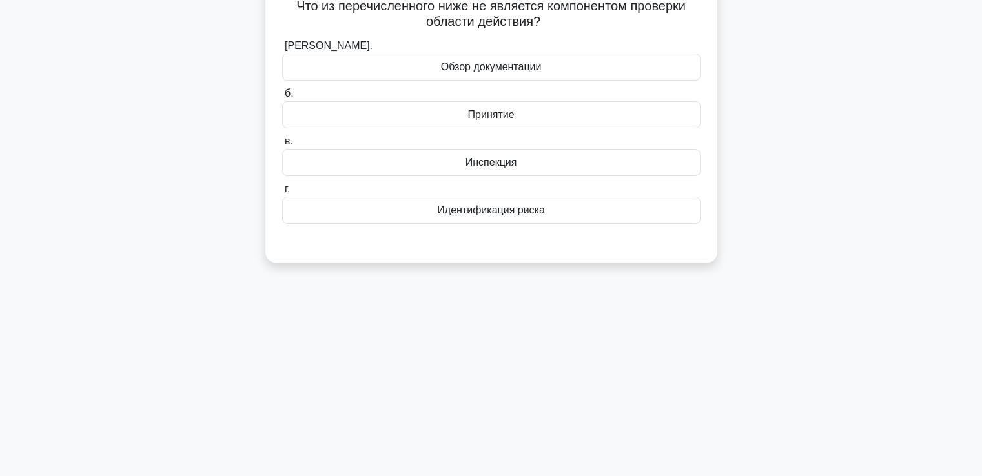
scroll to position [0, 0]
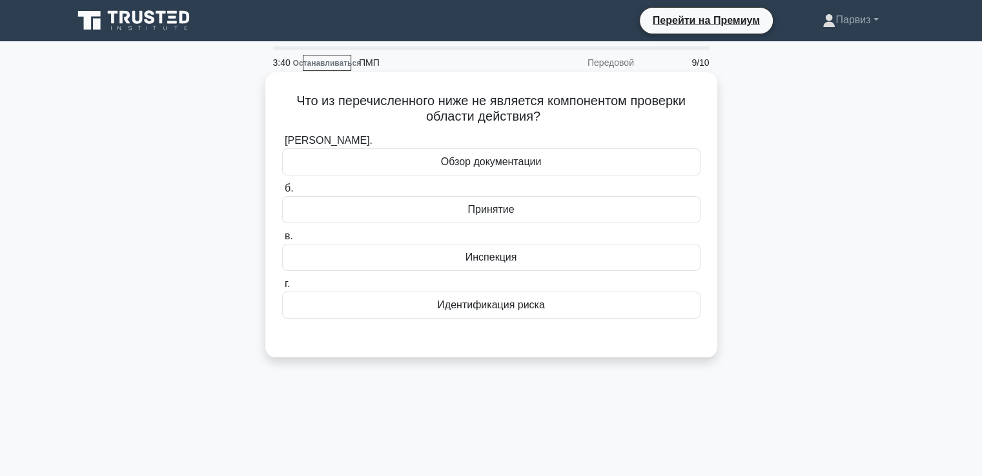
click at [457, 309] on font "Идентификация риска" at bounding box center [490, 305] width 107 height 11
click at [282, 289] on input "г. Идентификация риска" at bounding box center [282, 284] width 0 height 8
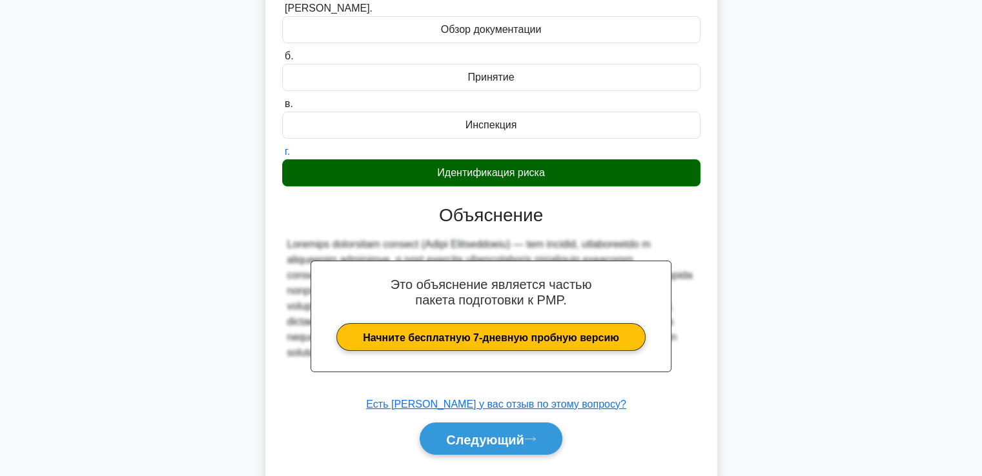
scroll to position [221, 0]
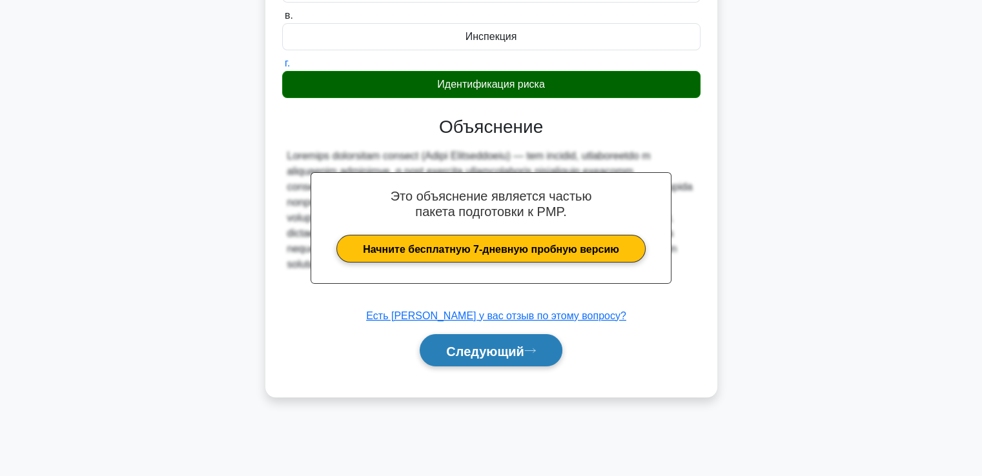
click at [509, 356] on font "Следующий" at bounding box center [485, 351] width 78 height 14
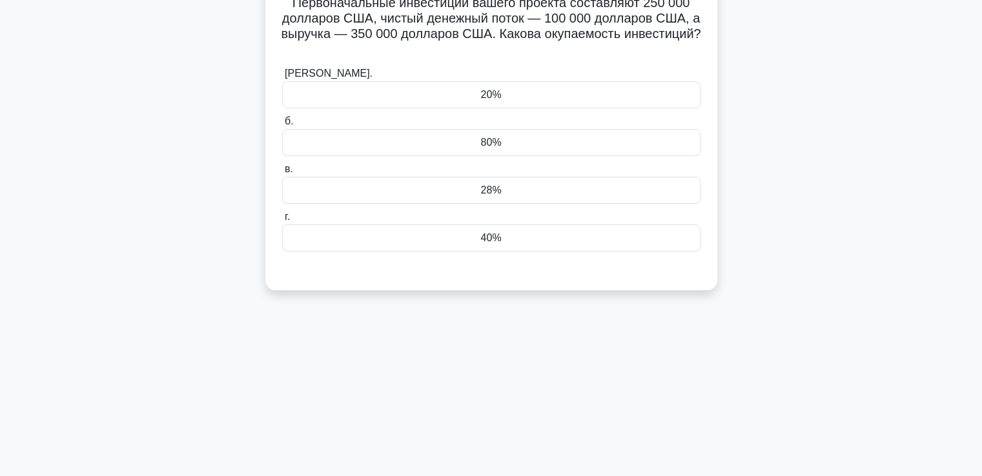
scroll to position [0, 0]
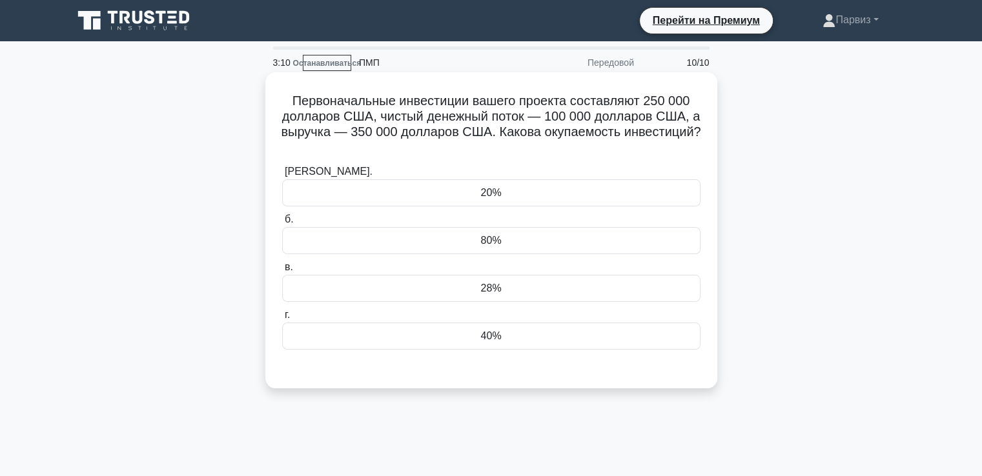
click at [454, 333] on div "40%" at bounding box center [491, 336] width 418 height 27
click at [282, 320] on input "г. 40%" at bounding box center [282, 315] width 0 height 8
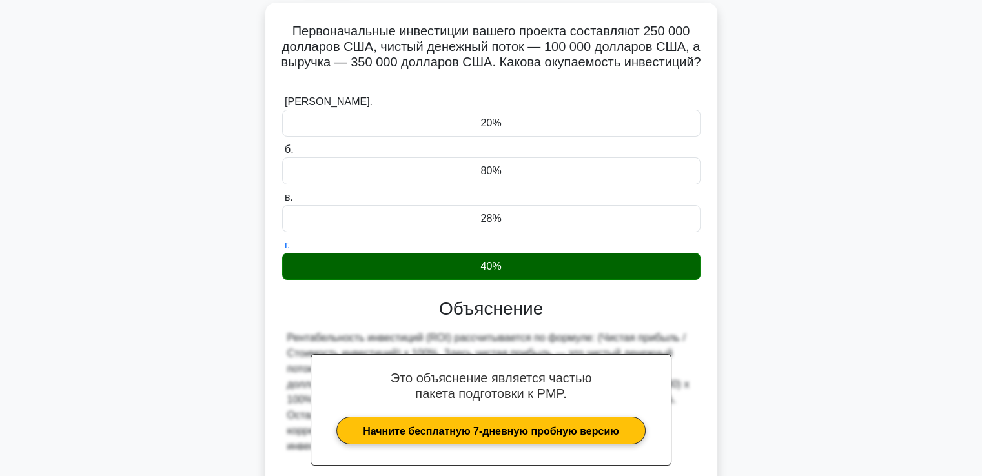
scroll to position [221, 0]
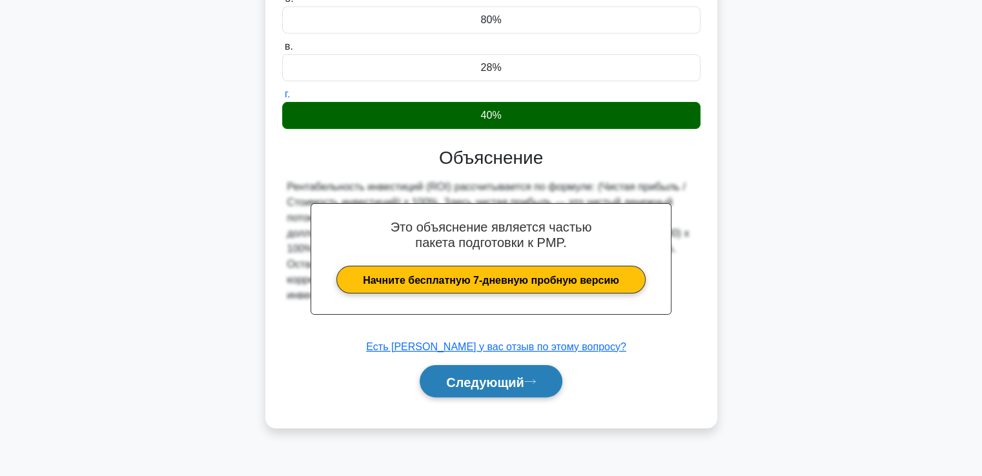
click at [495, 382] on font "Следующий" at bounding box center [485, 382] width 78 height 14
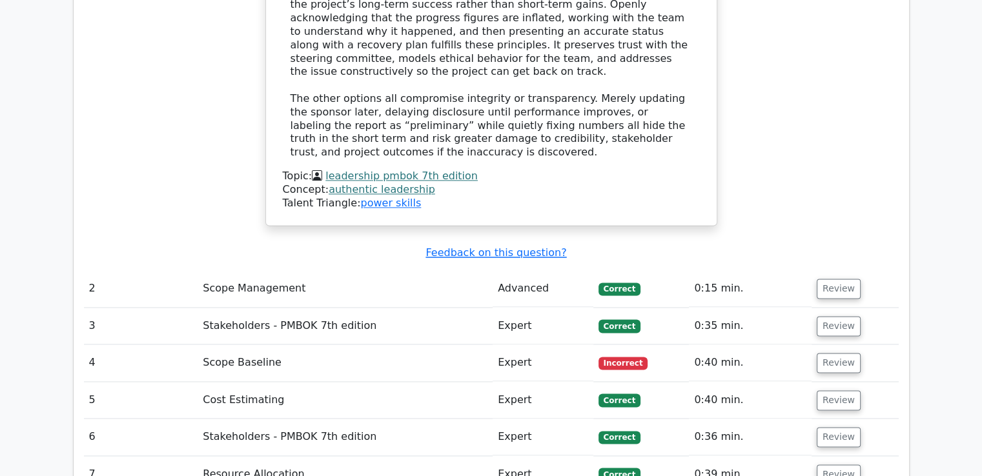
scroll to position [1808, 0]
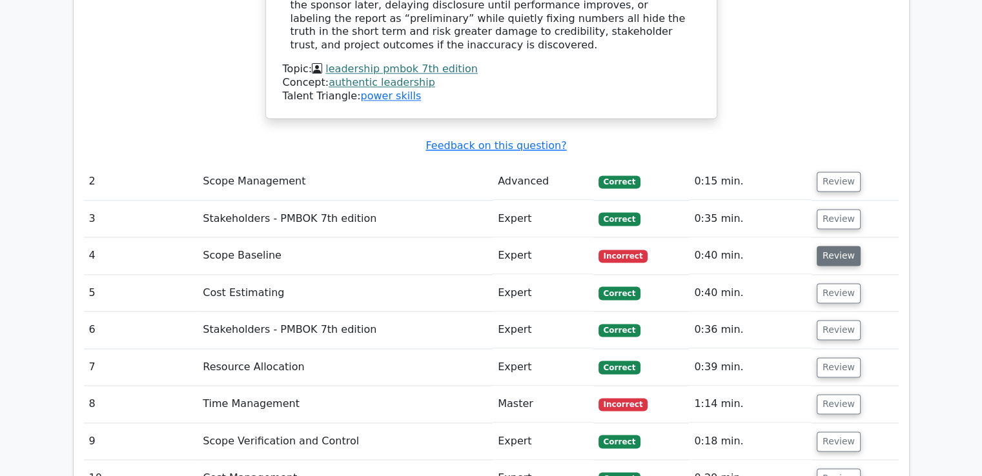
click at [830, 246] on button "Review" at bounding box center [839, 256] width 44 height 20
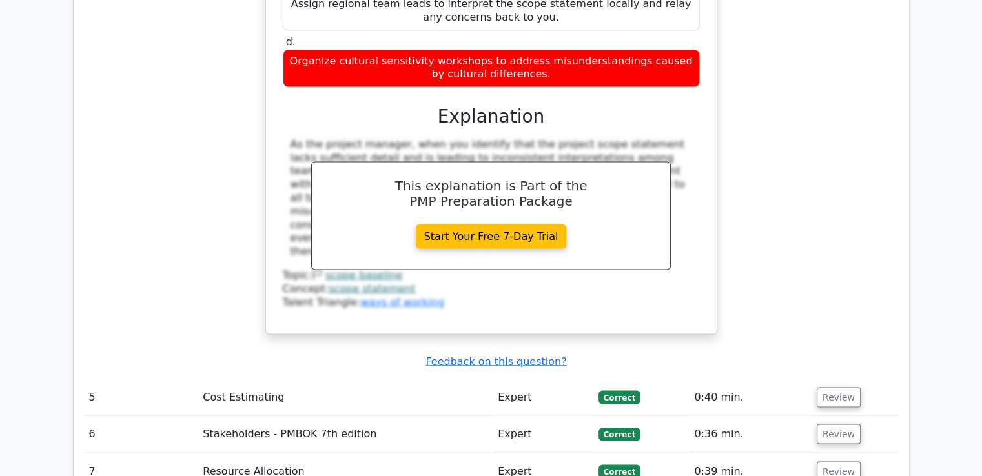
scroll to position [2518, 0]
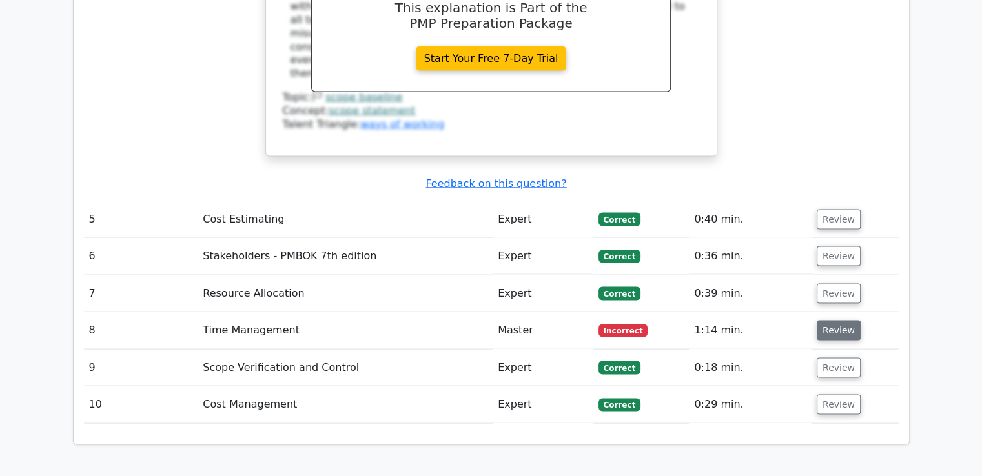
click at [824, 321] on button "Review" at bounding box center [839, 331] width 44 height 20
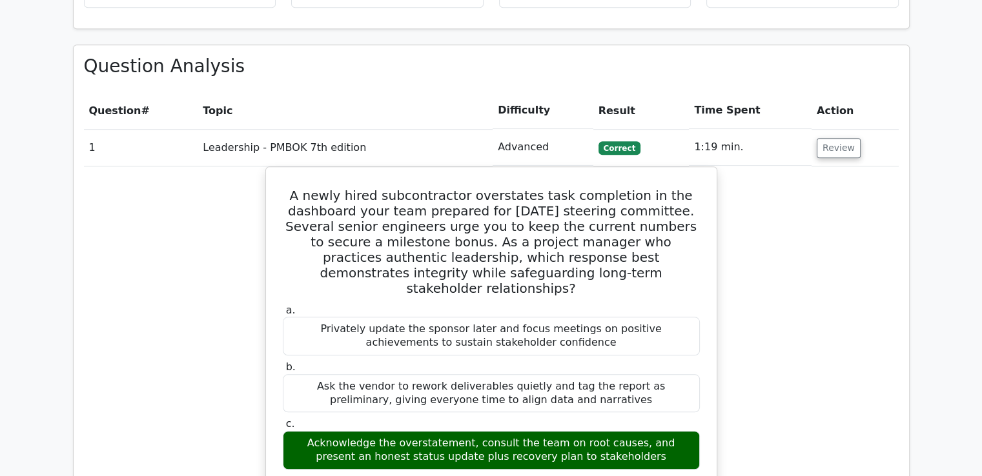
scroll to position [904, 0]
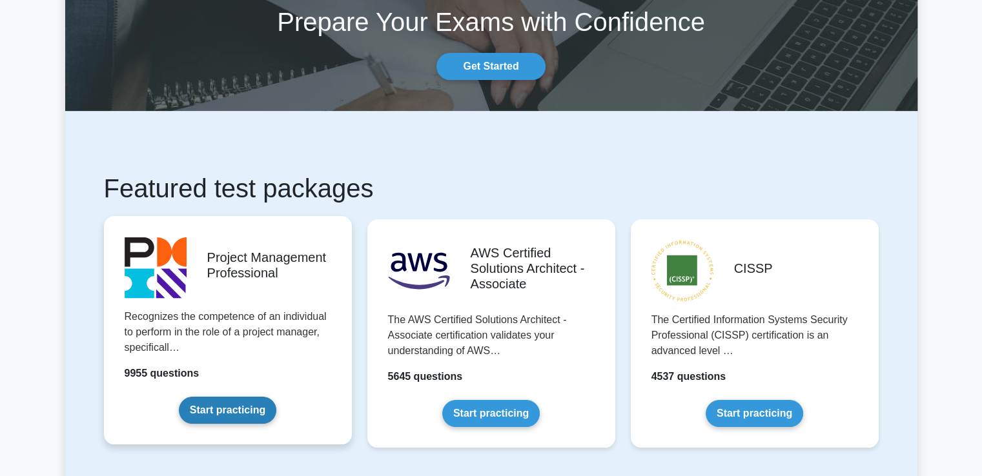
click at [219, 409] on link "Start practicing" at bounding box center [227, 410] width 97 height 27
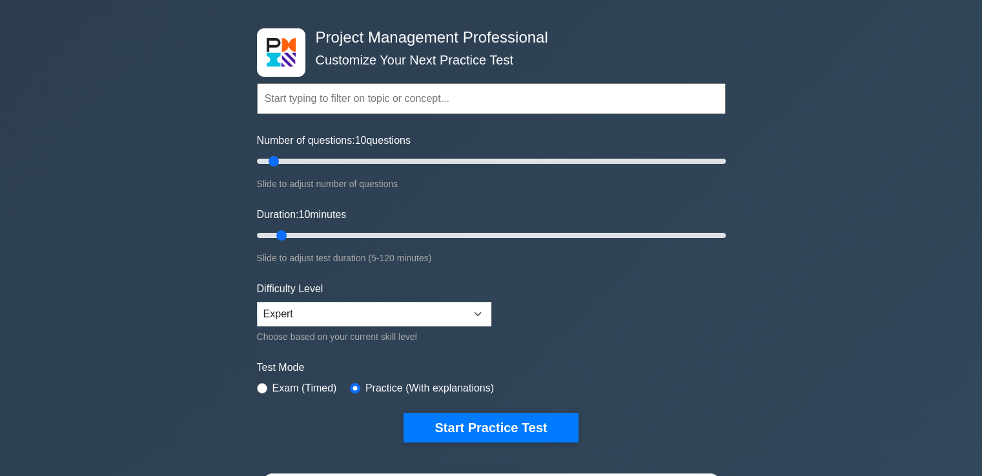
scroll to position [65, 0]
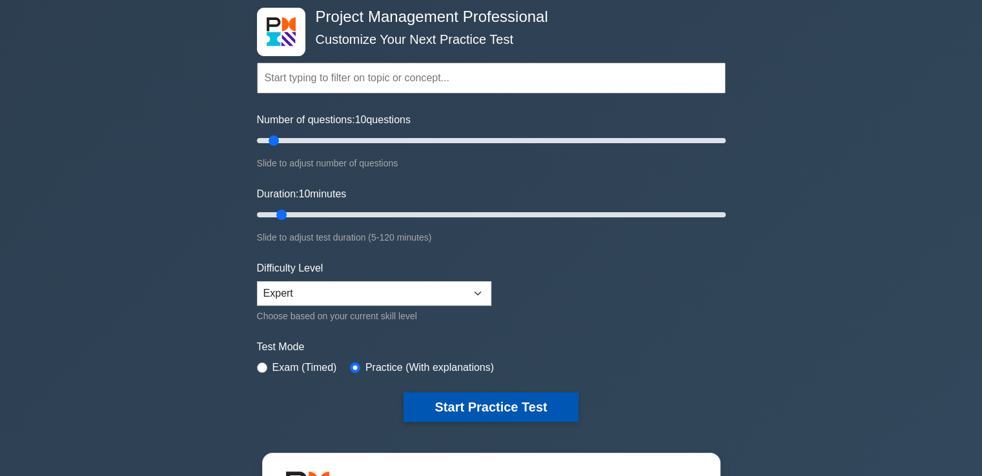
click at [460, 405] on button "Start Practice Test" at bounding box center [491, 408] width 174 height 30
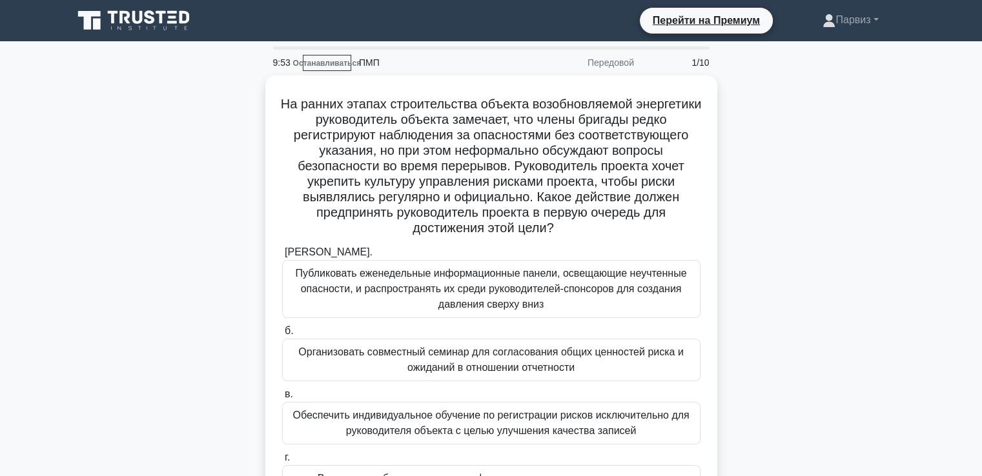
click at [816, 174] on div "На ранних этапах строительства объекта возобновляемой энергетики руководитель о…" at bounding box center [491, 319] width 852 height 487
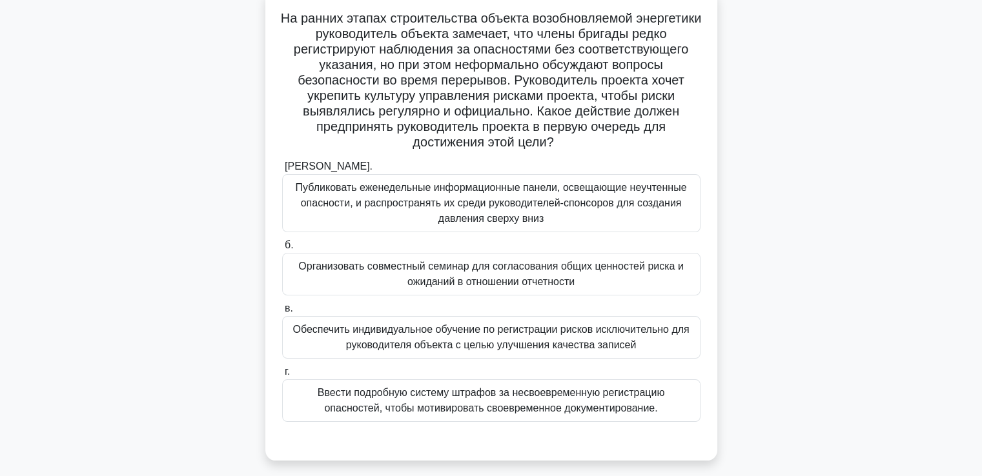
scroll to position [65, 0]
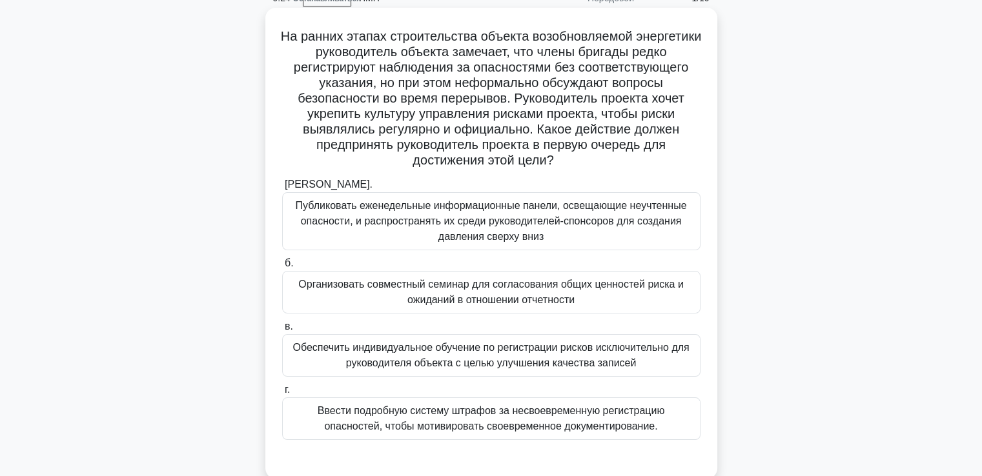
click at [416, 296] on font "Организовать совместный семинар для согласования общих ценностей риска и ожидан…" at bounding box center [490, 292] width 385 height 26
click at [282, 268] on input "б. Организовать совместный семинар для согласования общих ценностей риска и ожи…" at bounding box center [282, 264] width 0 height 8
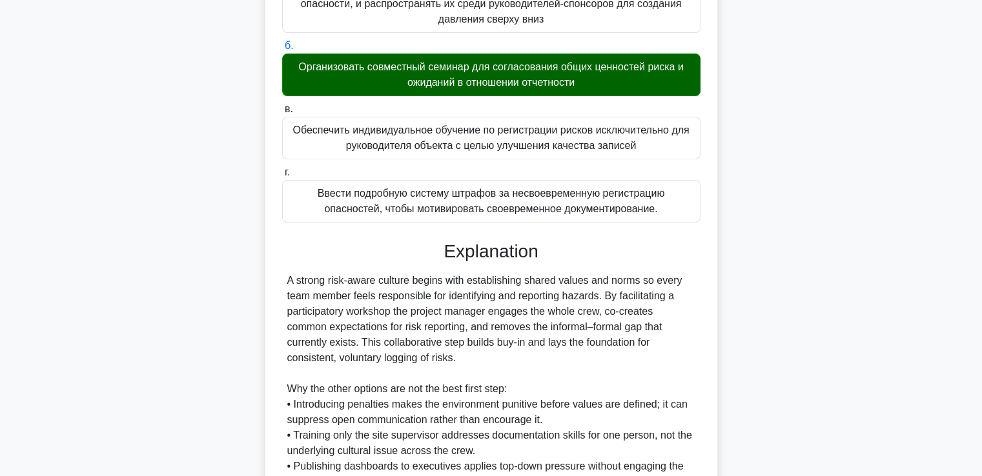
scroll to position [443, 0]
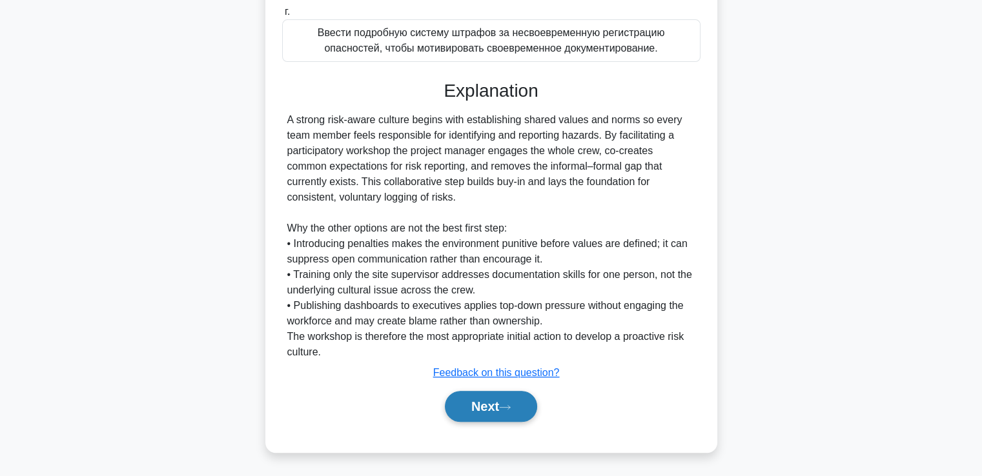
click at [508, 402] on button "Next" at bounding box center [491, 406] width 92 height 31
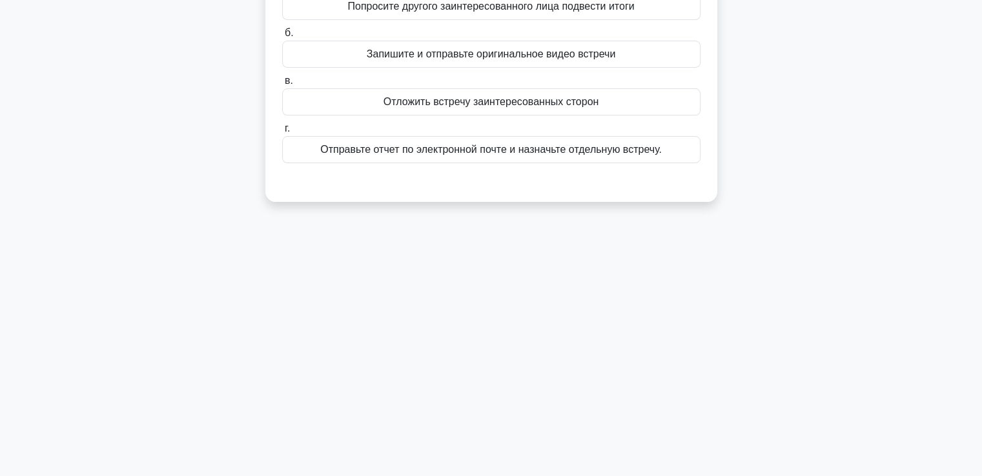
scroll to position [28, 0]
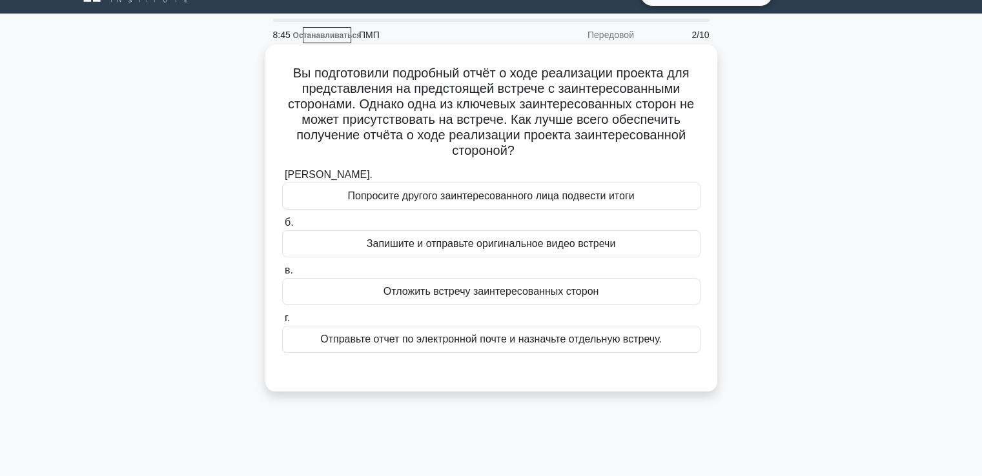
click at [364, 336] on font "Отправьте отчет по электронной почте и назначьте отдельную встречу." at bounding box center [491, 339] width 342 height 11
click at [282, 323] on input "г. Отправьте отчет по электронной почте и назначьте отдельную встречу." at bounding box center [282, 318] width 0 height 8
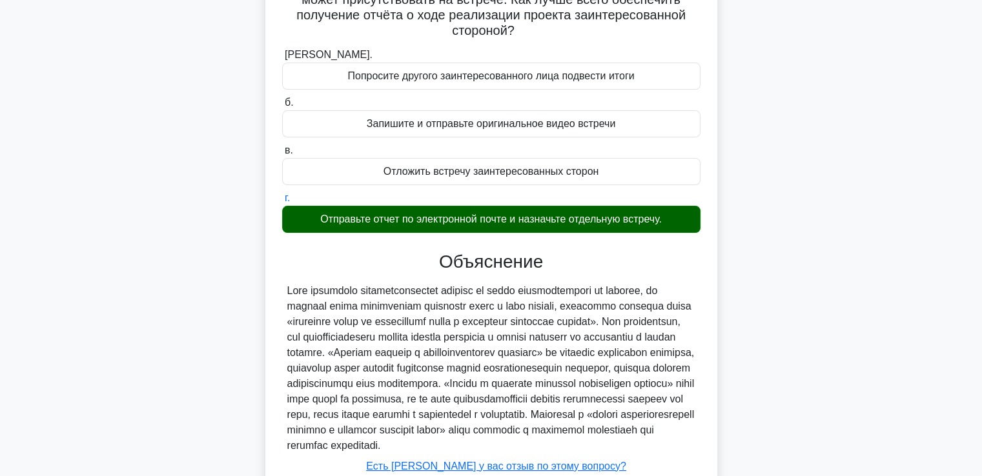
scroll to position [258, 0]
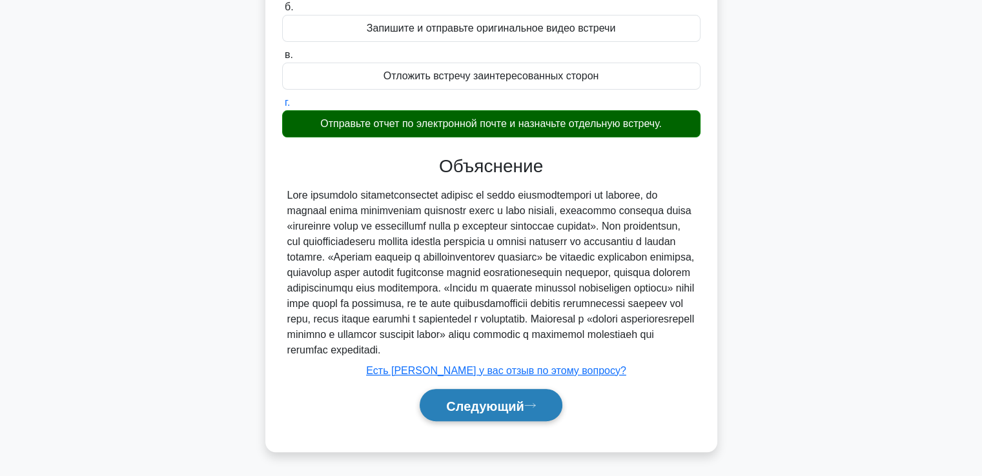
click at [462, 405] on font "Следующий" at bounding box center [485, 406] width 78 height 14
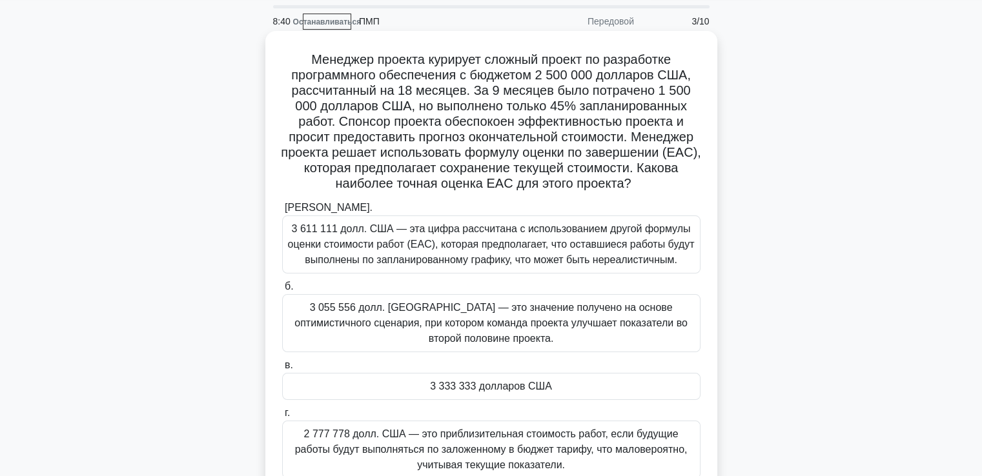
scroll to position [65, 0]
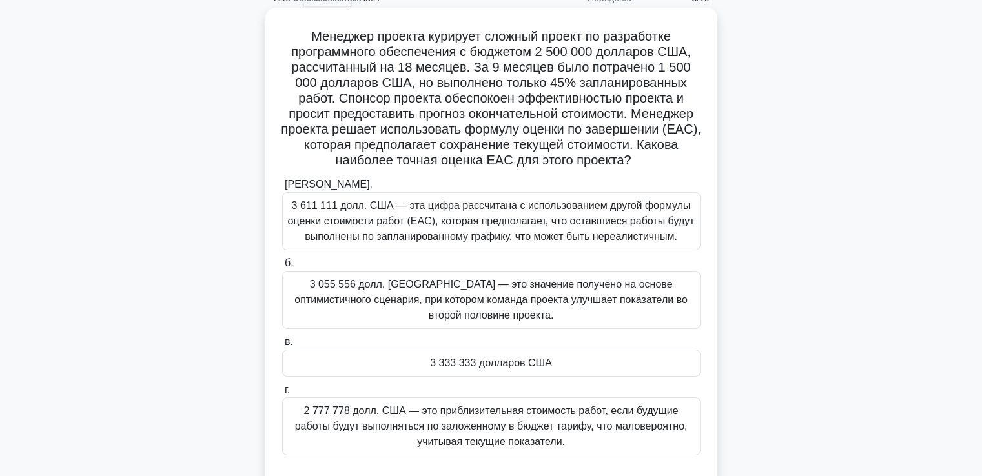
click at [477, 358] on font "3 333 333 долларов США" at bounding box center [491, 363] width 122 height 11
click at [282, 347] on input "в. 3 333 333 долларов США" at bounding box center [282, 342] width 0 height 8
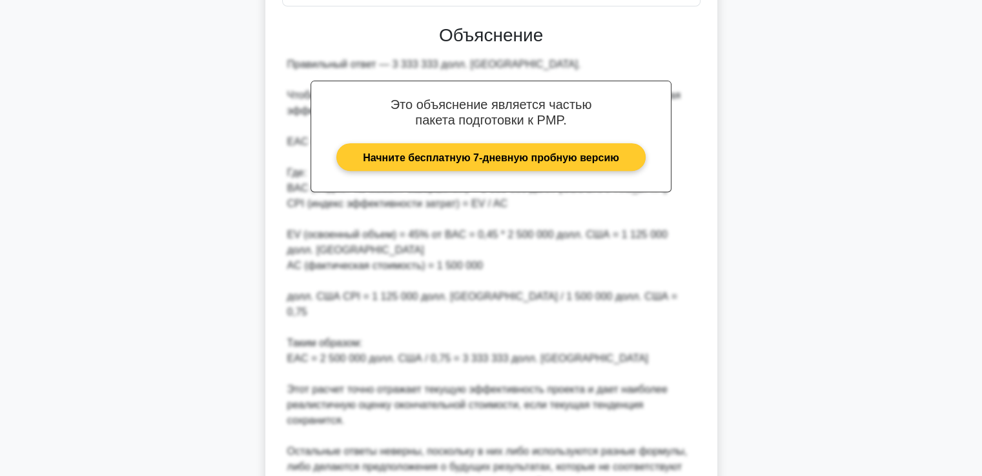
scroll to position [581, 0]
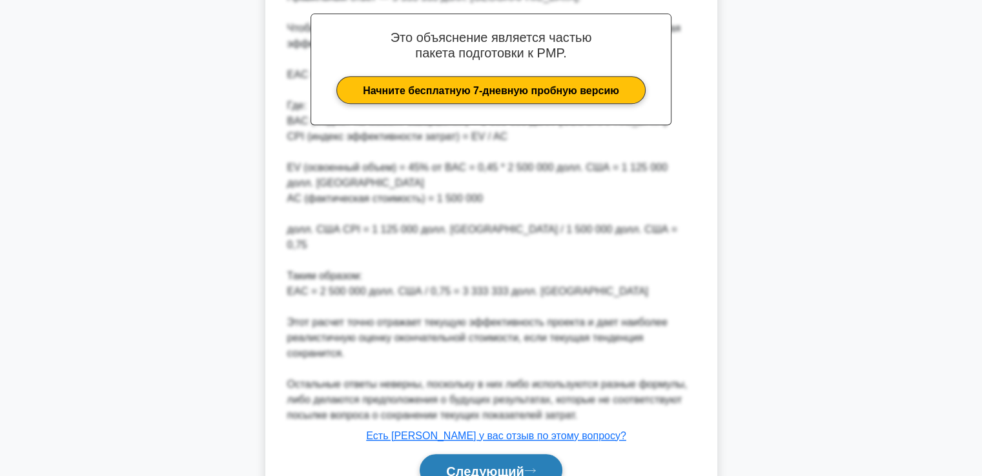
click at [465, 455] on button "Следующий" at bounding box center [491, 471] width 143 height 33
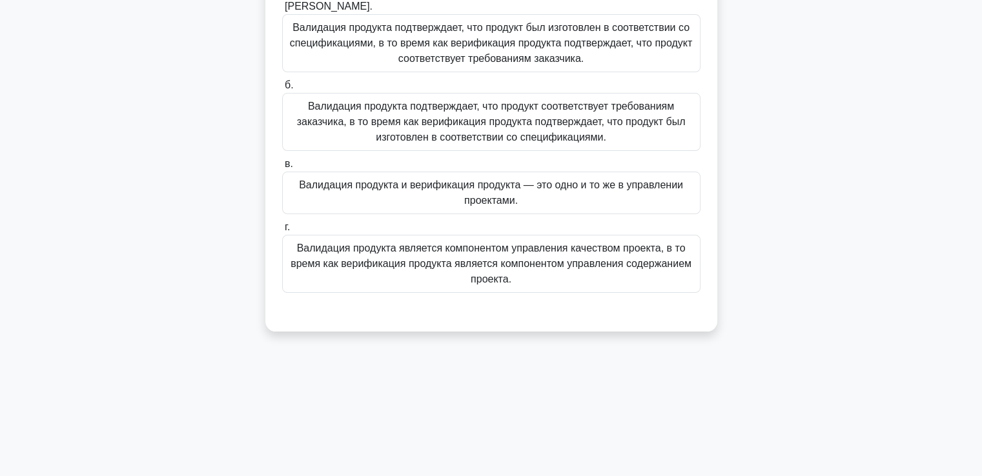
scroll to position [28, 0]
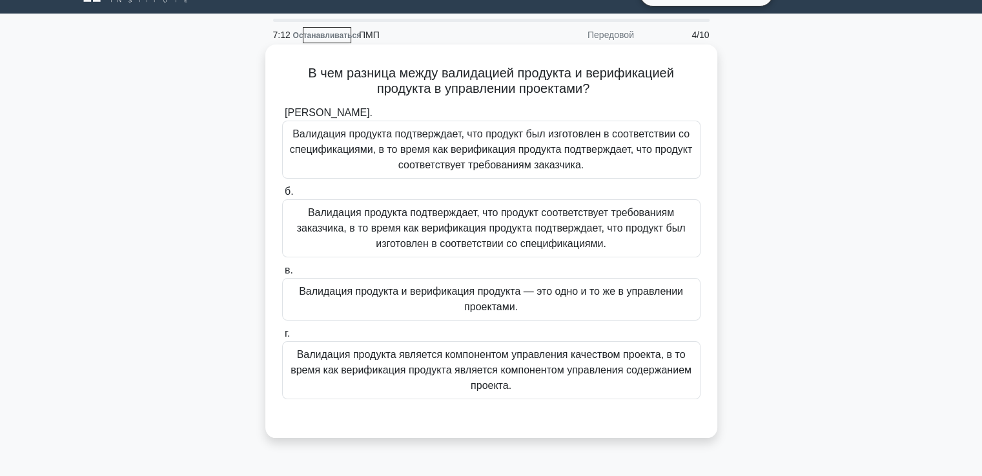
click at [411, 154] on font "Валидация продукта подтверждает, что продукт был изготовлен в соответствии со с…" at bounding box center [491, 149] width 402 height 42
click at [282, 118] on input "а. Валидация продукта подтверждает, что продукт был изготовлен в соответствии с…" at bounding box center [282, 113] width 0 height 8
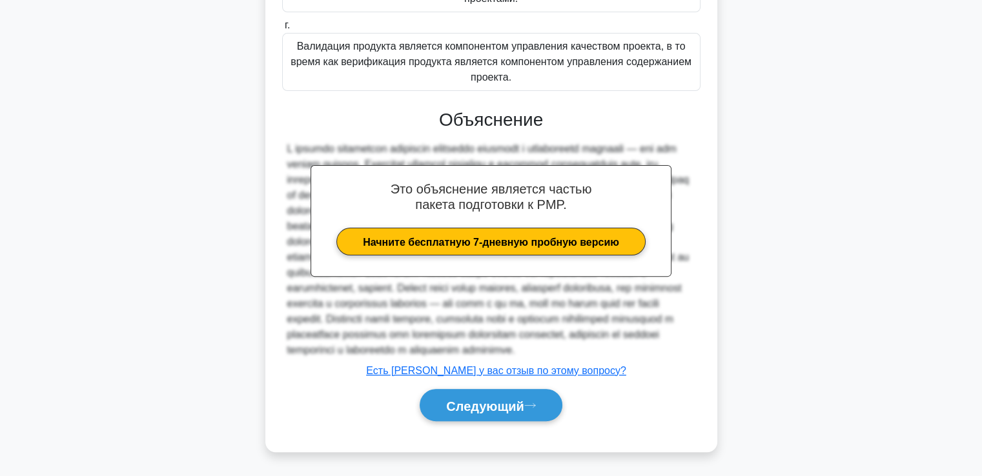
scroll to position [368, 0]
click at [464, 404] on font "Следующий" at bounding box center [485, 406] width 78 height 14
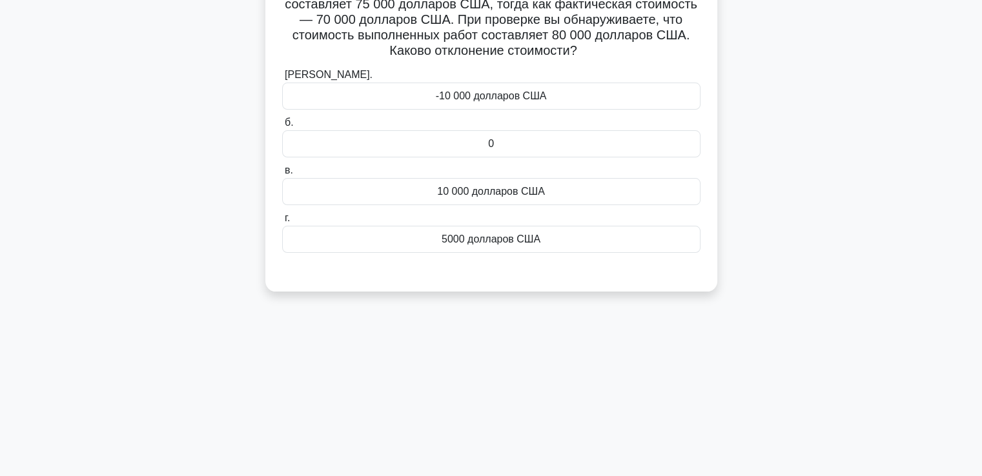
scroll to position [28, 0]
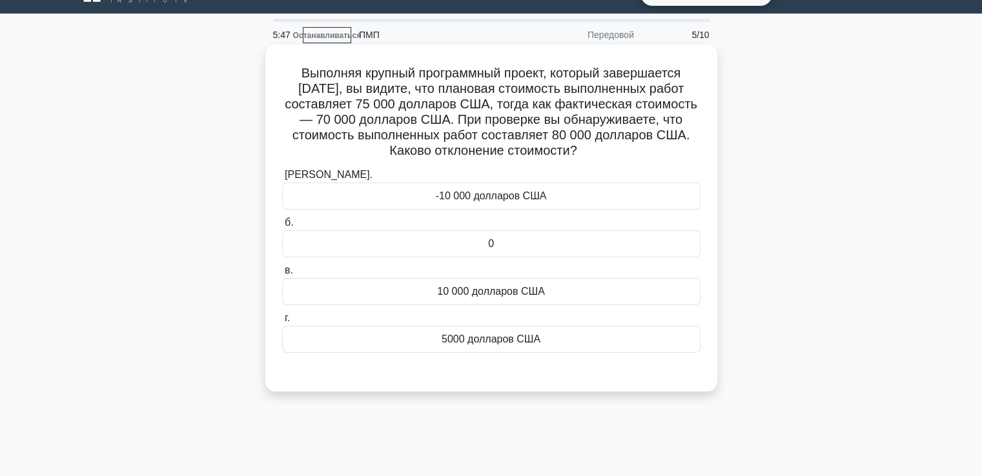
click at [407, 342] on div "5000 долларов США" at bounding box center [491, 339] width 418 height 27
click at [282, 323] on input "г. 5000 долларов США" at bounding box center [282, 318] width 0 height 8
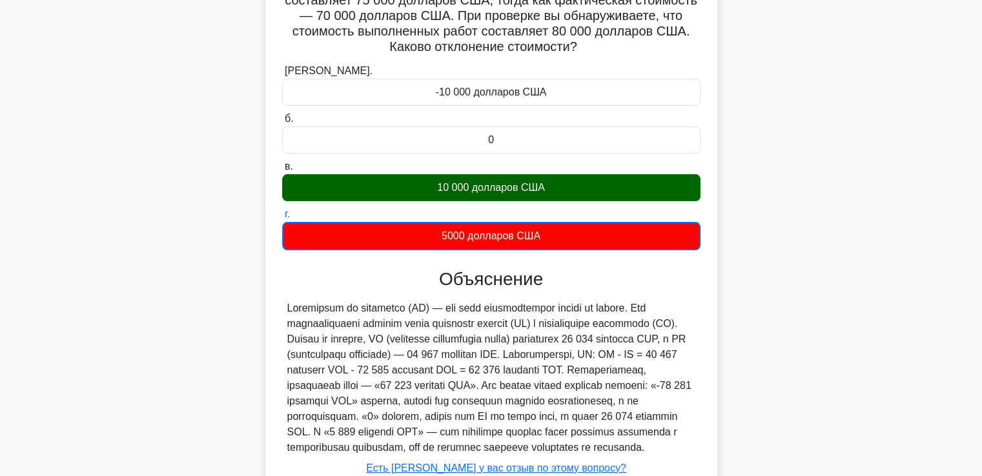
scroll to position [244, 0]
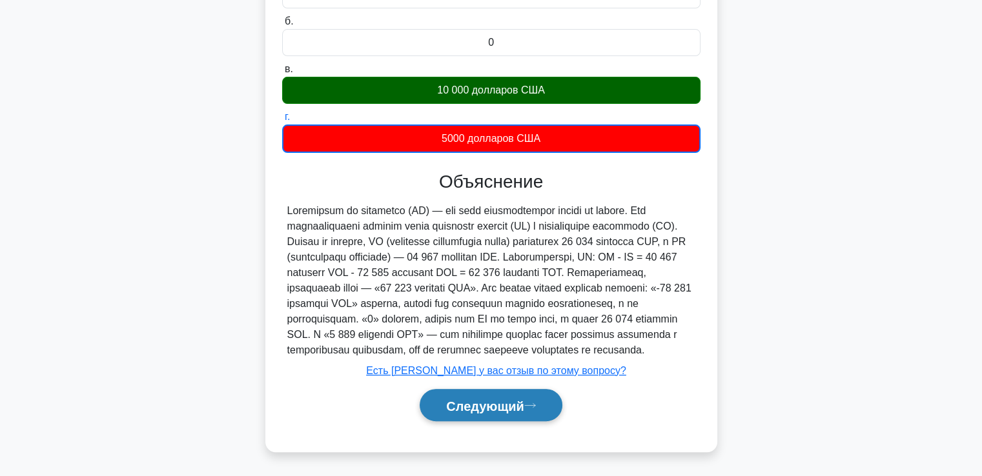
click at [477, 401] on font "Следующий" at bounding box center [485, 406] width 78 height 14
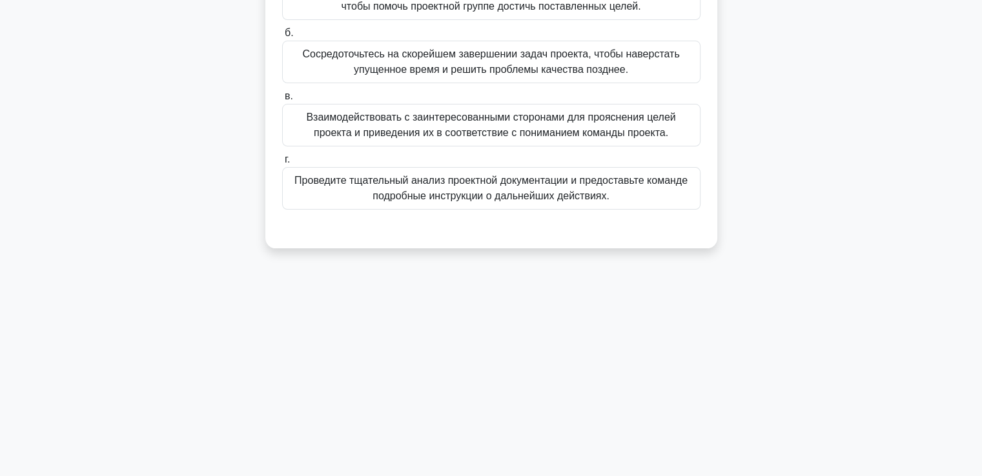
scroll to position [0, 0]
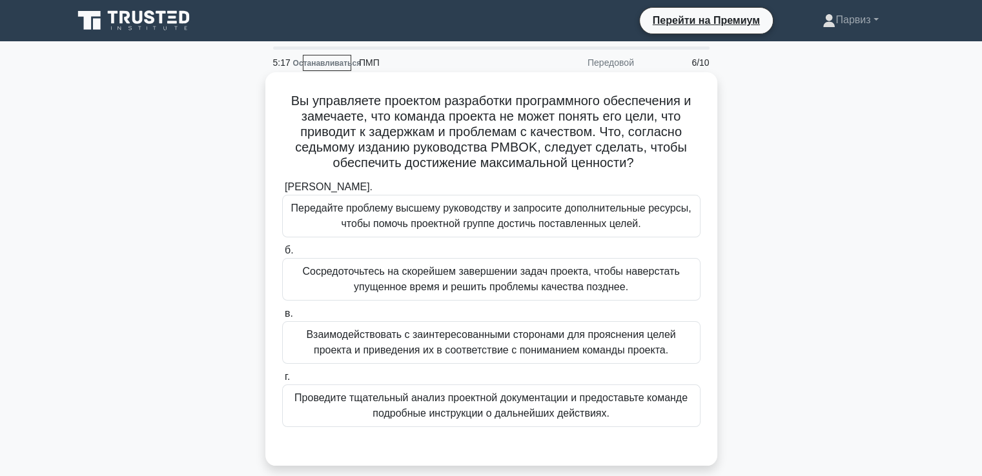
click at [549, 356] on font "Взаимодействовать с заинтересованными сторонами для прояснения целей проекта и …" at bounding box center [490, 342] width 369 height 26
click at [282, 318] on input "в. Взаимодействовать с заинтересованными сторонами для прояснения целей проекта…" at bounding box center [282, 314] width 0 height 8
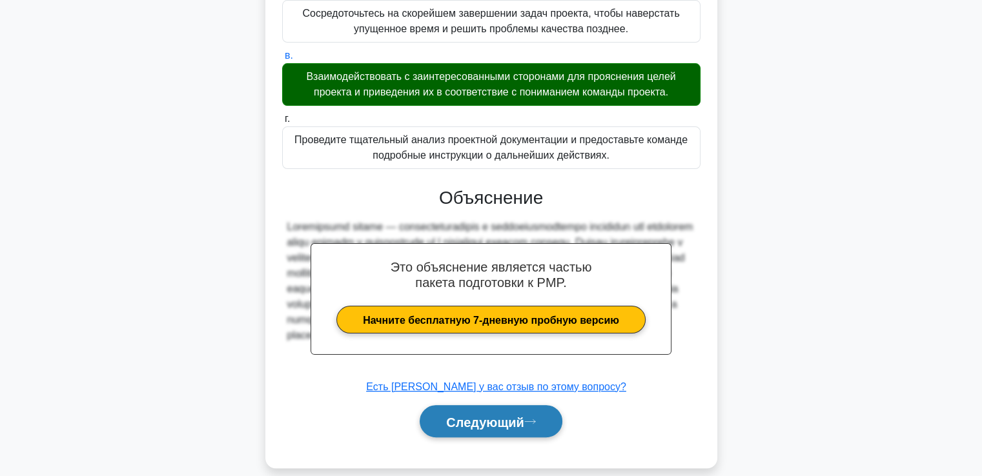
click at [529, 418] on icon at bounding box center [530, 421] width 12 height 7
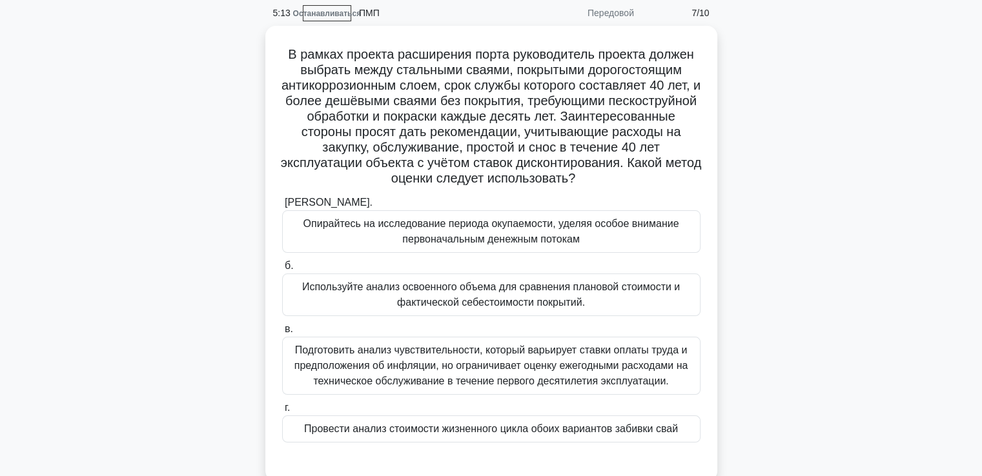
scroll to position [28, 0]
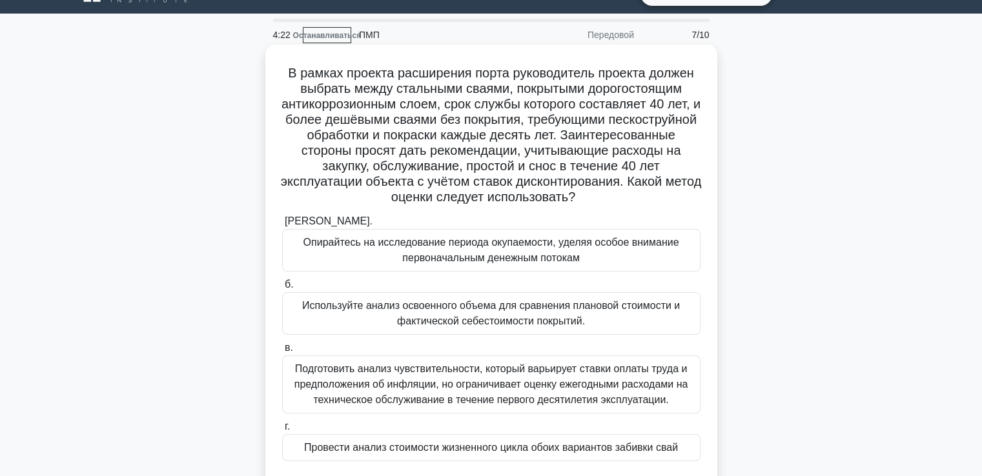
click at [486, 452] on font "Провести анализ стоимости жизненного цикла обоих вариантов забивки свай" at bounding box center [491, 447] width 374 height 11
click at [282, 431] on input "г. Провести анализ стоимости жизненного цикла обоих вариантов забивки свай" at bounding box center [282, 427] width 0 height 8
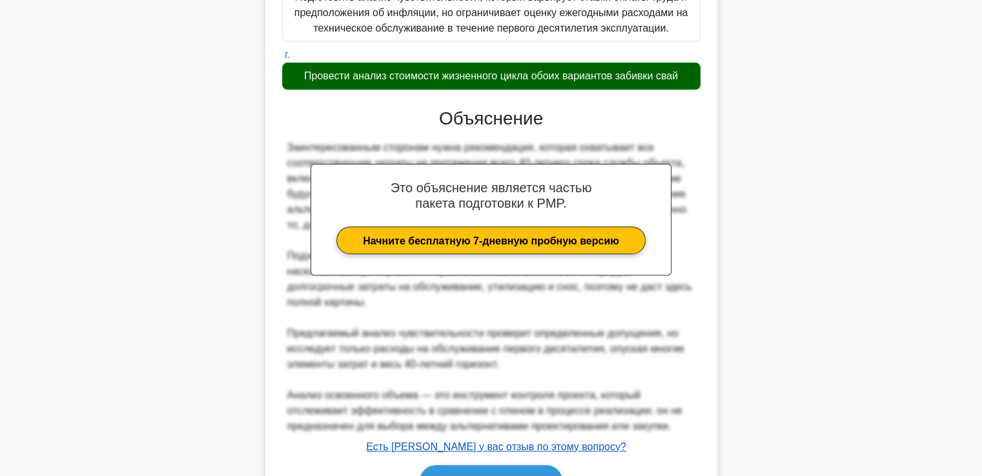
scroll to position [475, 0]
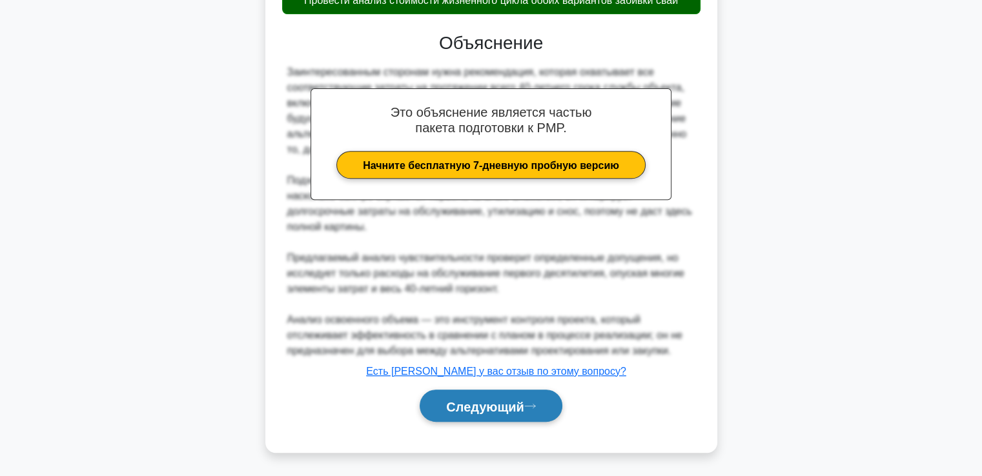
click at [524, 396] on button "Следующий" at bounding box center [491, 406] width 143 height 33
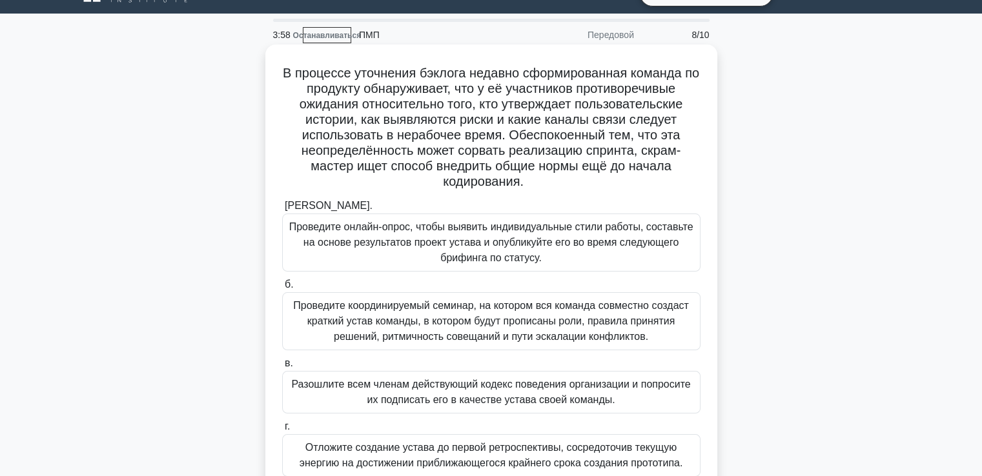
scroll to position [92, 0]
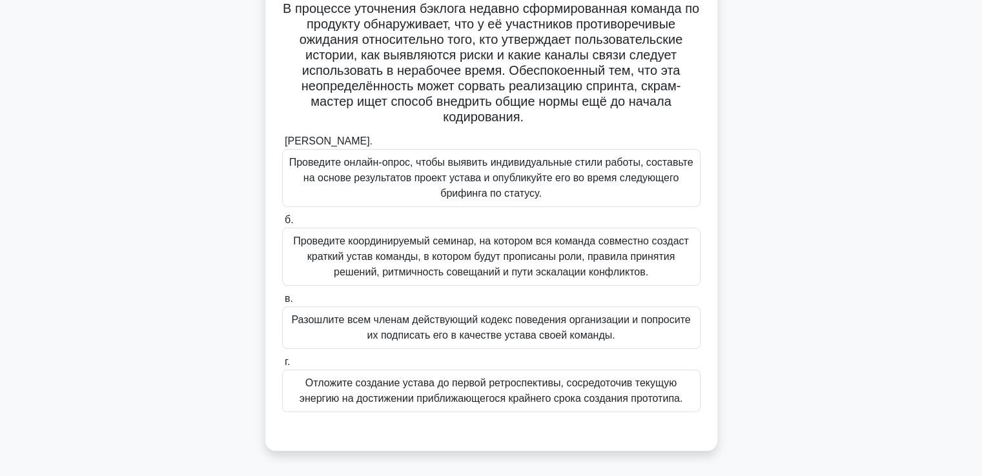
click at [337, 247] on font "Проведите координируемый семинар, на котором вся команда совместно создаст крат…" at bounding box center [491, 257] width 396 height 42
click at [282, 225] on input "б. Проведите координируемый семинар, на котором вся команда совместно создаст к…" at bounding box center [282, 220] width 0 height 8
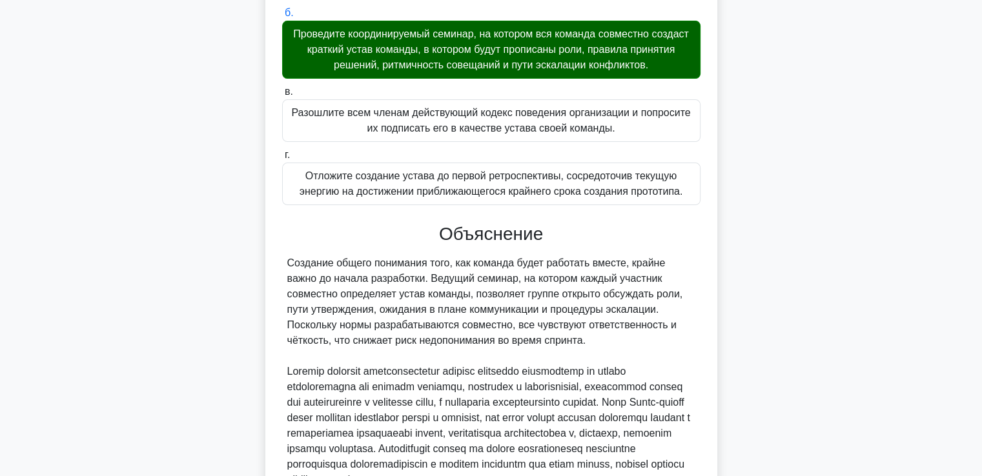
scroll to position [415, 0]
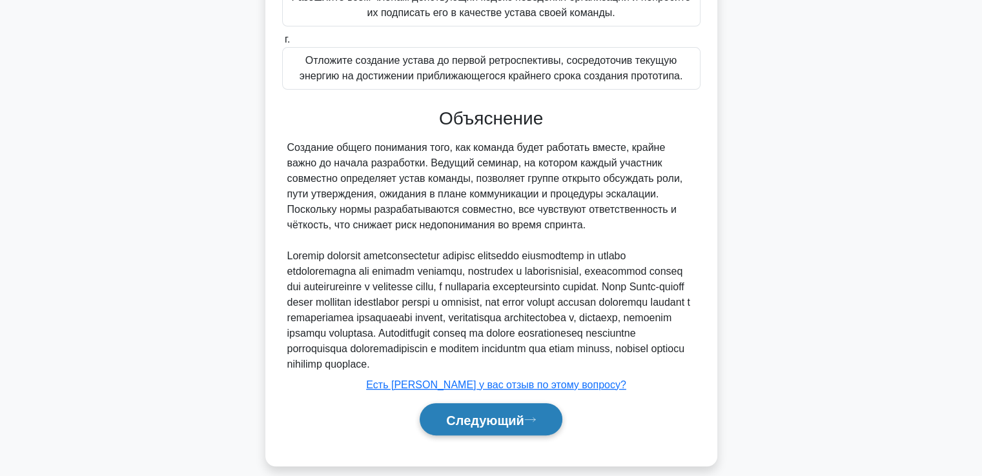
click at [506, 427] on font "Следующий" at bounding box center [485, 420] width 78 height 14
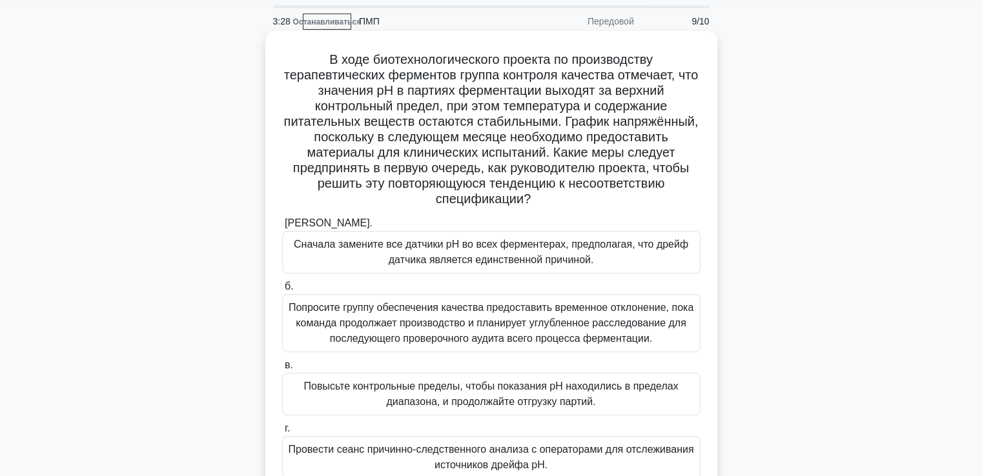
scroll to position [65, 0]
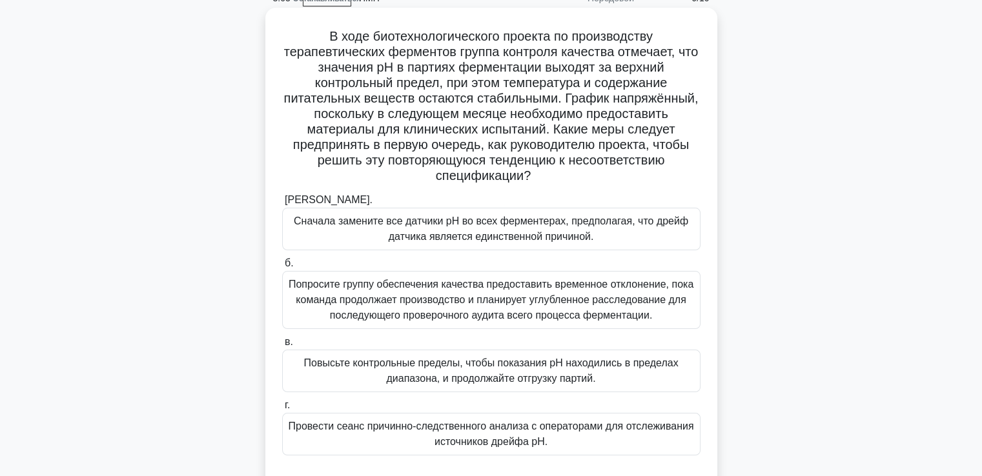
click at [475, 435] on font "Провести сеанс причинно-следственного анализа с операторами для отслеживания ис…" at bounding box center [490, 434] width 405 height 26
click at [282, 410] on input "г. Провести сеанс причинно-следственного анализа с операторами для отслеживания…" at bounding box center [282, 406] width 0 height 8
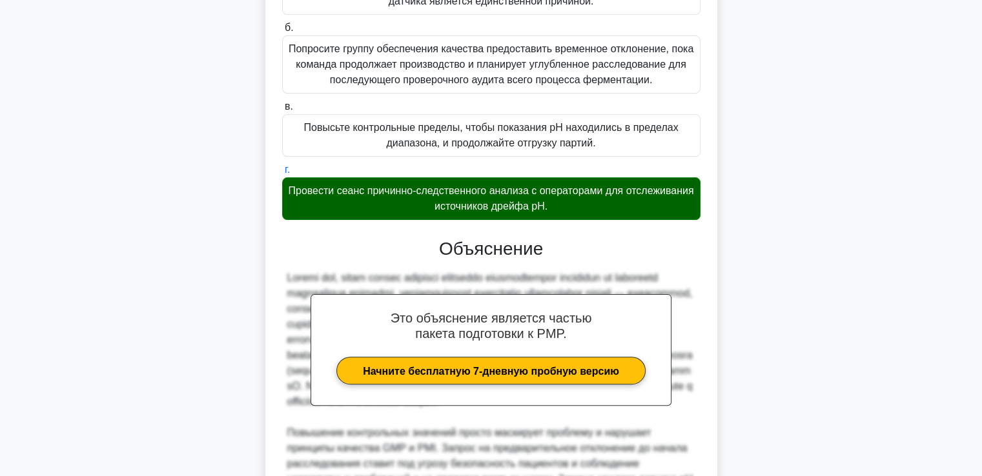
scroll to position [452, 0]
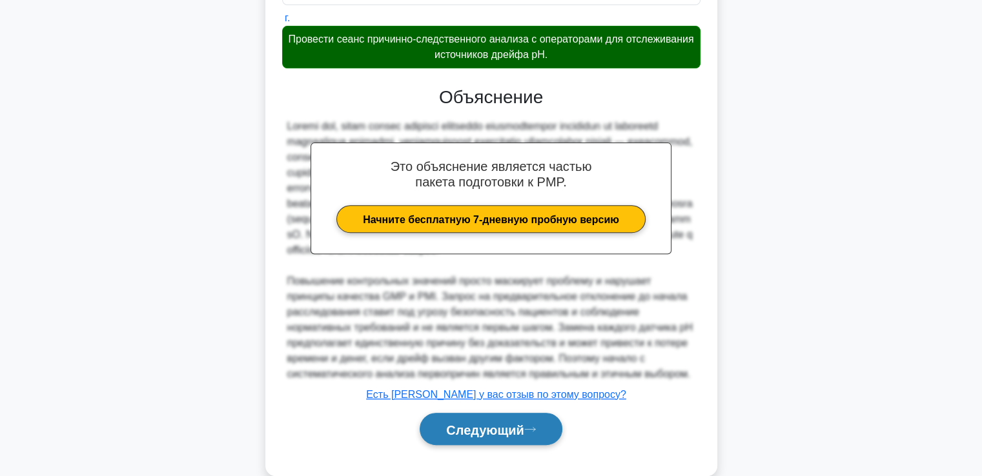
click at [495, 433] on button "Следующий" at bounding box center [491, 429] width 143 height 33
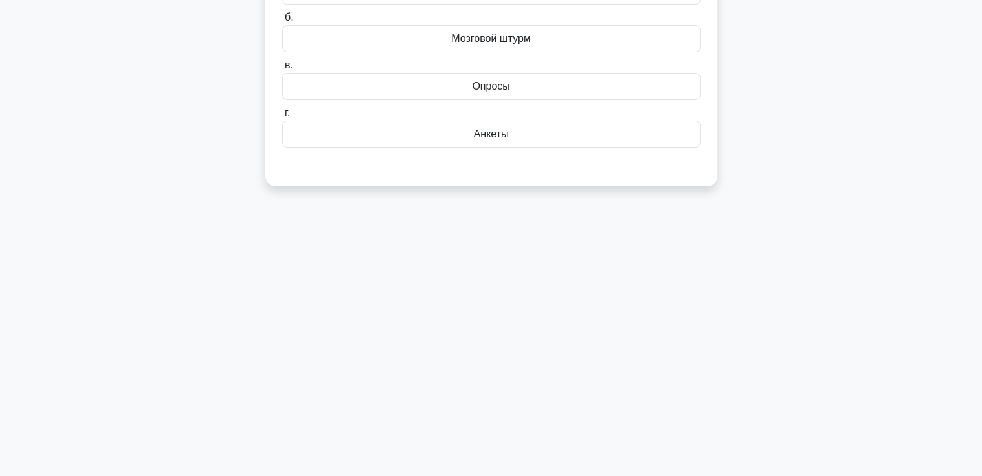
scroll to position [28, 0]
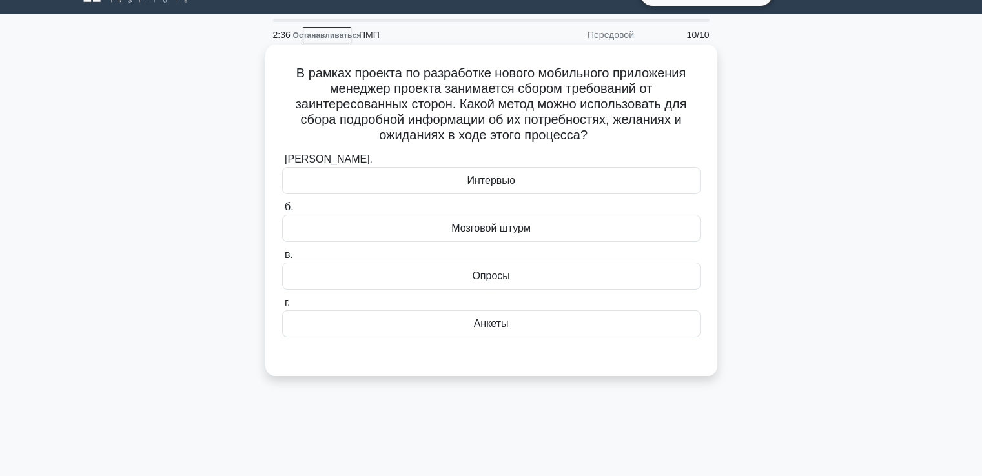
click at [442, 187] on div "Интервью" at bounding box center [491, 180] width 418 height 27
click at [282, 164] on input "а. Интервью" at bounding box center [282, 160] width 0 height 8
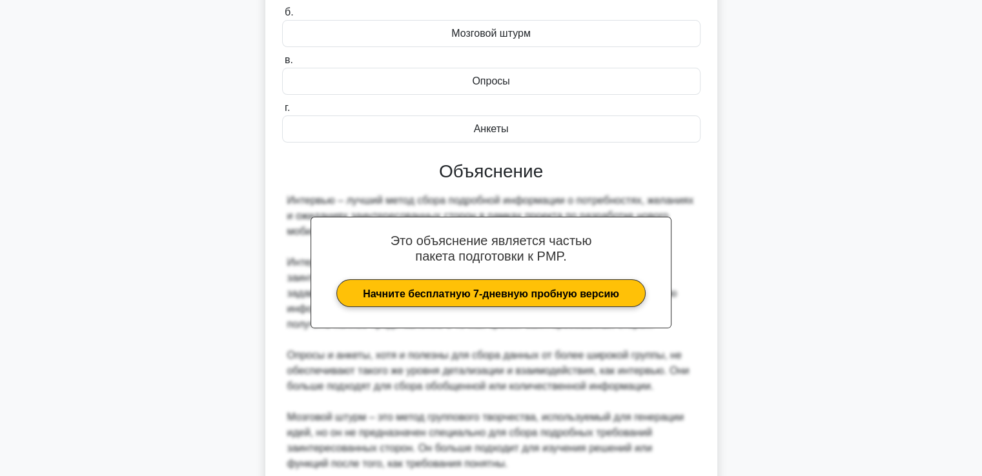
scroll to position [336, 0]
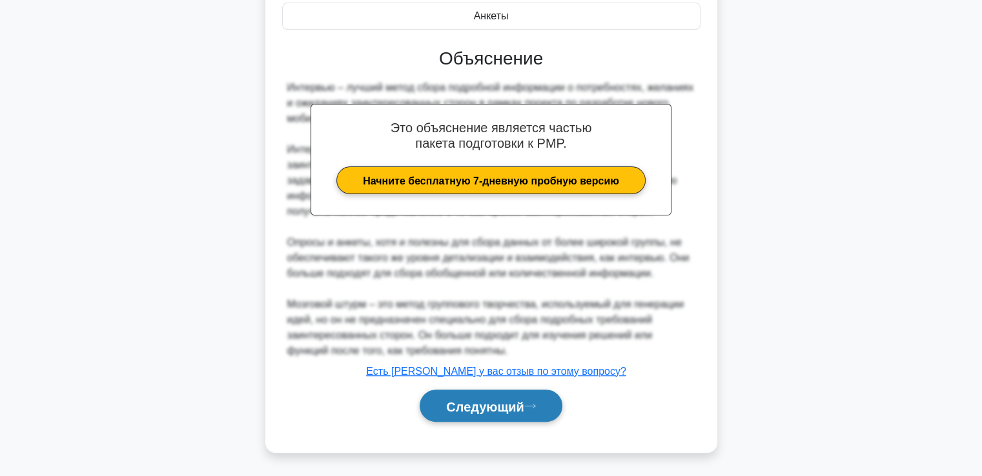
click at [493, 405] on font "Следующий" at bounding box center [485, 407] width 78 height 14
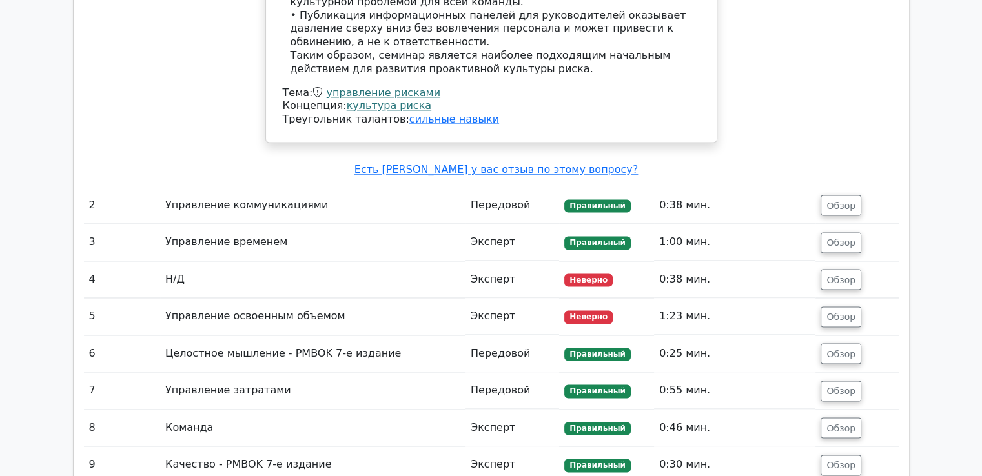
scroll to position [2001, 0]
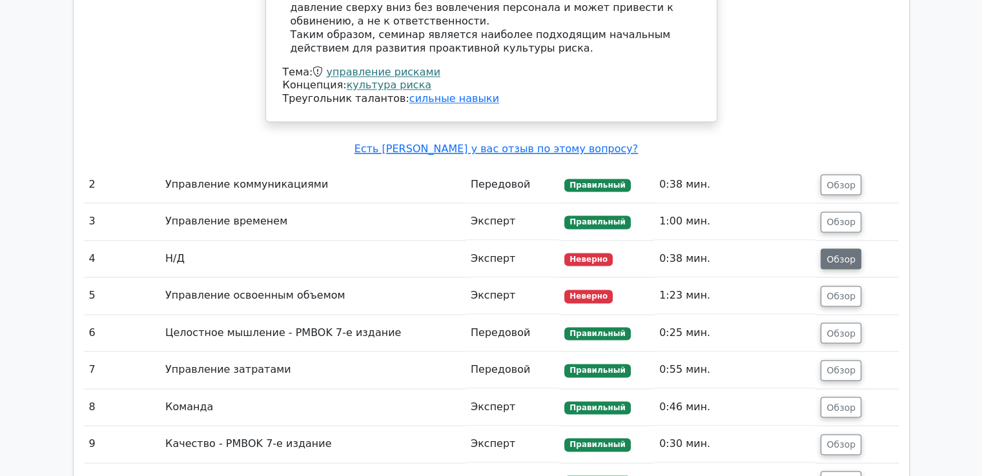
click at [852, 254] on font "Обзор" at bounding box center [840, 259] width 29 height 10
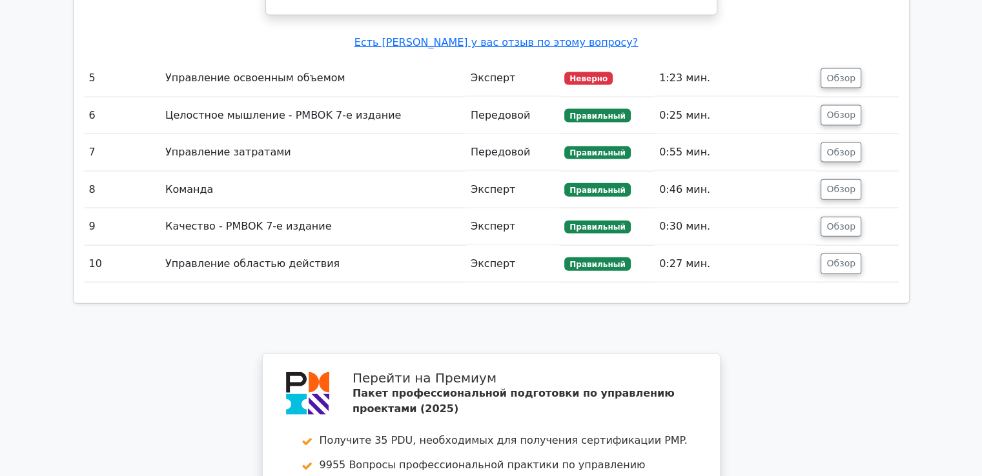
scroll to position [2712, 0]
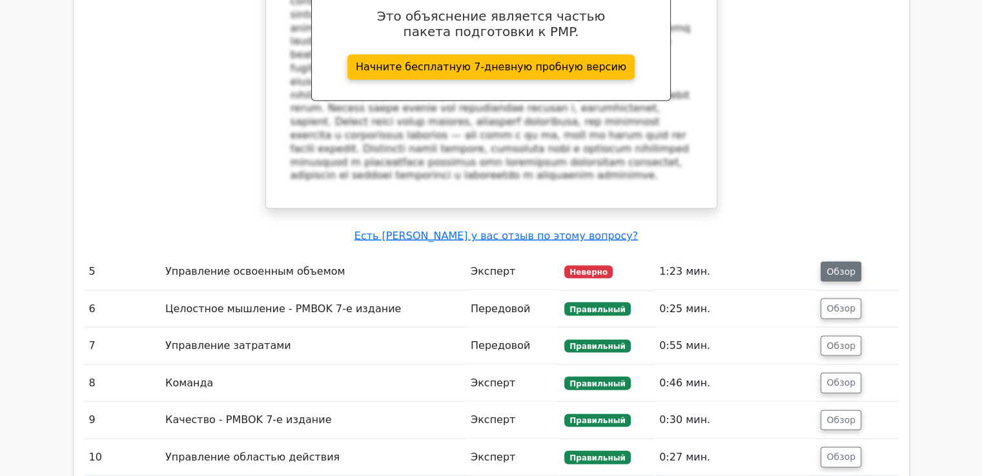
click at [841, 262] on button "Обзор" at bounding box center [841, 272] width 41 height 21
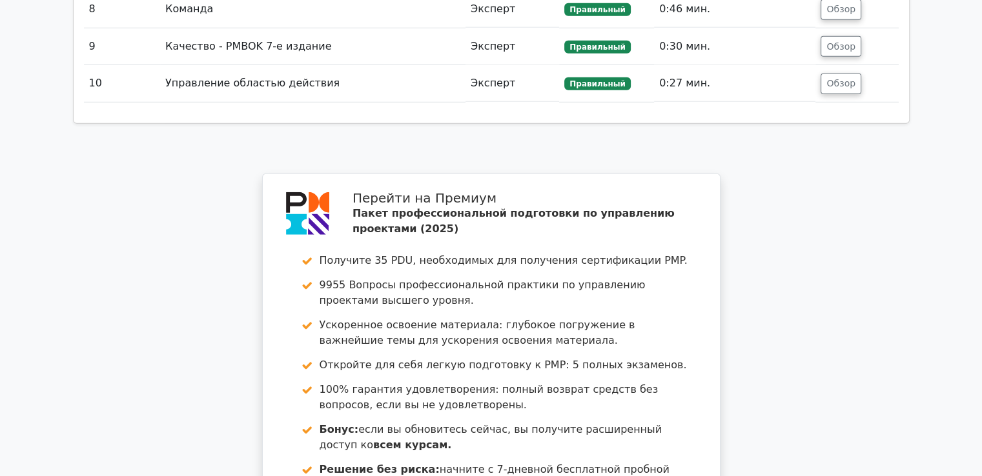
scroll to position [3874, 0]
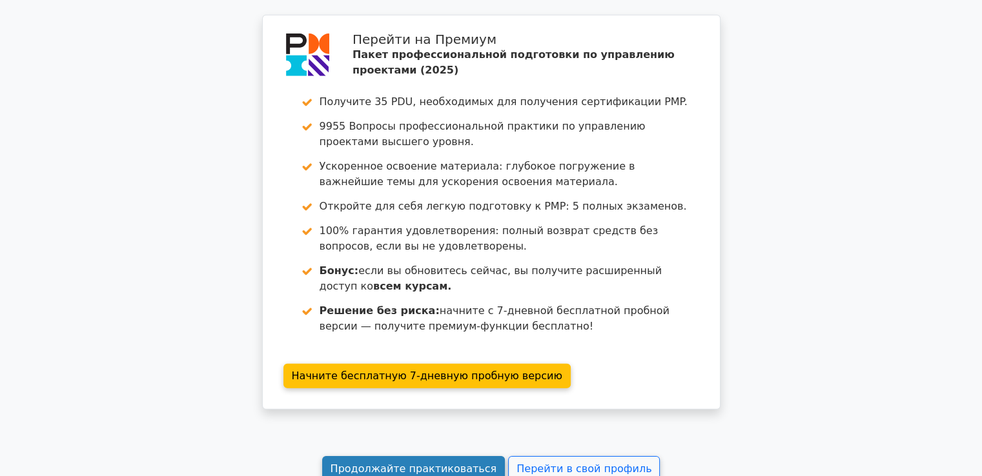
click at [393, 463] on font "Продолжайте практиковаться" at bounding box center [414, 469] width 167 height 12
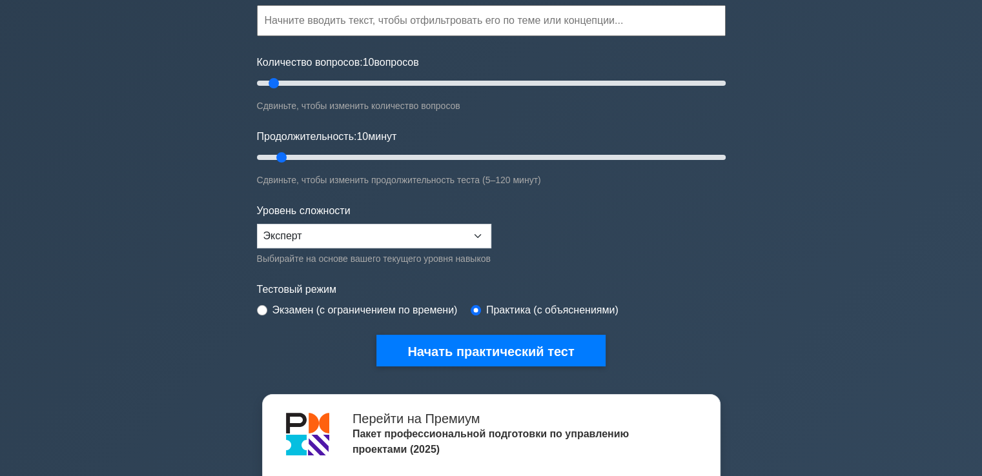
scroll to position [194, 0]
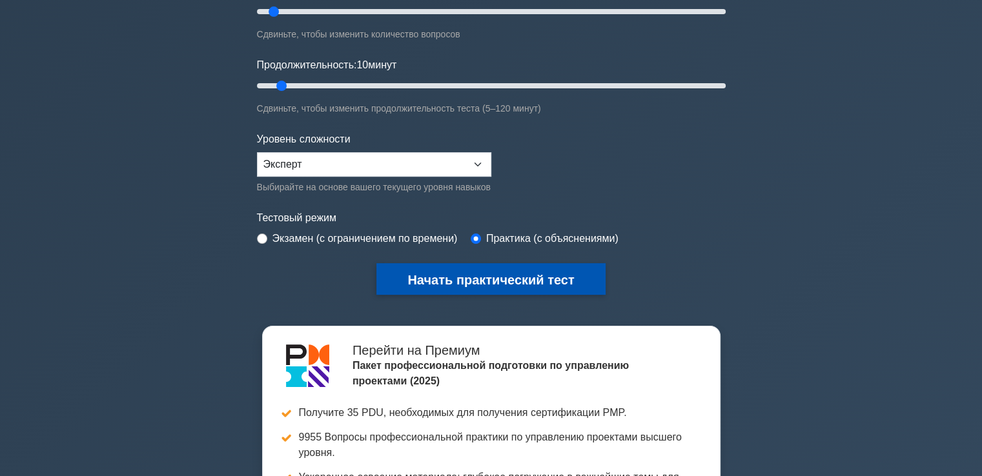
click at [449, 280] on font "Начать практический тест" at bounding box center [490, 280] width 167 height 14
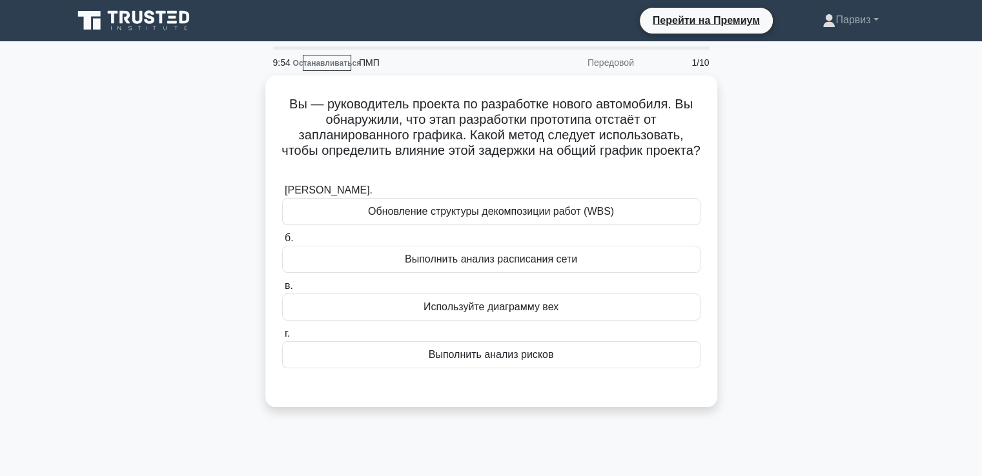
click at [799, 143] on div "Вы — руководитель проекта по разработке нового автомобиля. Вы обнаружили, что э…" at bounding box center [491, 249] width 852 height 347
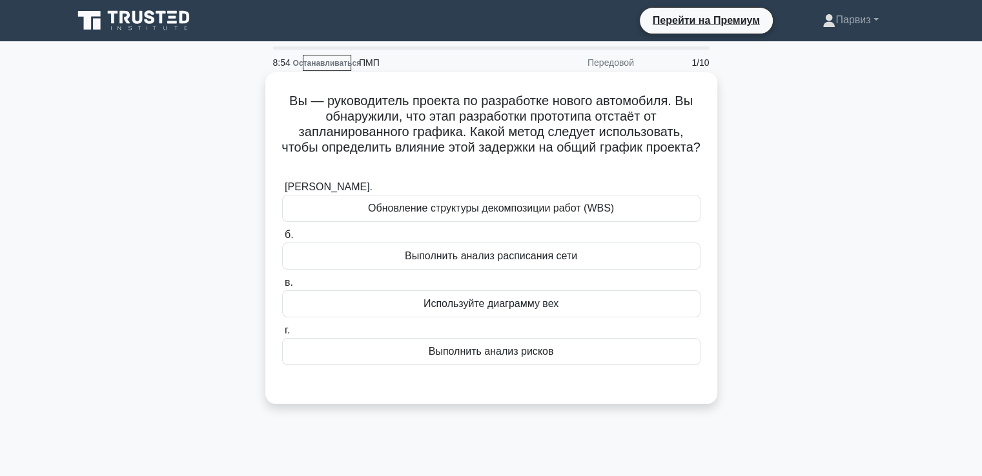
click at [440, 309] on font "Используйте диаграмму вех" at bounding box center [491, 303] width 135 height 11
click at [282, 287] on input "в. Используйте диаграмму вех" at bounding box center [282, 283] width 0 height 8
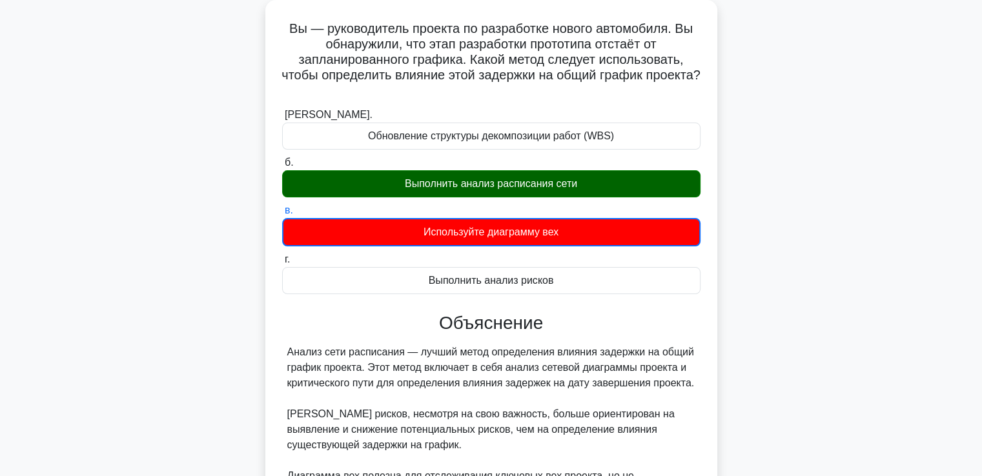
scroll to position [260, 0]
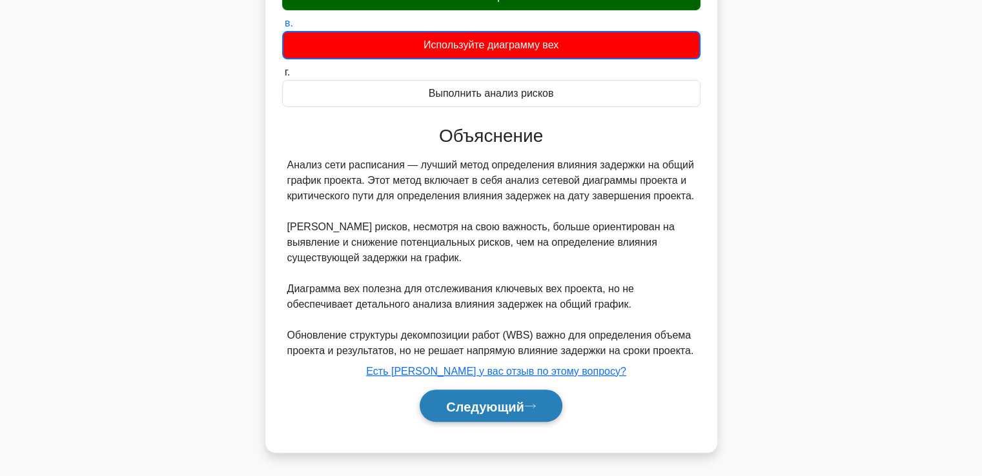
click at [483, 404] on font "Следующий" at bounding box center [485, 407] width 78 height 14
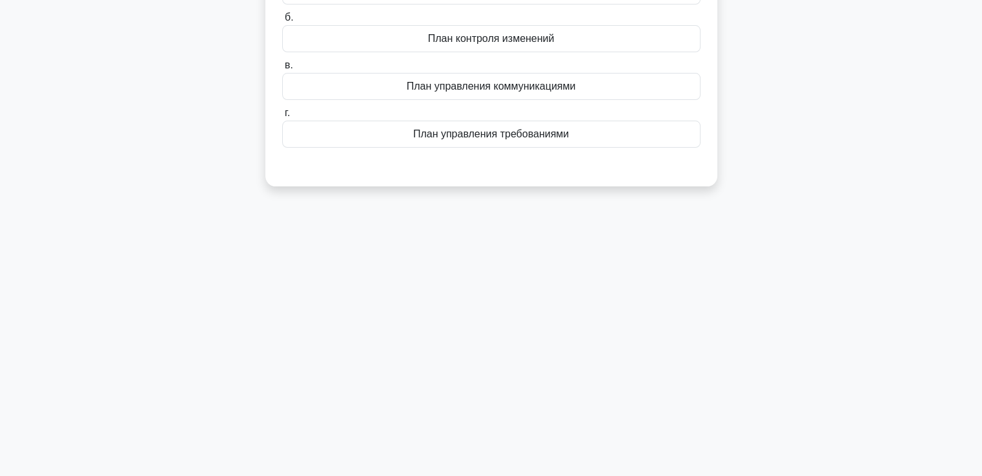
scroll to position [28, 0]
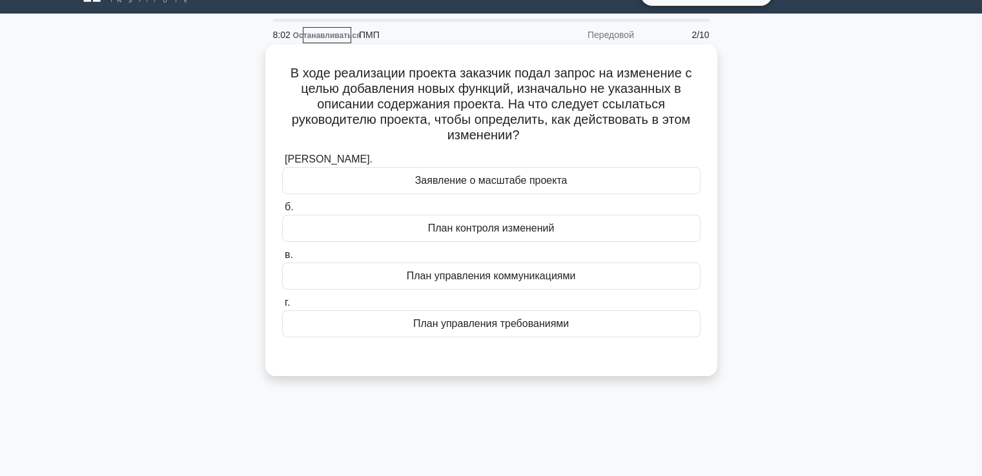
click at [482, 233] on font "План контроля изменений" at bounding box center [491, 228] width 127 height 11
click at [282, 212] on input "б. План контроля изменений" at bounding box center [282, 207] width 0 height 8
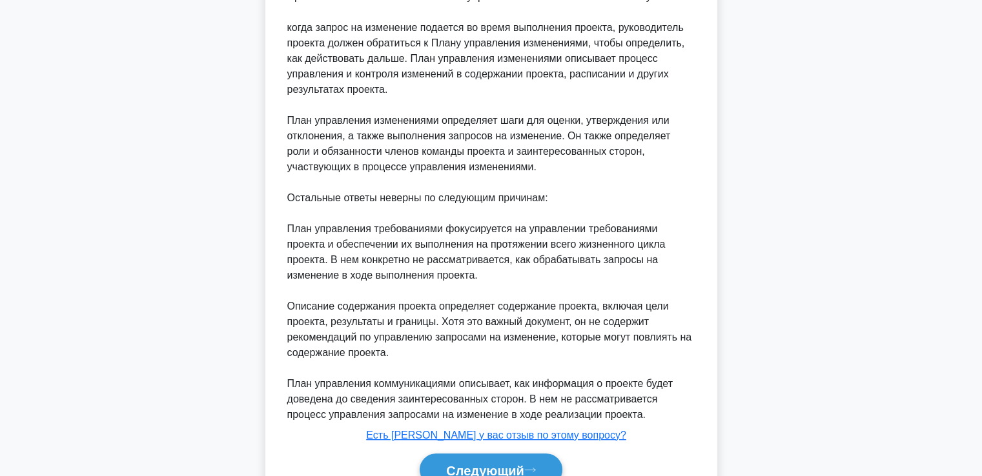
scroll to position [480, 0]
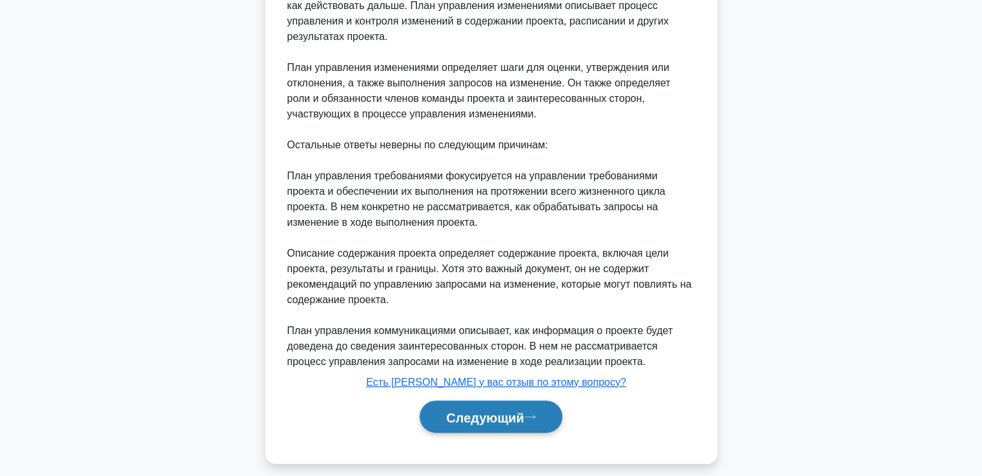
click at [508, 411] on font "Следующий" at bounding box center [485, 418] width 78 height 14
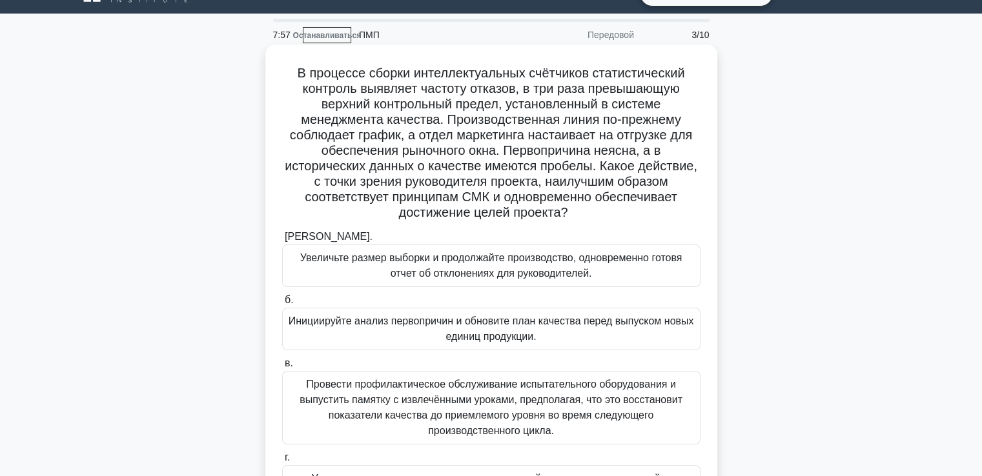
scroll to position [92, 0]
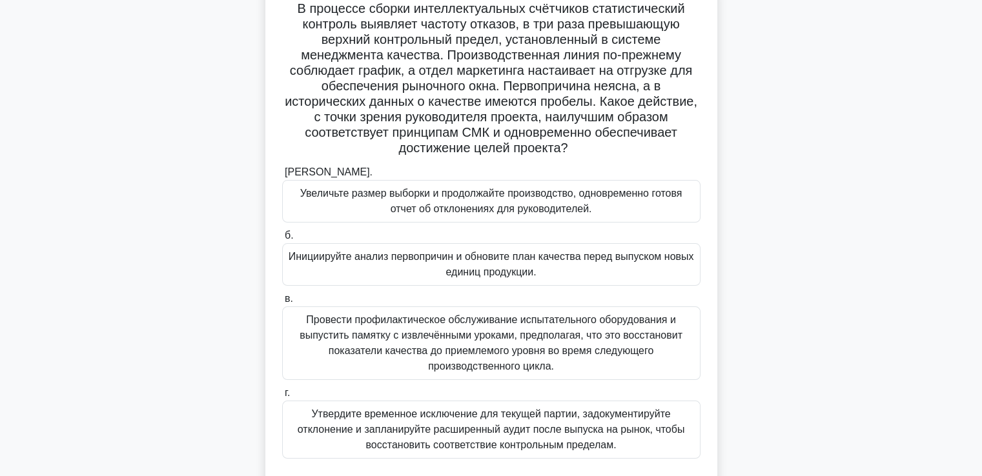
click at [460, 276] on font "Инициируйте анализ первопричин и обновите план качества перед выпуском новых ед…" at bounding box center [491, 264] width 405 height 26
click at [282, 240] on input "б. Инициируйте анализ первопричин и обновите план качества перед выпуском новых…" at bounding box center [282, 236] width 0 height 8
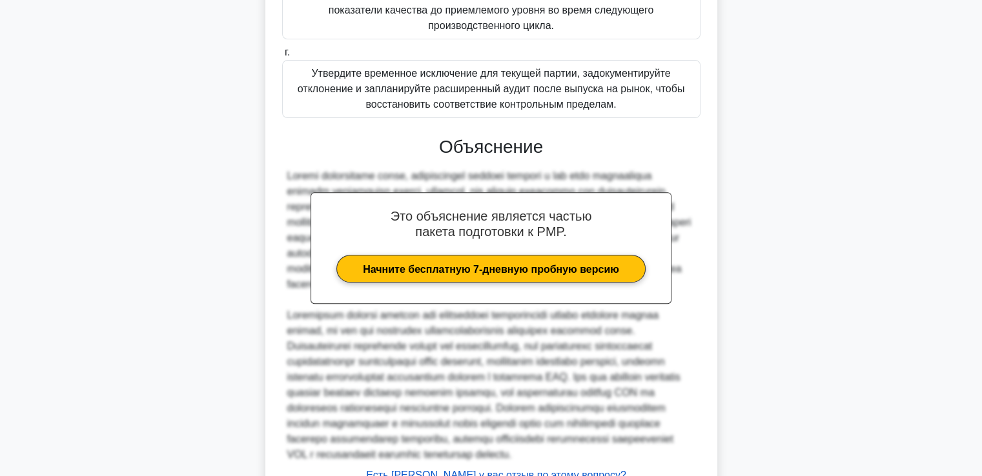
scroll to position [568, 0]
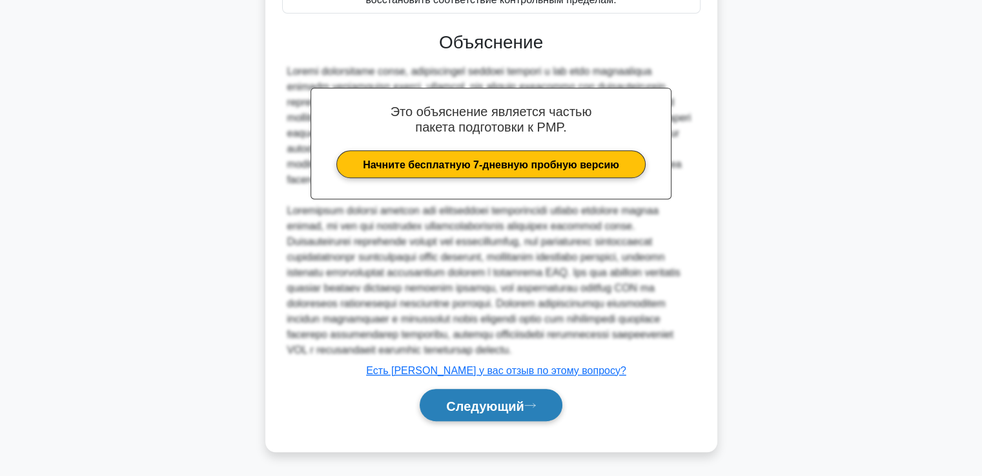
click at [499, 399] on font "Следующий" at bounding box center [485, 406] width 78 height 14
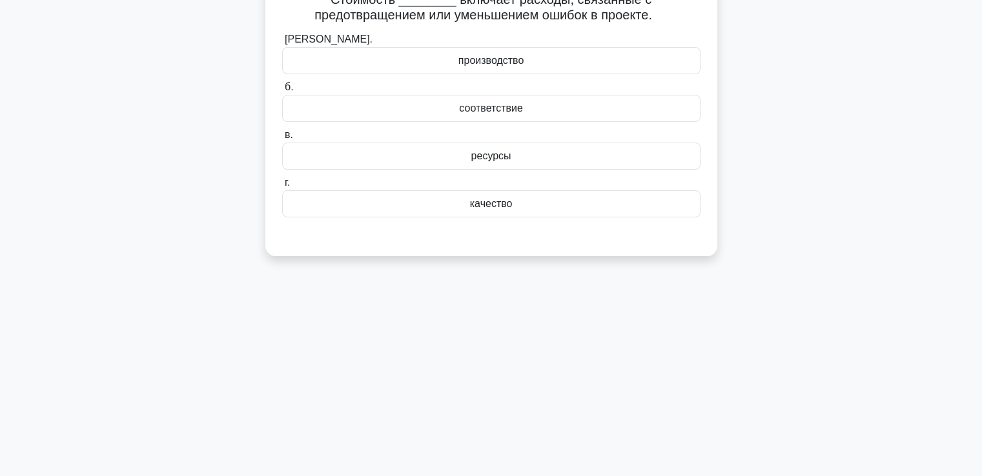
scroll to position [28, 0]
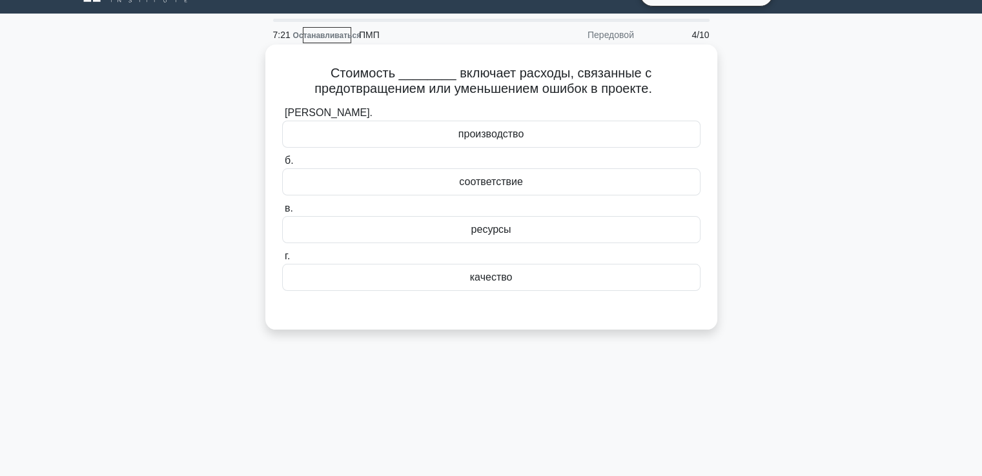
click at [493, 275] on font "качество" at bounding box center [491, 277] width 43 height 11
click at [282, 261] on input "г. качество" at bounding box center [282, 256] width 0 height 8
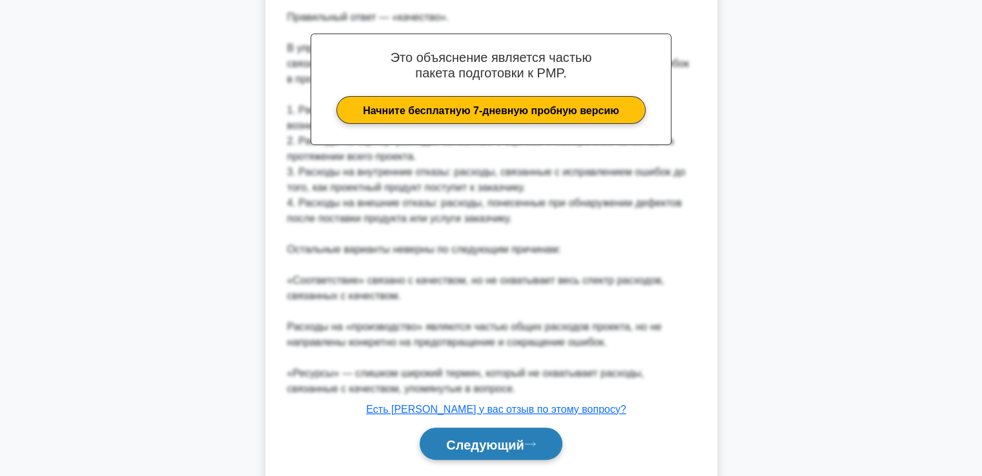
scroll to position [398, 0]
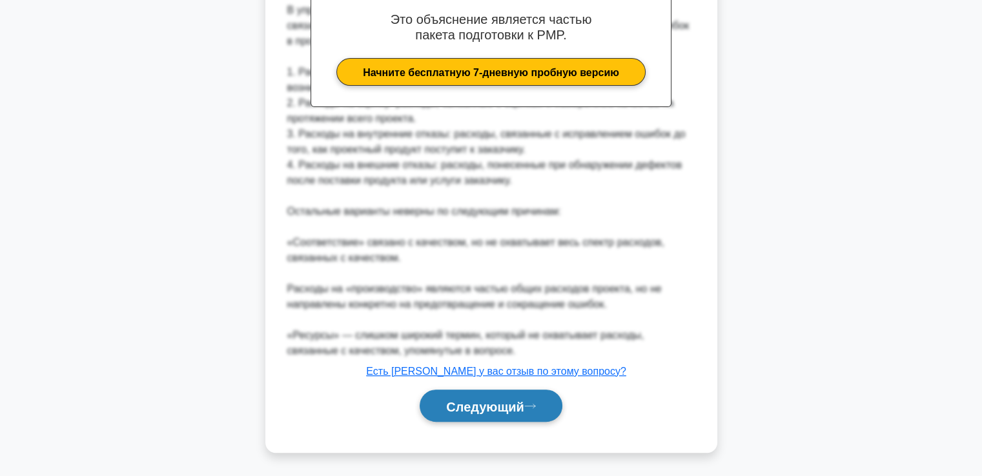
click at [520, 396] on button "Следующий" at bounding box center [491, 406] width 143 height 33
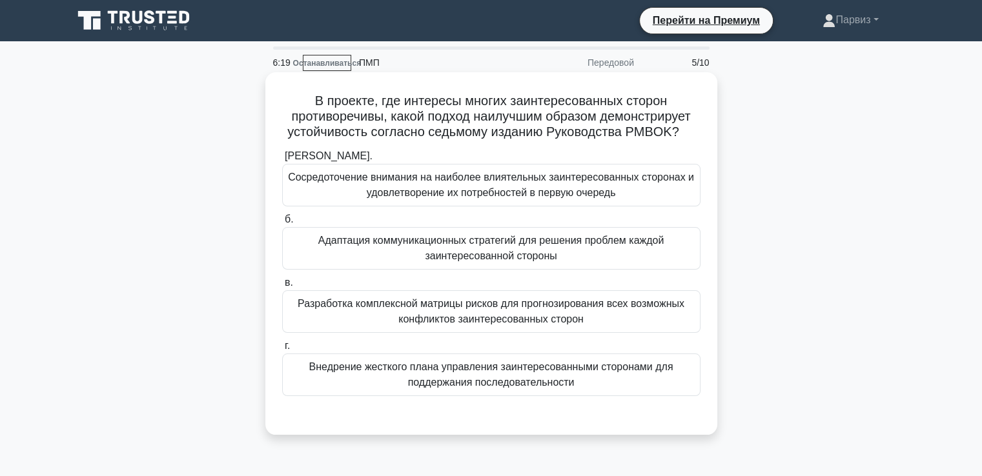
scroll to position [65, 0]
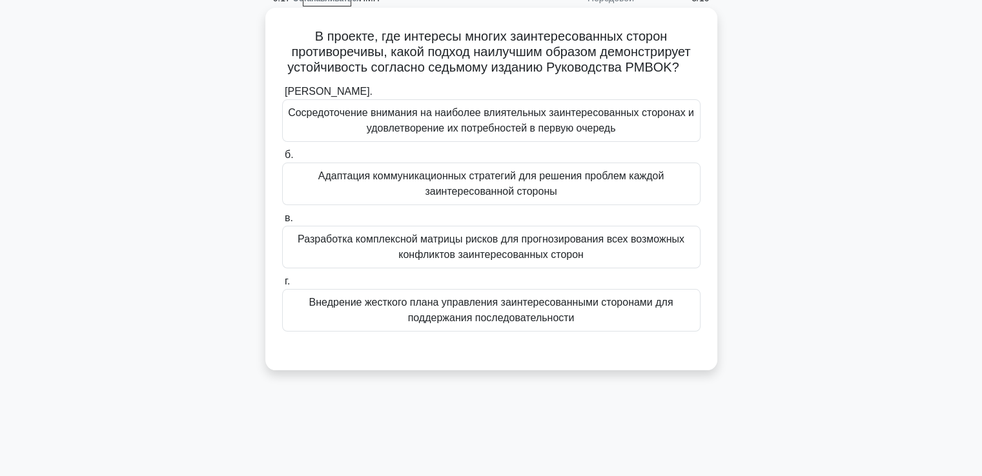
click at [396, 253] on font "Разработка комплексной матрицы рисков для прогнозирования всех возможных конфли…" at bounding box center [491, 247] width 407 height 31
click at [282, 223] on input "в. Разработка комплексной матрицы рисков для прогнозирования всех возможных кон…" at bounding box center [282, 218] width 0 height 8
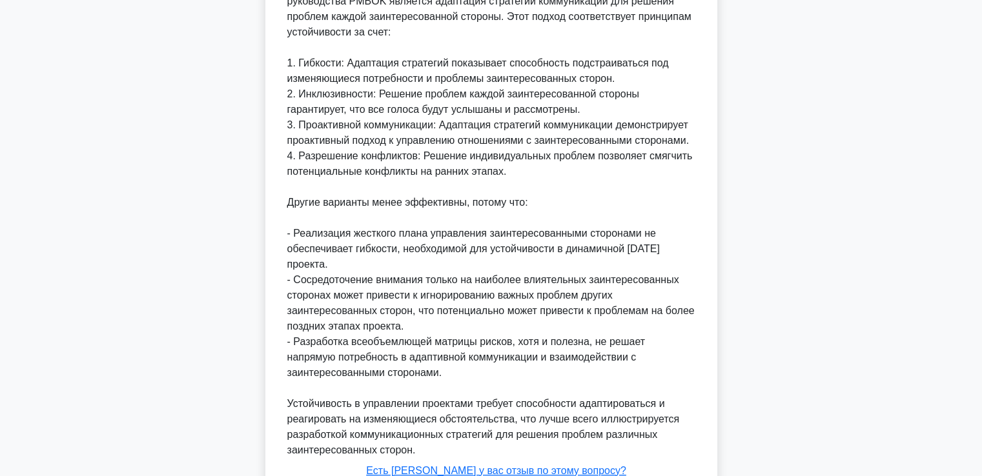
scroll to position [569, 0]
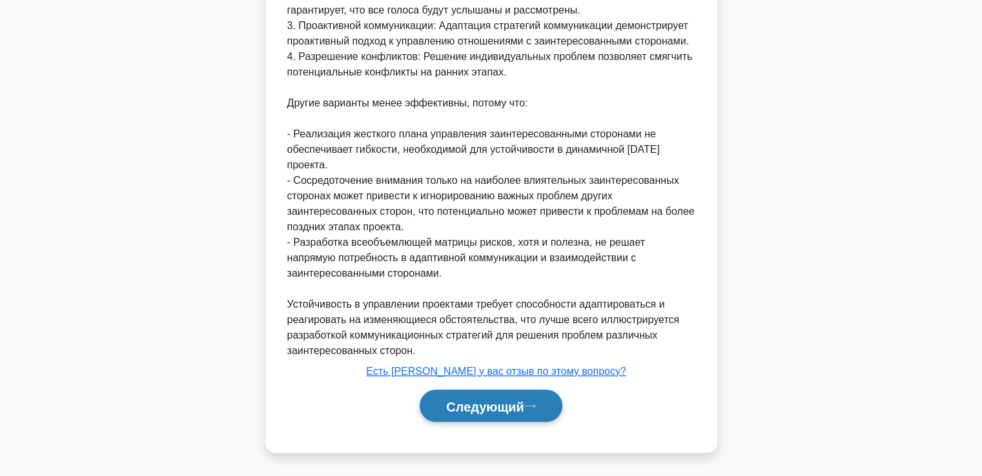
click at [471, 400] on font "Следующий" at bounding box center [485, 407] width 78 height 14
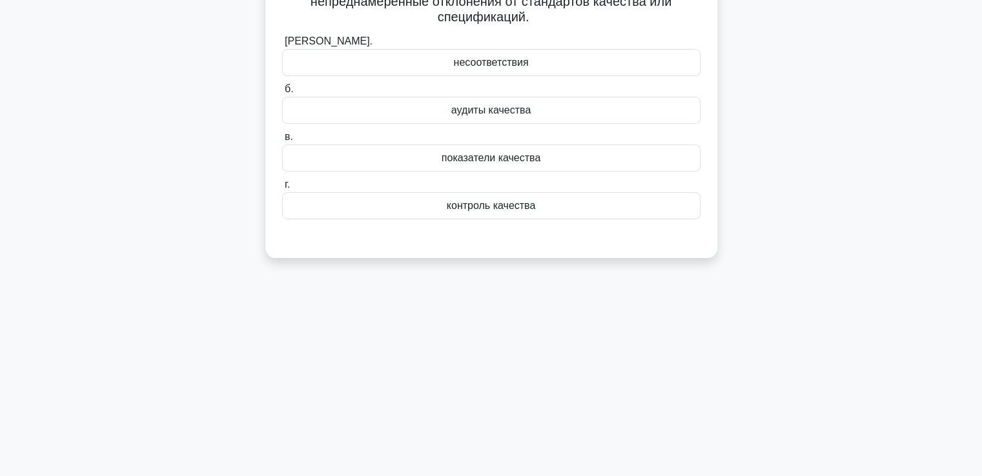
scroll to position [28, 0]
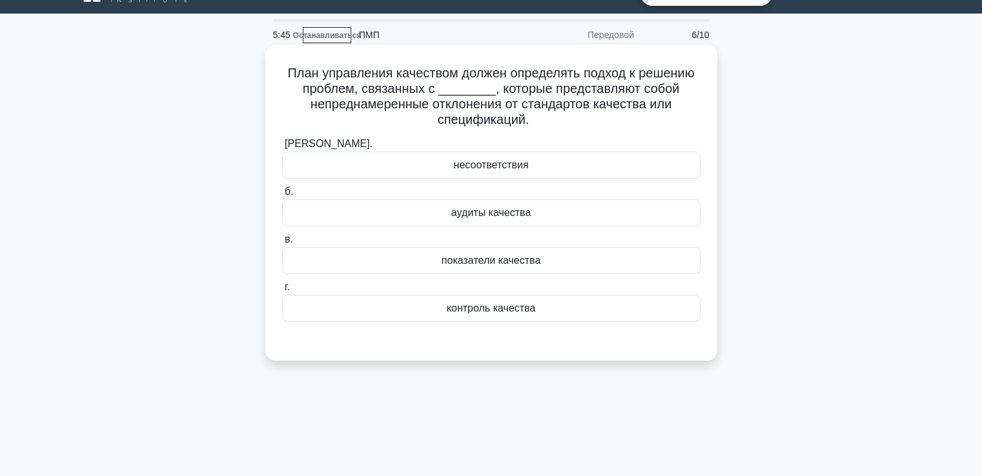
click at [431, 269] on div "показатели качества" at bounding box center [491, 260] width 418 height 27
click at [282, 244] on input "в. показатели качества" at bounding box center [282, 240] width 0 height 8
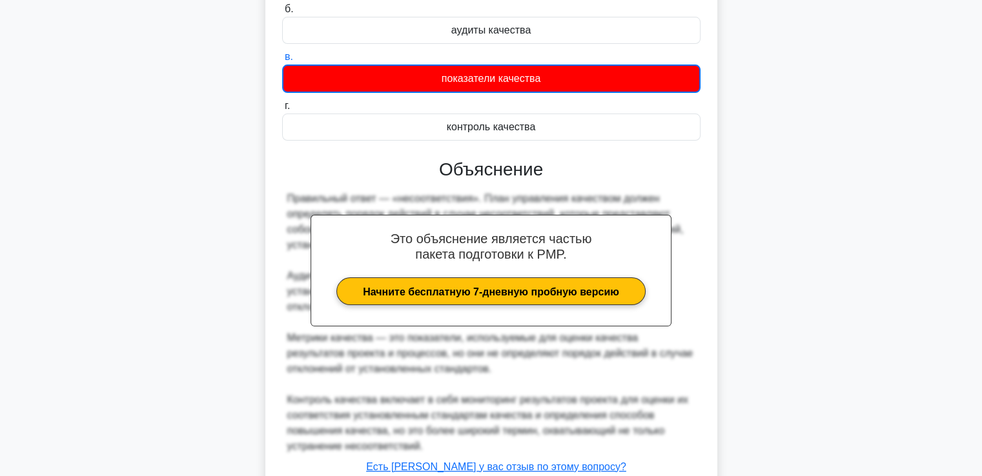
scroll to position [306, 0]
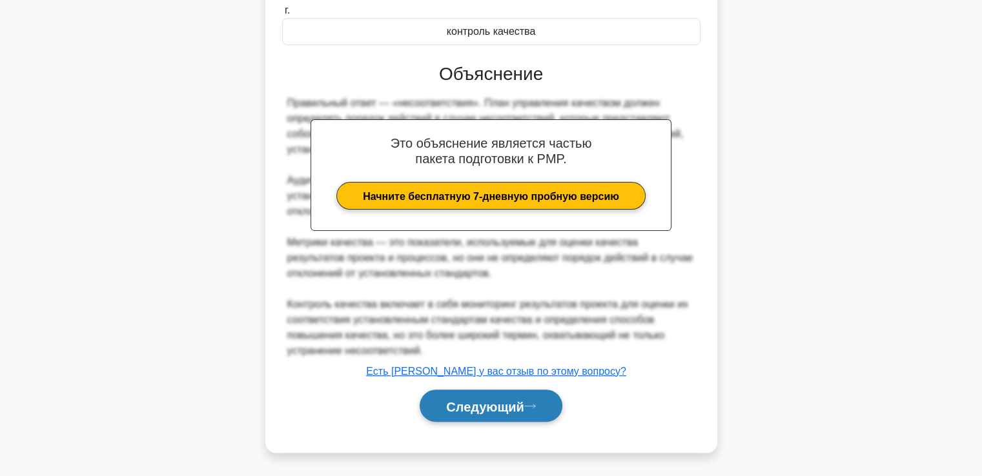
click at [472, 400] on font "Следующий" at bounding box center [485, 407] width 78 height 14
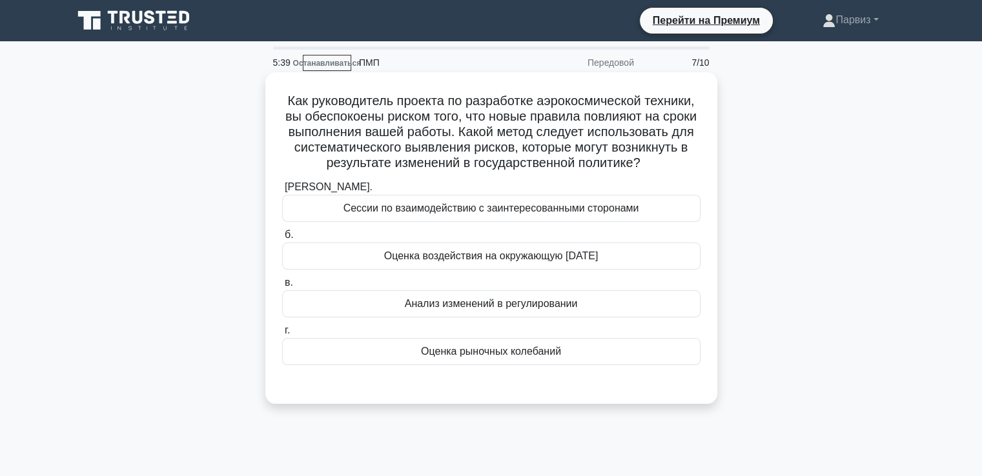
scroll to position [65, 0]
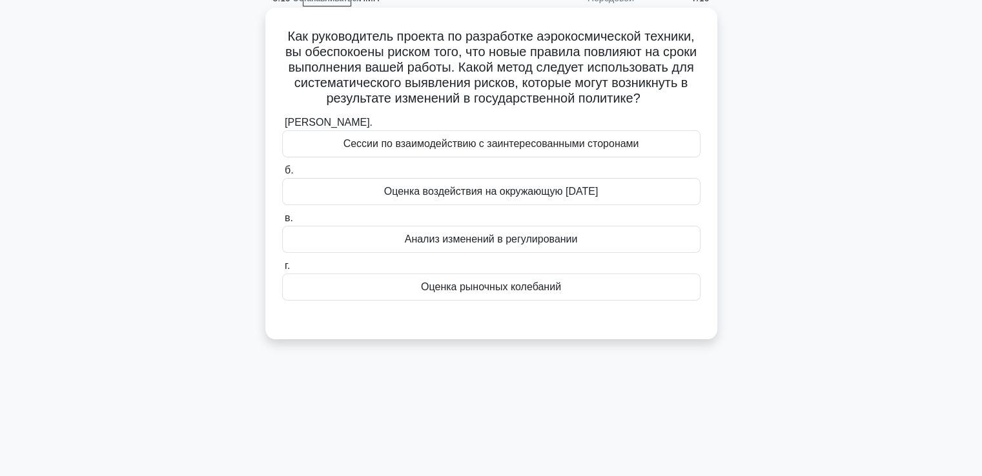
click at [434, 149] on font "Сессии по взаимодействию с заинтересованными сторонами" at bounding box center [491, 143] width 296 height 11
click at [282, 127] on input "а. Сессии по взаимодействию с заинтересованными сторонами" at bounding box center [282, 123] width 0 height 8
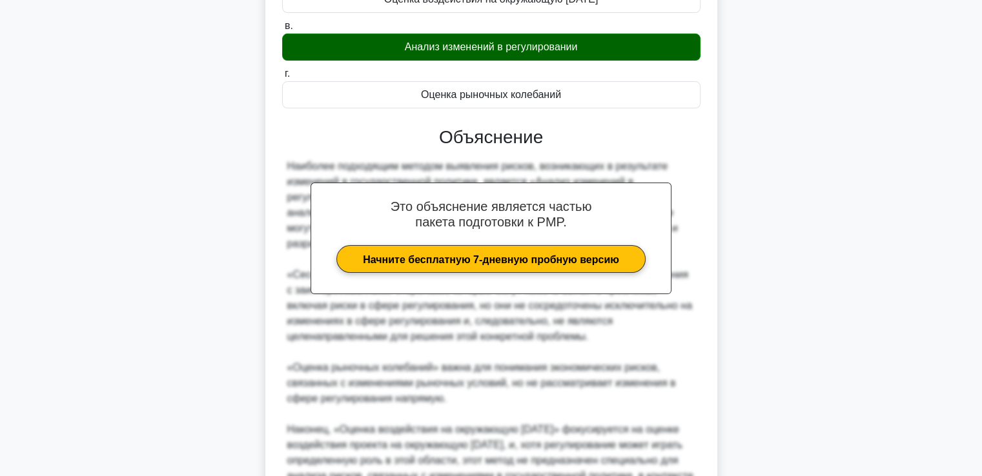
scroll to position [414, 0]
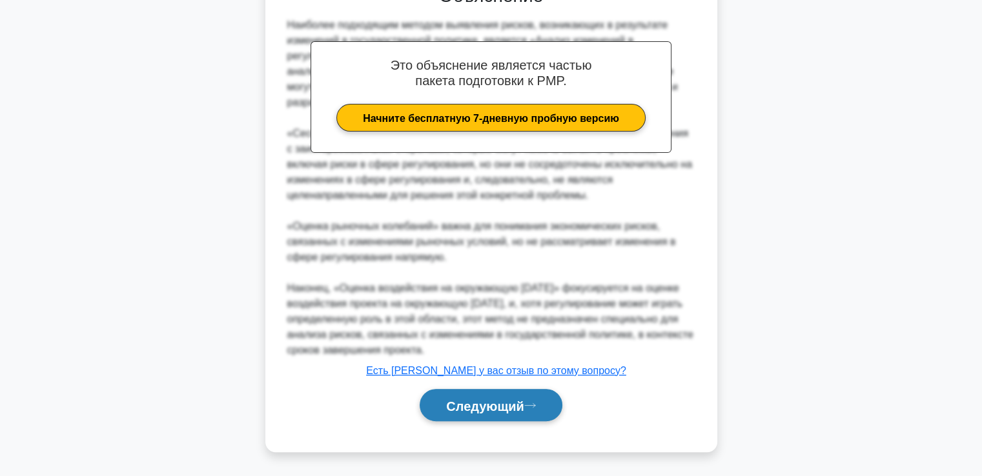
click at [498, 393] on button "Следующий" at bounding box center [491, 405] width 143 height 33
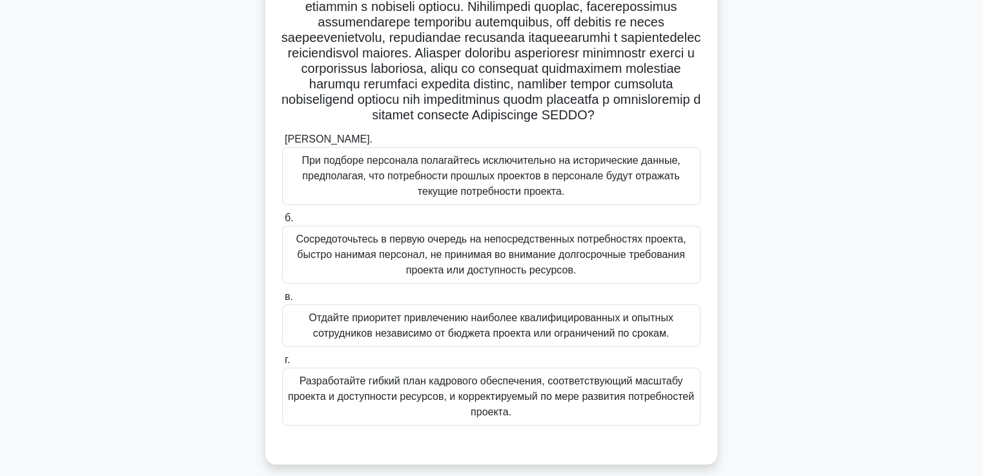
scroll to position [277, 0]
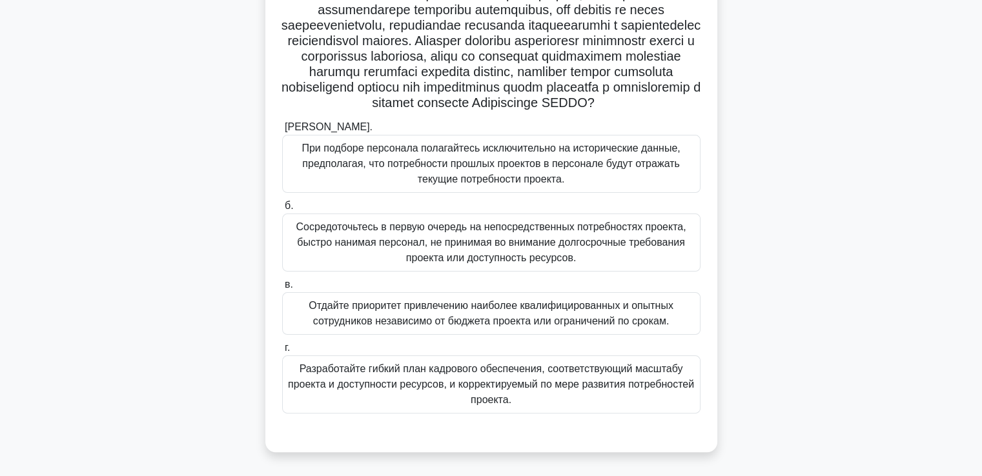
click at [387, 370] on font "Разработайте гибкий план кадрового обеспечения, соответствующий масштабу проект…" at bounding box center [491, 384] width 406 height 42
click at [282, 353] on input "г. Разработайте гибкий план кадрового обеспечения, соответствующий масштабу про…" at bounding box center [282, 348] width 0 height 8
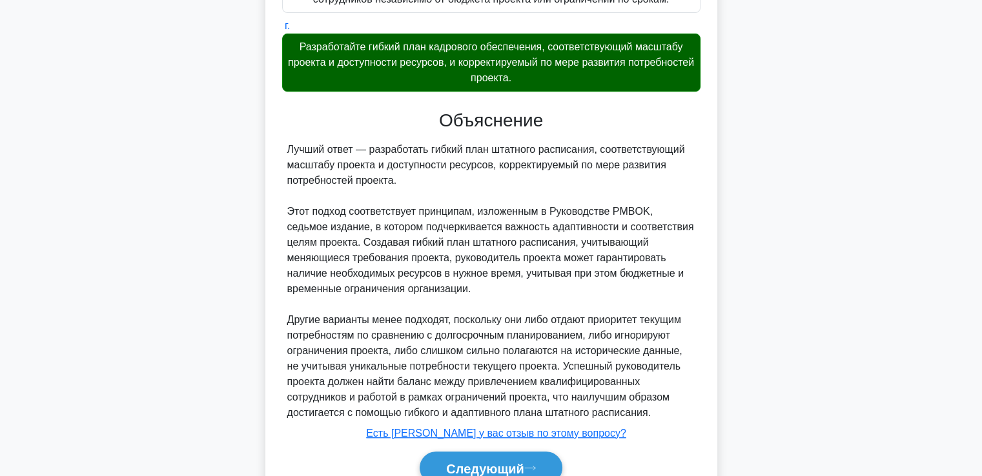
scroll to position [661, 0]
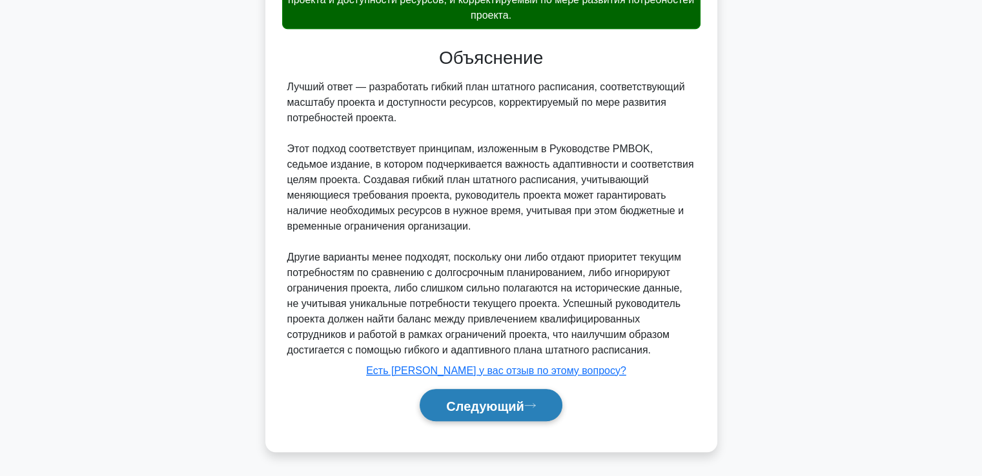
click at [487, 404] on font "Следующий" at bounding box center [485, 406] width 78 height 14
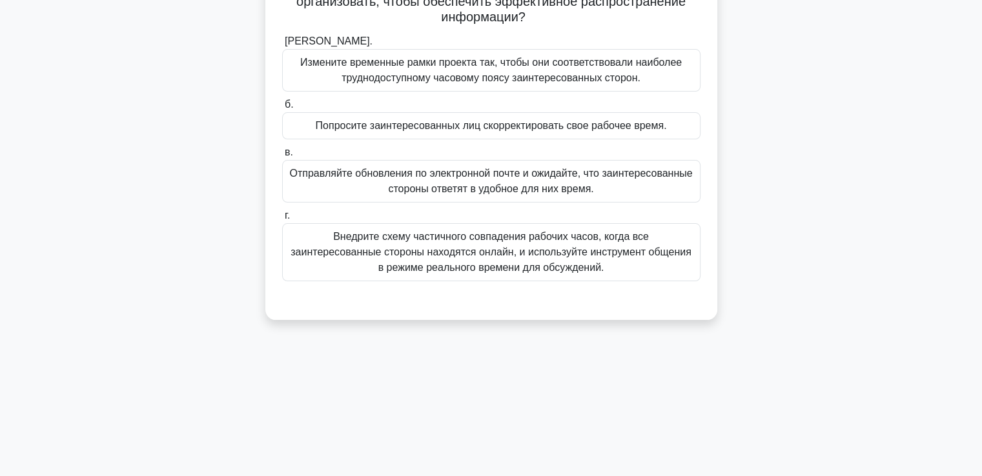
scroll to position [92, 0]
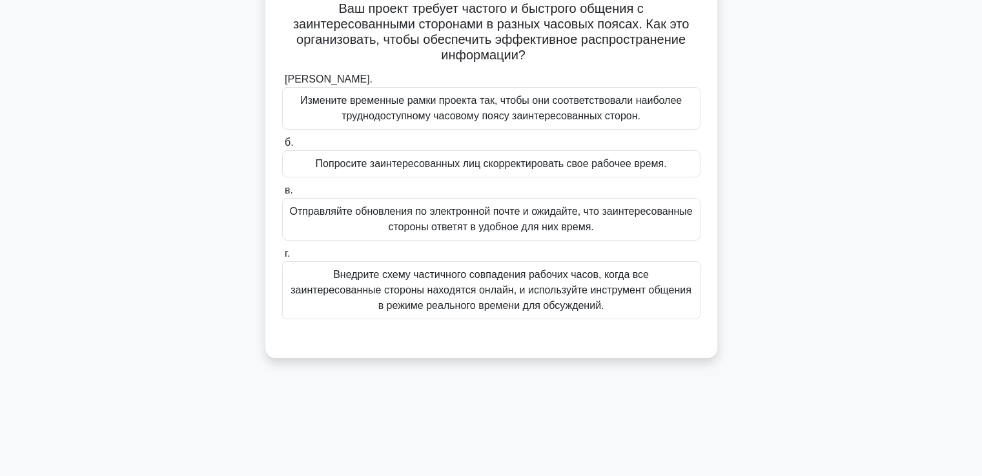
click at [449, 285] on font "Внедрите схему частичного совпадения рабочих часов, когда все заинтересованные …" at bounding box center [491, 290] width 401 height 42
click at [282, 258] on input "г. Внедрите схему частичного совпадения рабочих часов, когда все заинтересованн…" at bounding box center [282, 254] width 0 height 8
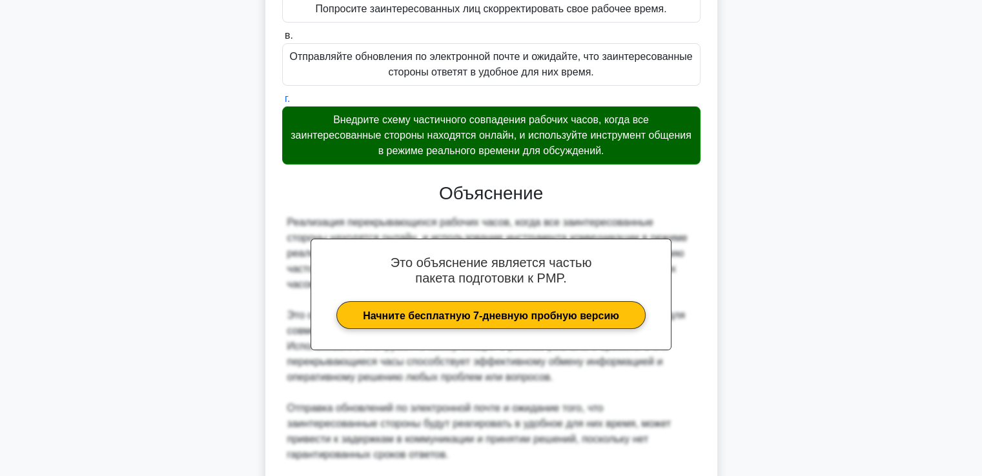
scroll to position [480, 0]
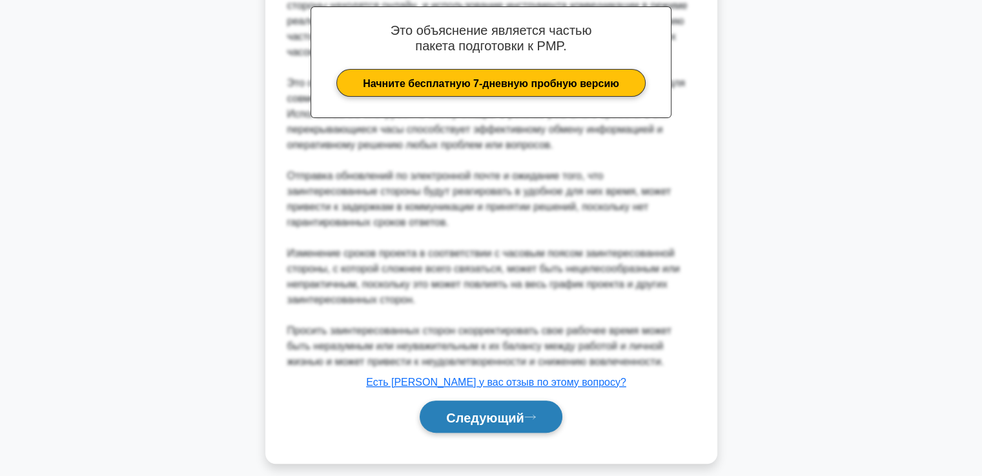
click at [524, 411] on font "Следующий" at bounding box center [485, 418] width 78 height 14
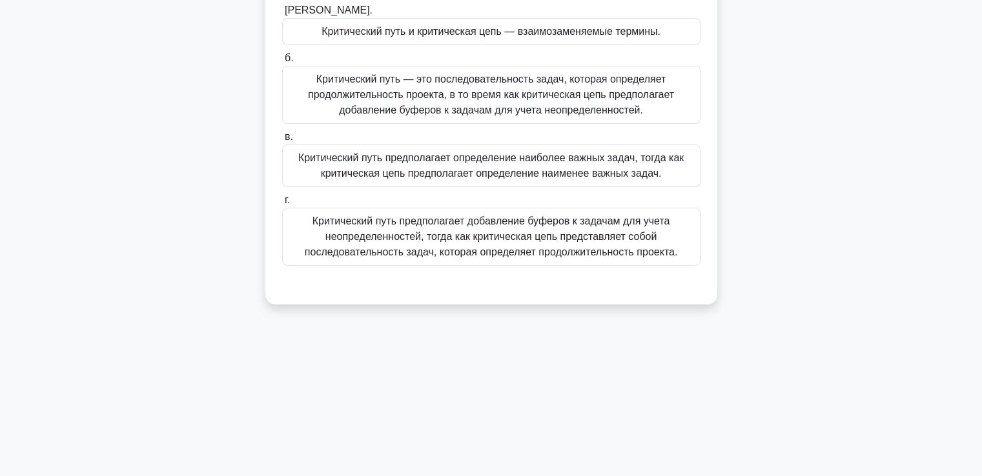
scroll to position [28, 0]
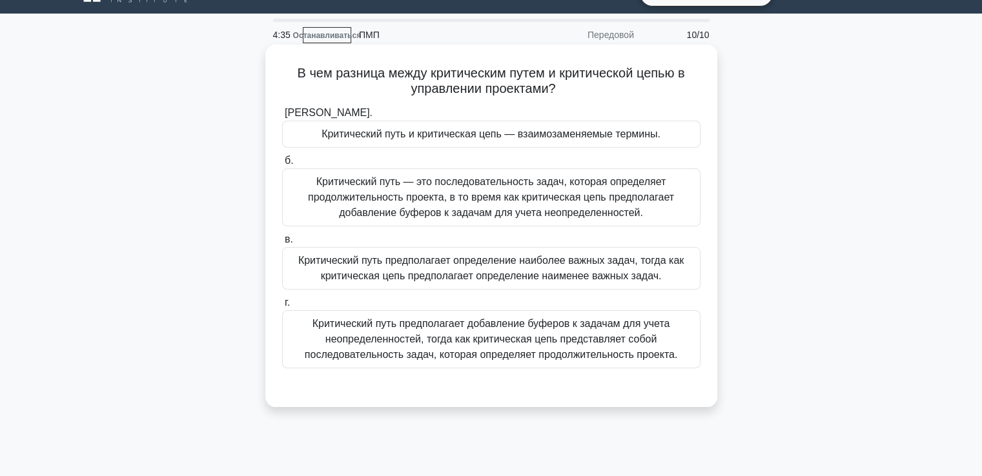
click at [435, 205] on font "Критический путь — это последовательность задач, которая определяет продолжител…" at bounding box center [491, 197] width 407 height 46
click at [282, 165] on input "б. Критический путь — это последовательность задач, которая определяет продолжи…" at bounding box center [282, 161] width 0 height 8
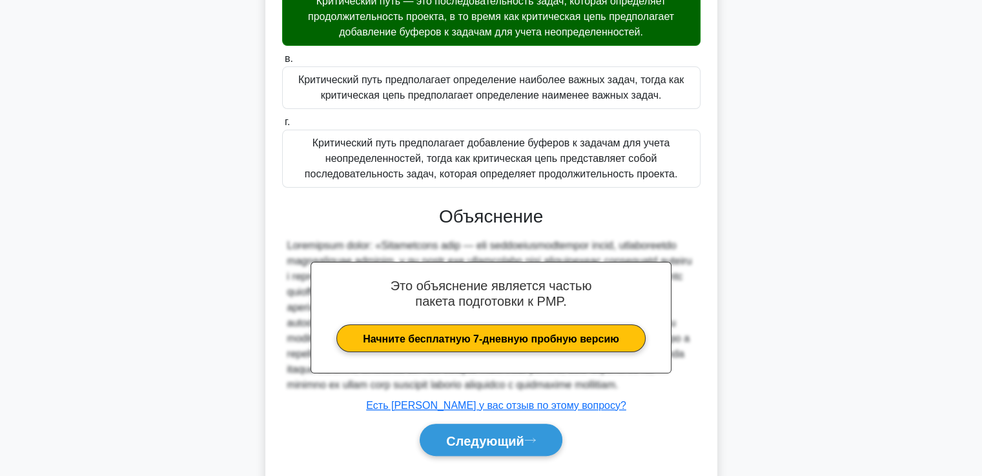
scroll to position [274, 0]
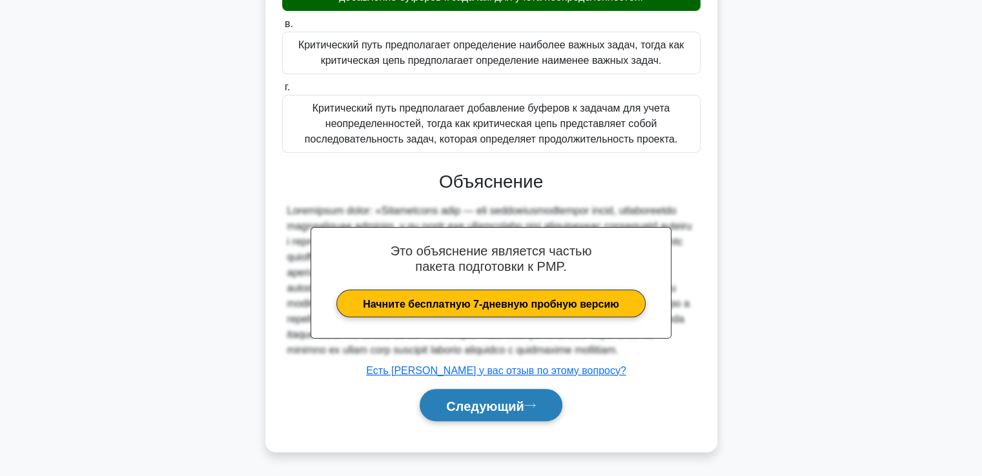
click at [511, 409] on font "Следующий" at bounding box center [485, 406] width 78 height 14
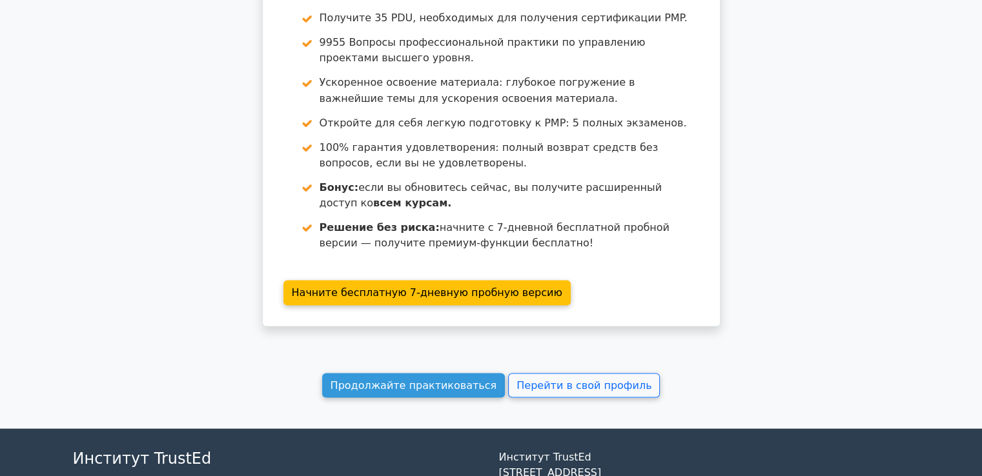
scroll to position [2470, 0]
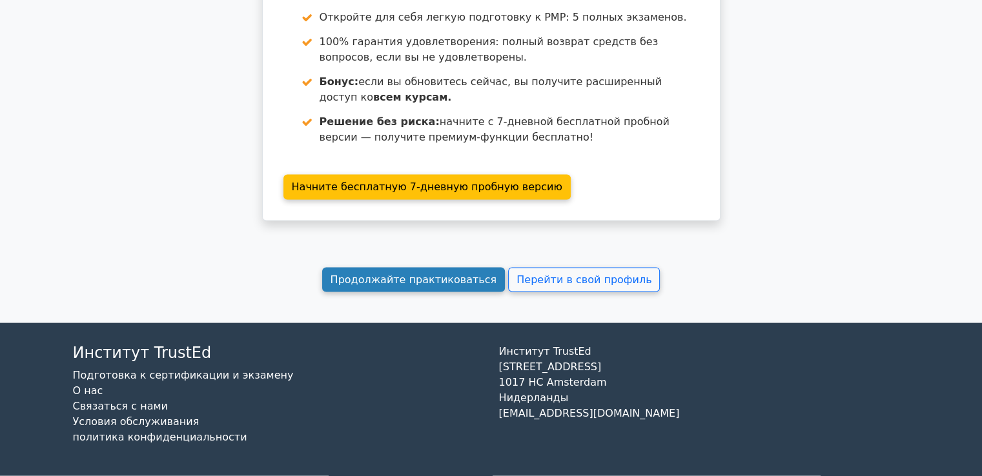
click at [404, 274] on font "Продолжайте практиковаться" at bounding box center [414, 280] width 167 height 12
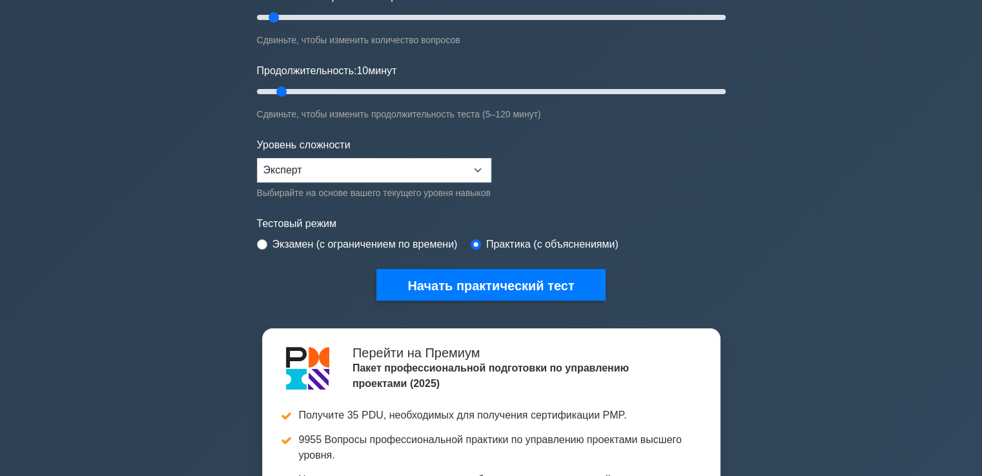
scroll to position [194, 0]
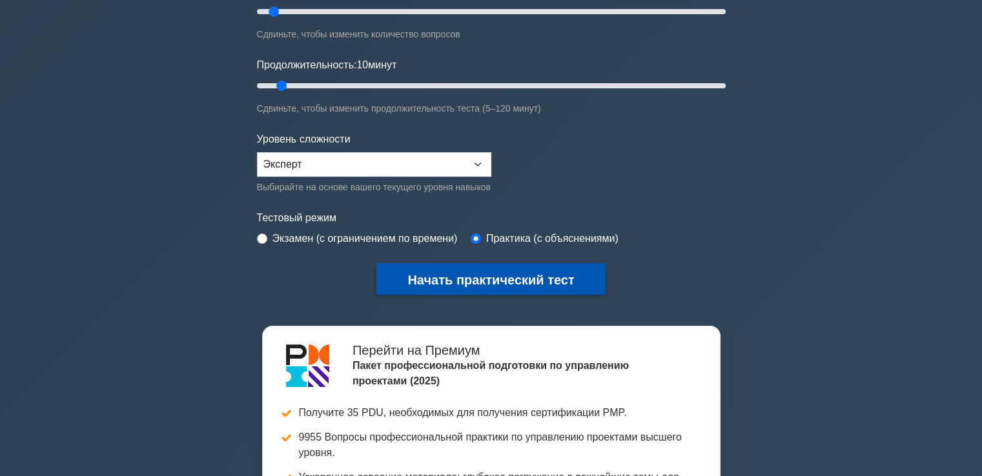
click at [488, 277] on font "Начать практический тест" at bounding box center [490, 280] width 167 height 14
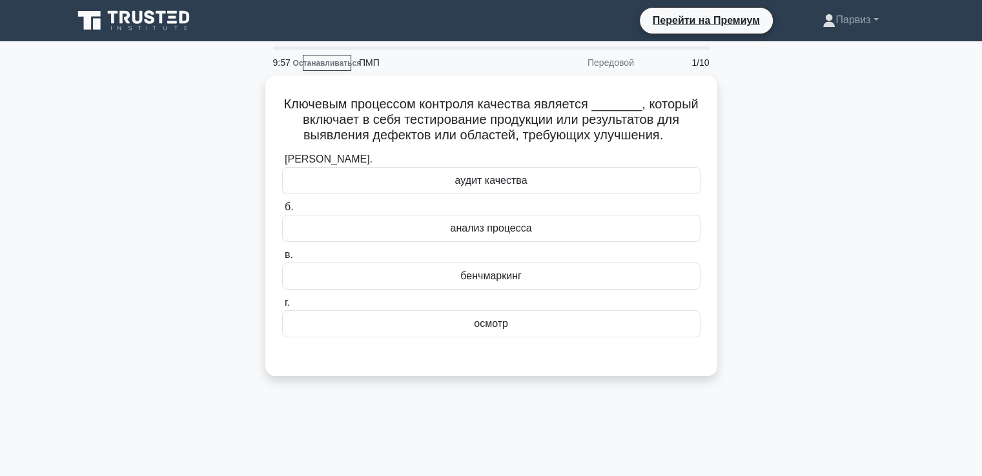
click at [804, 225] on div "Ключевым процессом контроля качества является _______, который включает в себя …" at bounding box center [491, 234] width 852 height 316
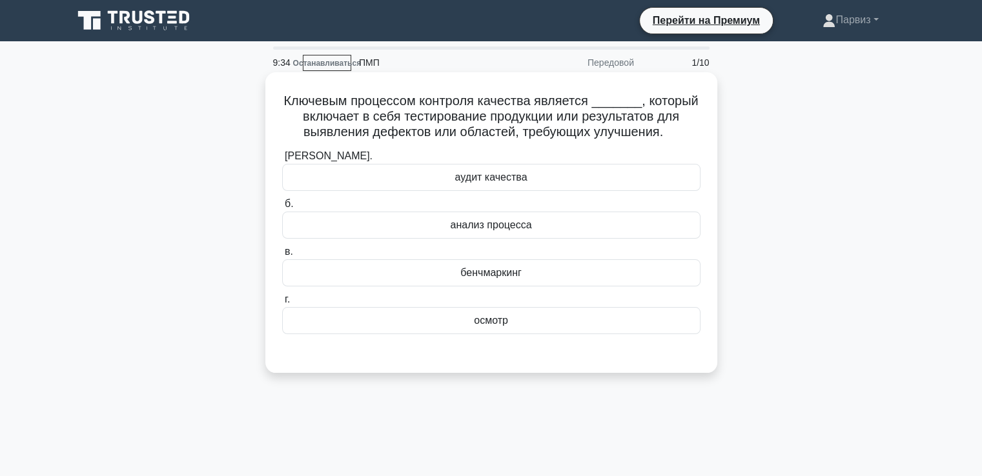
click at [455, 322] on div "осмотр" at bounding box center [491, 320] width 418 height 27
click at [282, 304] on input "г. [GEOGRAPHIC_DATA]" at bounding box center [282, 300] width 0 height 8
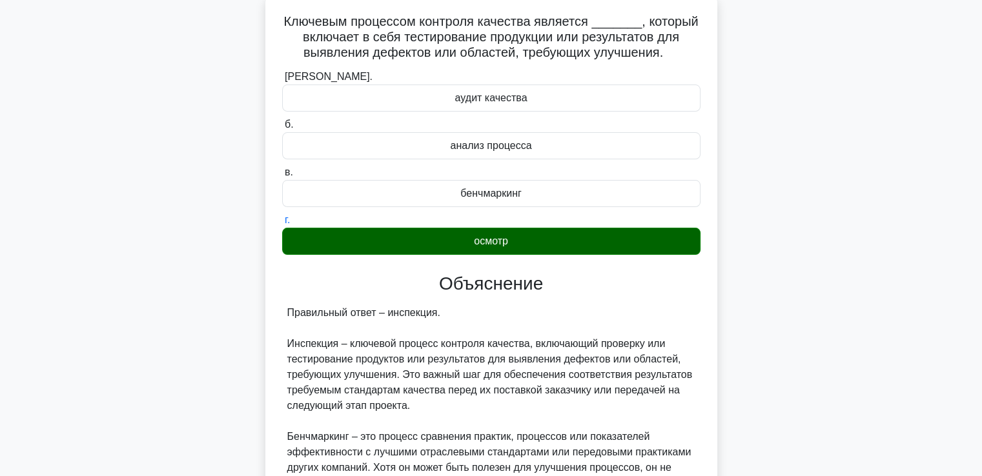
scroll to position [367, 0]
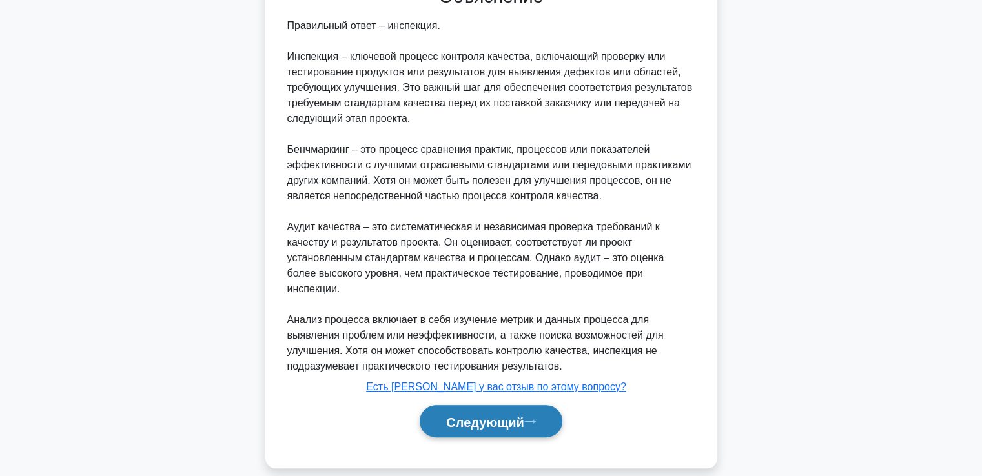
click at [488, 405] on button "Следующий" at bounding box center [491, 421] width 143 height 33
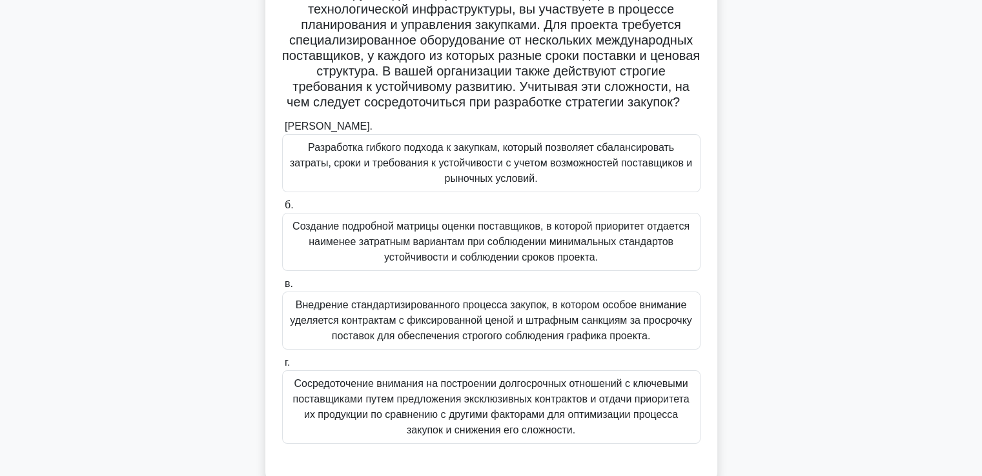
scroll to position [129, 0]
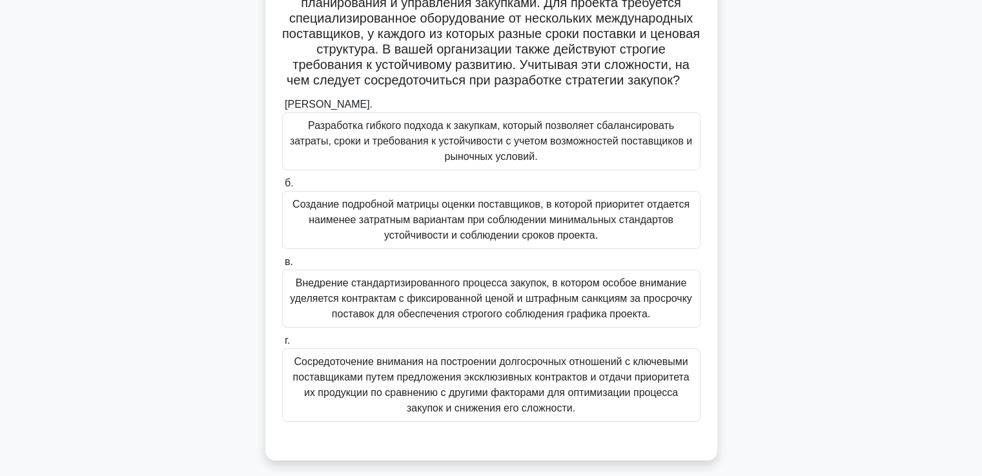
click at [408, 234] on font "Создание подробной матрицы оценки поставщиков, в которой приоритет отдается наи…" at bounding box center [490, 220] width 397 height 42
click at [282, 188] on input "б. Создание подробной матрицы оценки поставщиков, в которой приоритет отдается …" at bounding box center [282, 183] width 0 height 8
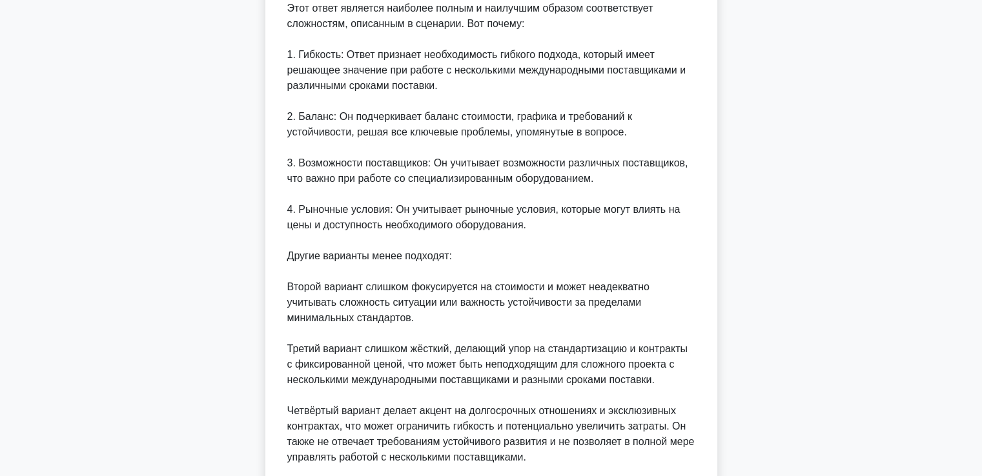
scroll to position [817, 0]
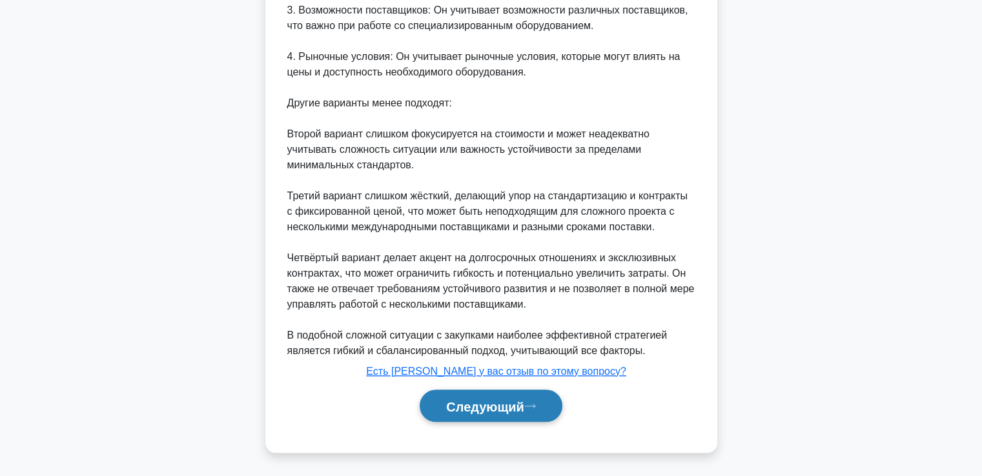
click at [478, 406] on font "Следующий" at bounding box center [485, 407] width 78 height 14
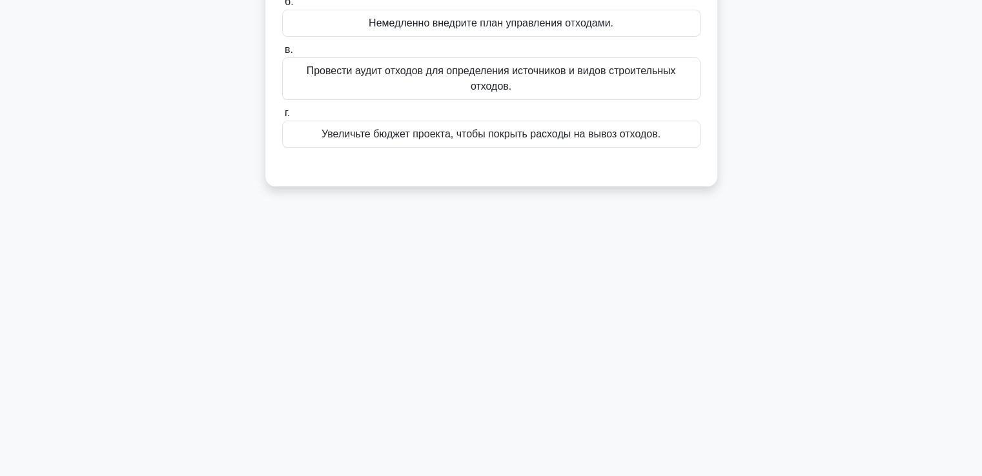
scroll to position [28, 0]
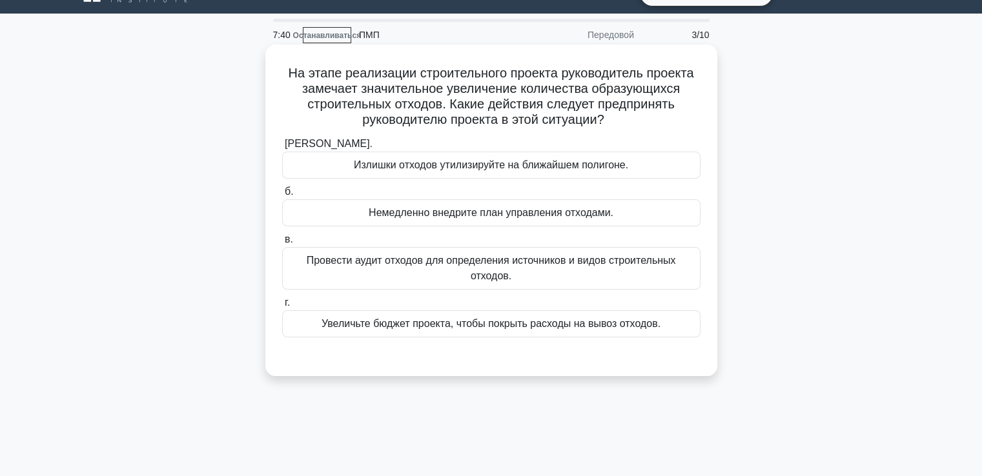
click at [378, 269] on font "Провести аудит отходов для определения источников и видов строительных отходов." at bounding box center [491, 268] width 407 height 31
click at [282, 244] on input "в. Провести аудит отходов для определения источников и видов строительных отход…" at bounding box center [282, 240] width 0 height 8
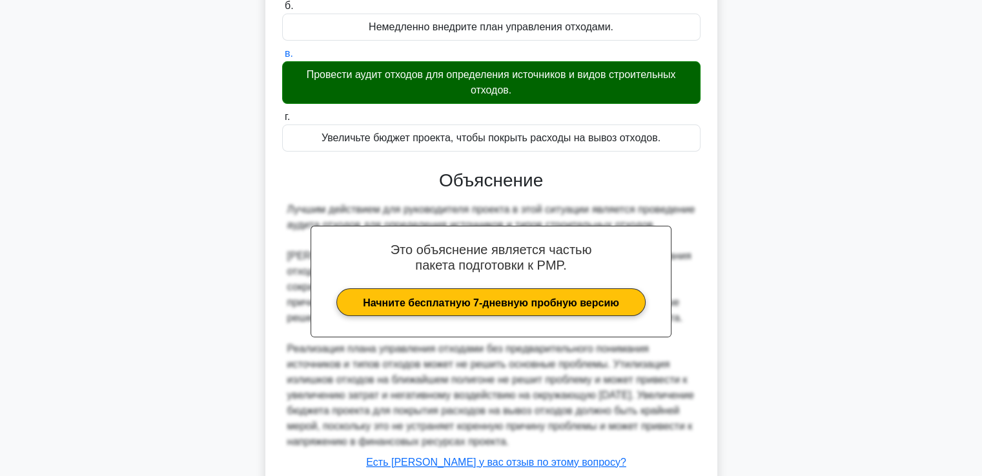
scroll to position [305, 0]
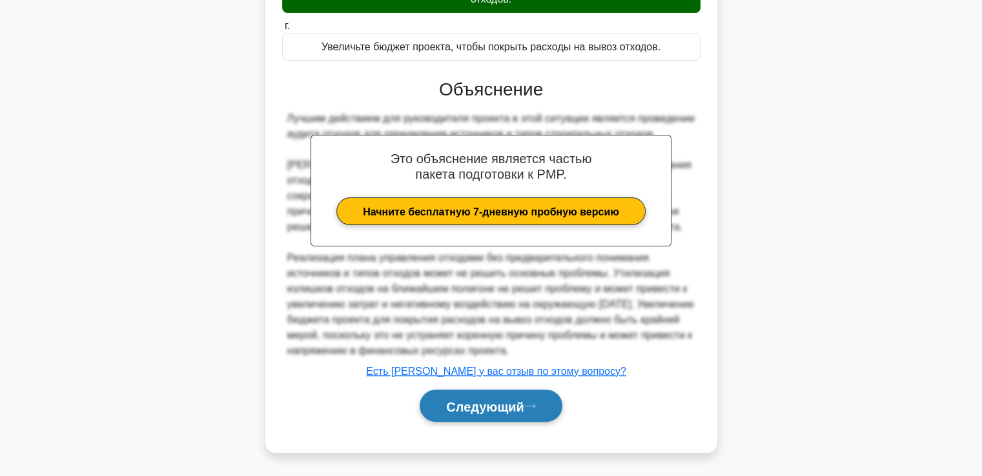
click at [511, 396] on button "Следующий" at bounding box center [491, 406] width 143 height 33
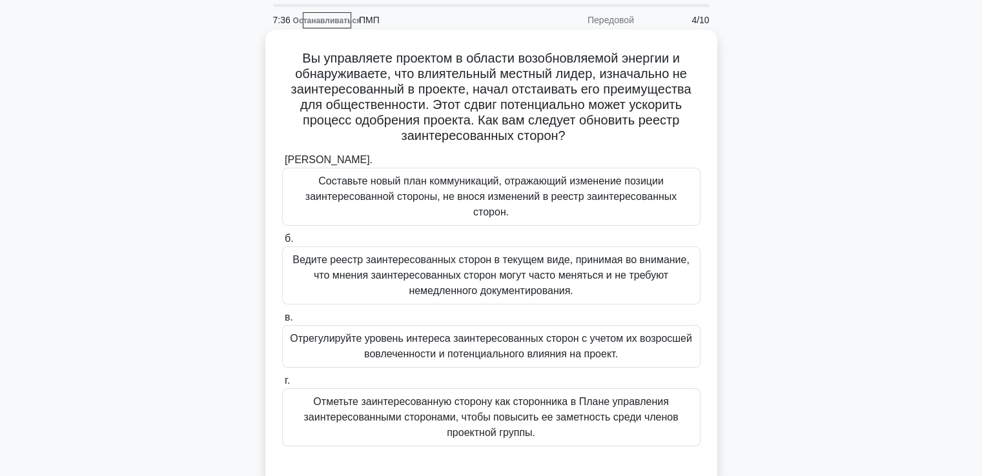
scroll to position [65, 0]
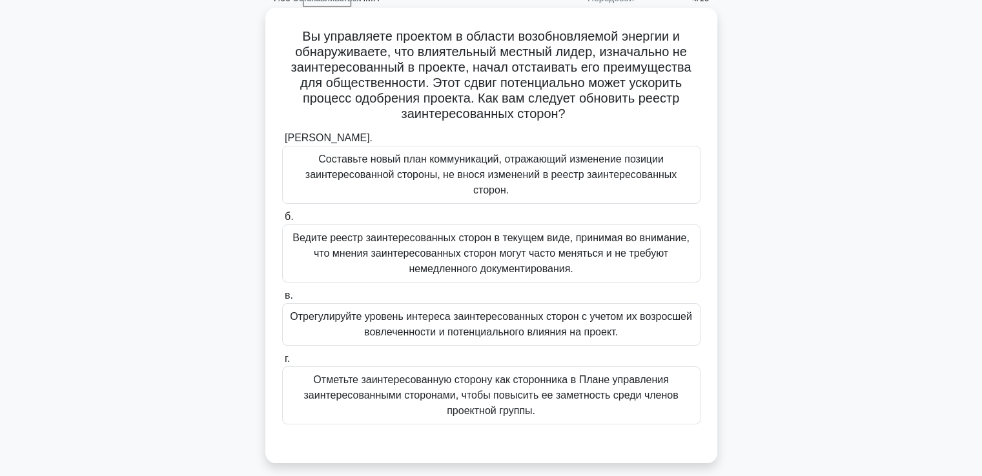
click at [462, 311] on font "Отрегулируйте уровень интереса заинтересованных сторон с учетом их возросшей во…" at bounding box center [491, 324] width 402 height 26
click at [282, 300] on input "в. Отрегулируйте уровень интереса заинтересованных сторон с учетом их возросшей…" at bounding box center [282, 296] width 0 height 8
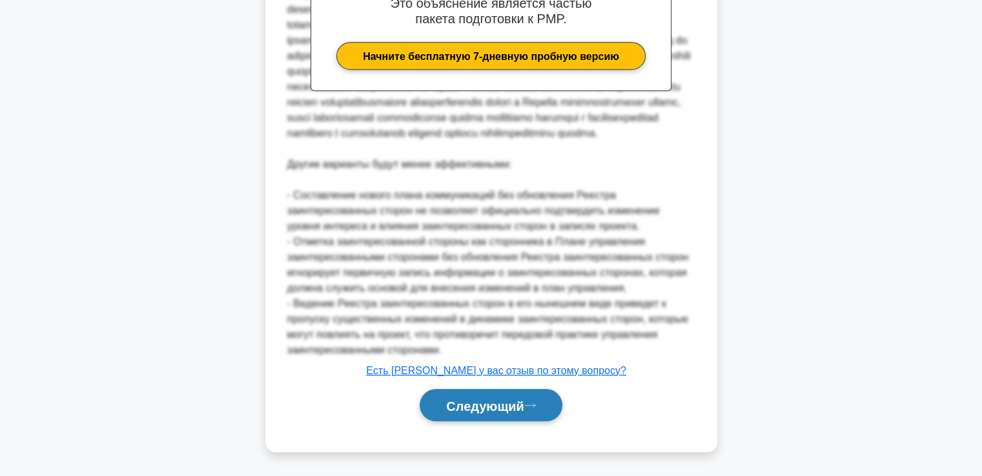
click at [511, 405] on font "Следующий" at bounding box center [485, 406] width 78 height 14
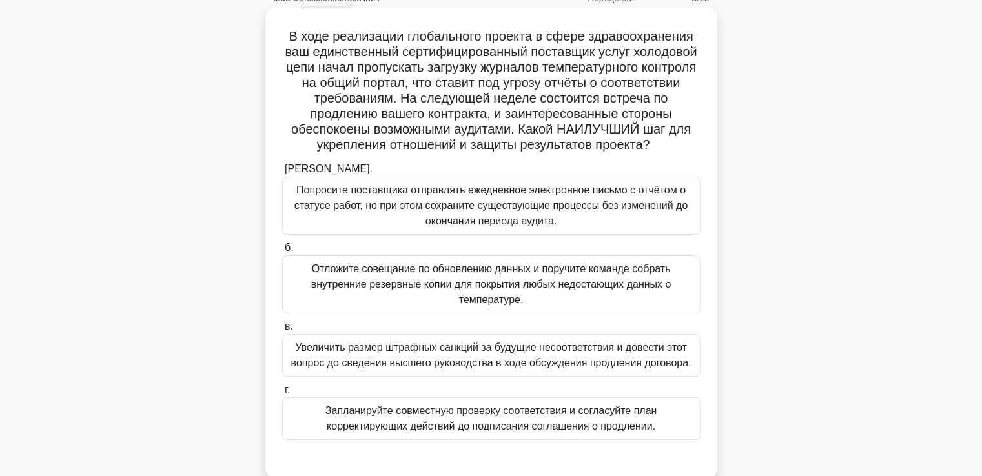
click at [573, 427] on font "Запланируйте совместную проверку соответствия и согласуйте план корректирующих …" at bounding box center [491, 418] width 332 height 26
click at [282, 394] on input "г. Запланируйте совместную проверку соответствия и согласуйте план корректирующ…" at bounding box center [282, 390] width 0 height 8
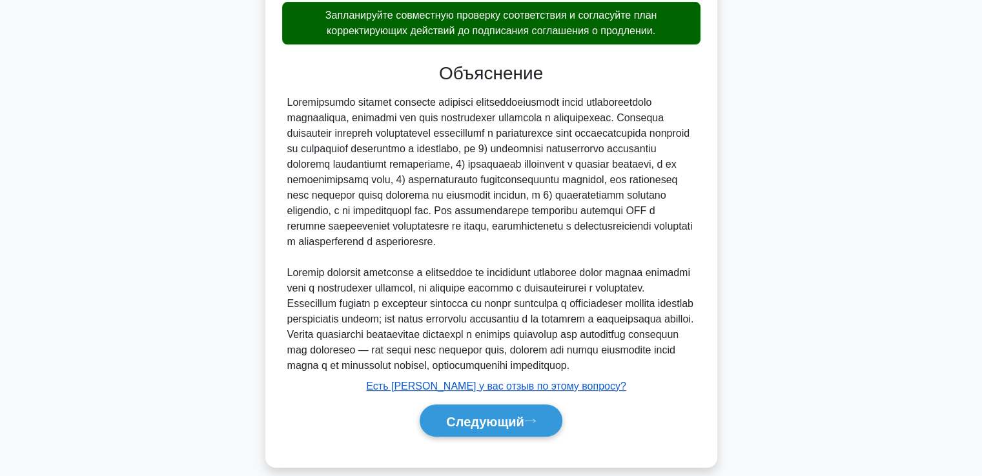
scroll to position [522, 0]
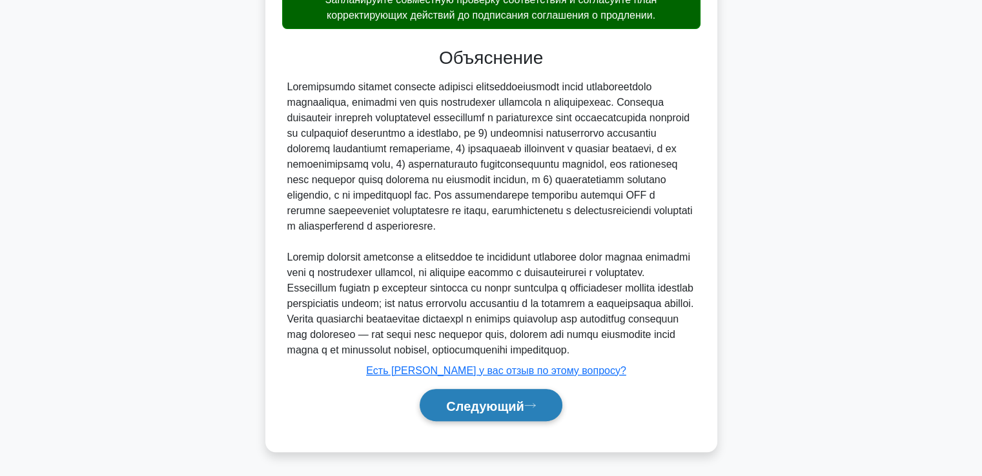
click at [483, 415] on button "Следующий" at bounding box center [491, 405] width 143 height 33
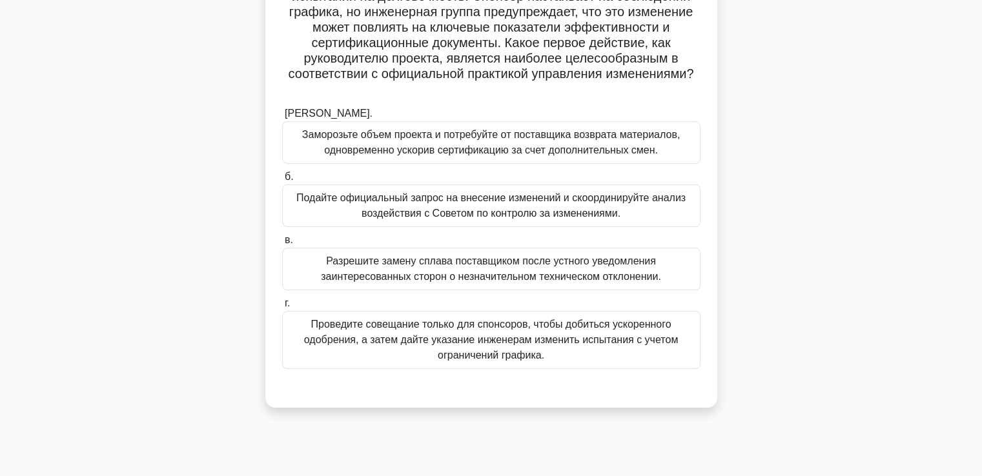
scroll to position [92, 0]
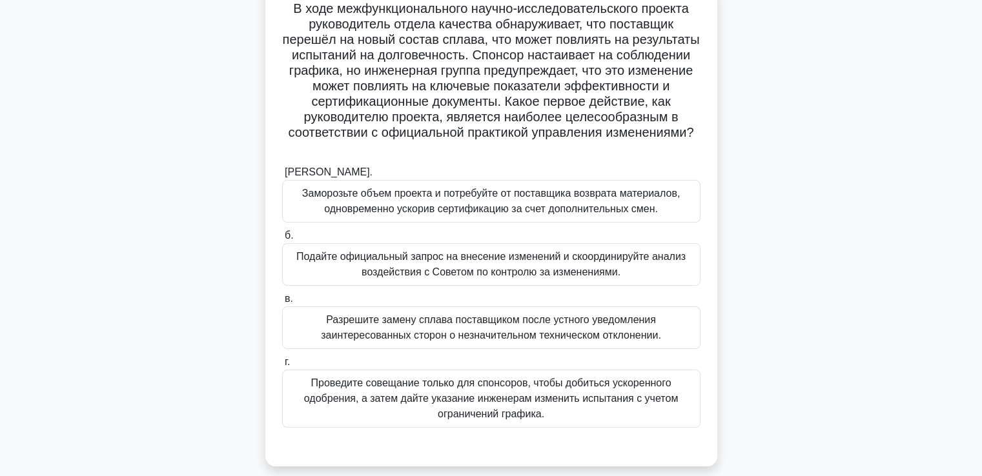
click at [400, 270] on font "Подайте официальный запрос на внесение изменений и скоординируйте анализ воздей…" at bounding box center [490, 264] width 389 height 26
click at [282, 240] on input "б. Подайте официальный запрос на внесение изменений и скоординируйте анализ воз…" at bounding box center [282, 236] width 0 height 8
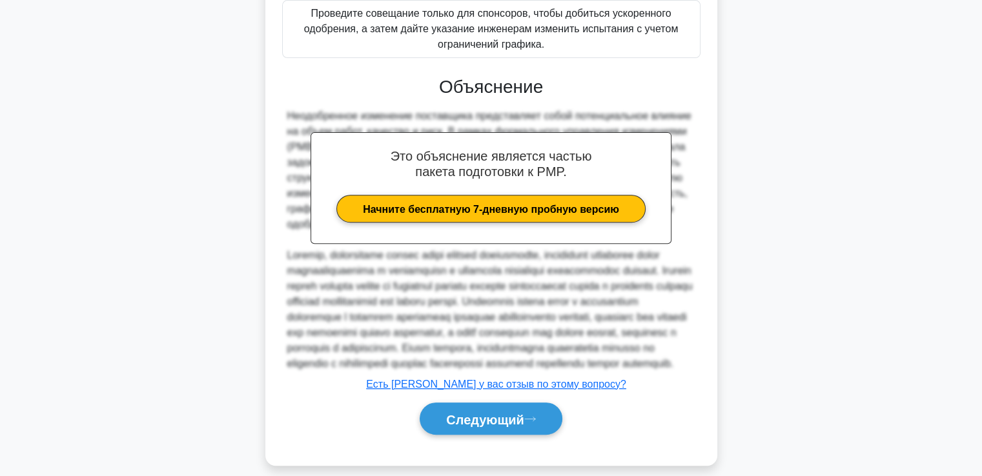
scroll to position [506, 0]
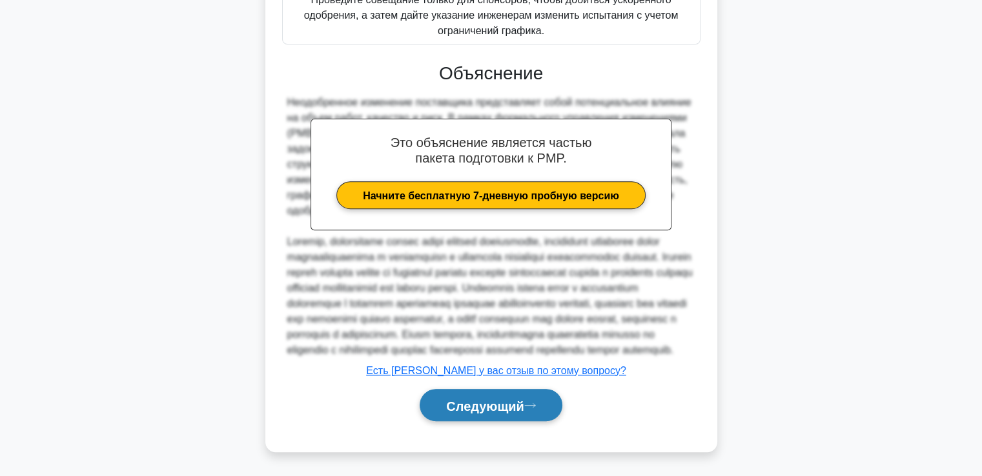
click at [461, 400] on font "Следующий" at bounding box center [485, 406] width 78 height 14
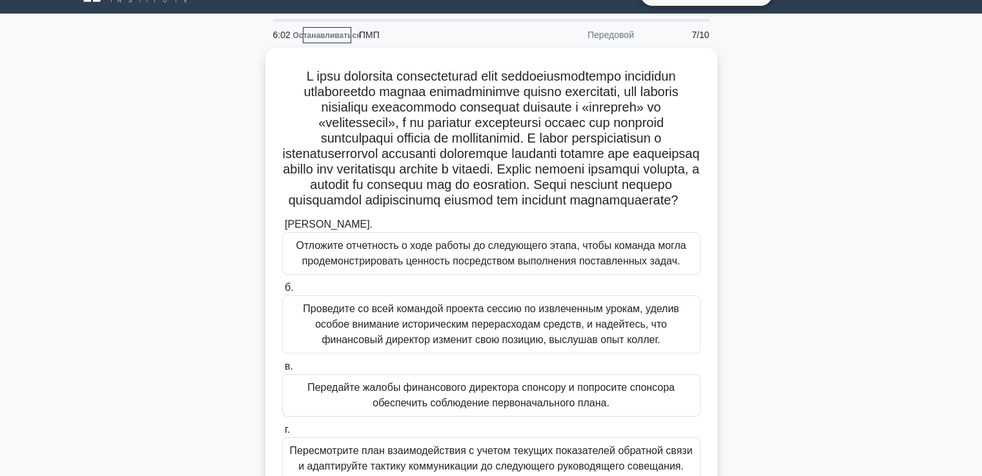
scroll to position [92, 0]
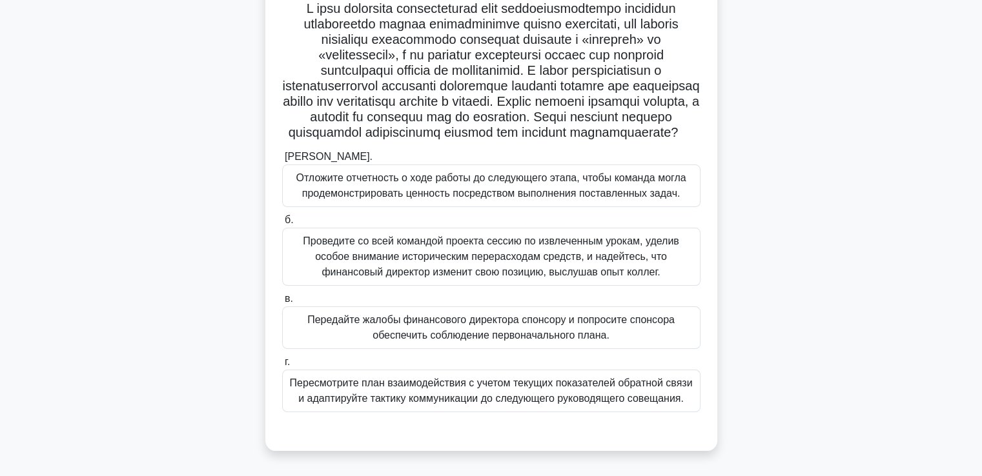
click at [393, 404] on font "Пересмотрите план взаимодействия с учетом текущих показателей обратной связи и …" at bounding box center [491, 391] width 403 height 26
click at [282, 367] on input "г. Пересмотрите план взаимодействия с учетом текущих показателей обратной связи…" at bounding box center [282, 362] width 0 height 8
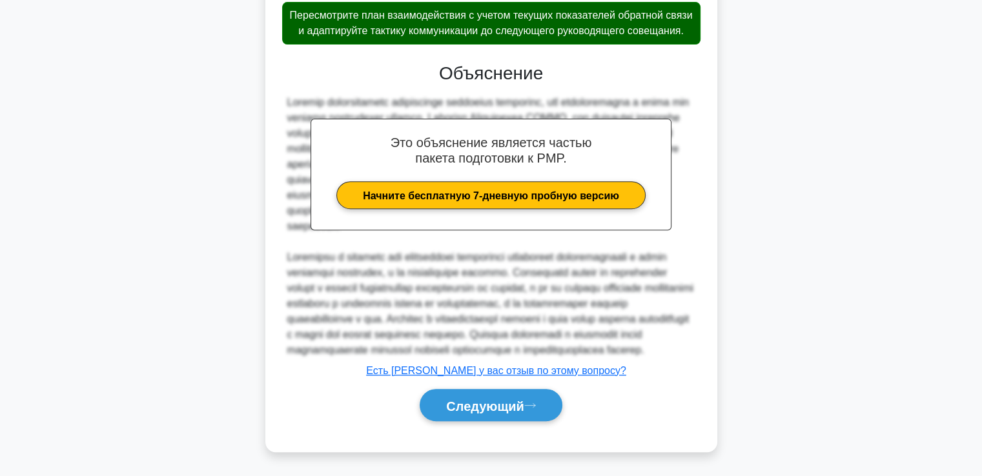
scroll to position [537, 0]
click at [480, 415] on button "Следующий" at bounding box center [491, 405] width 143 height 33
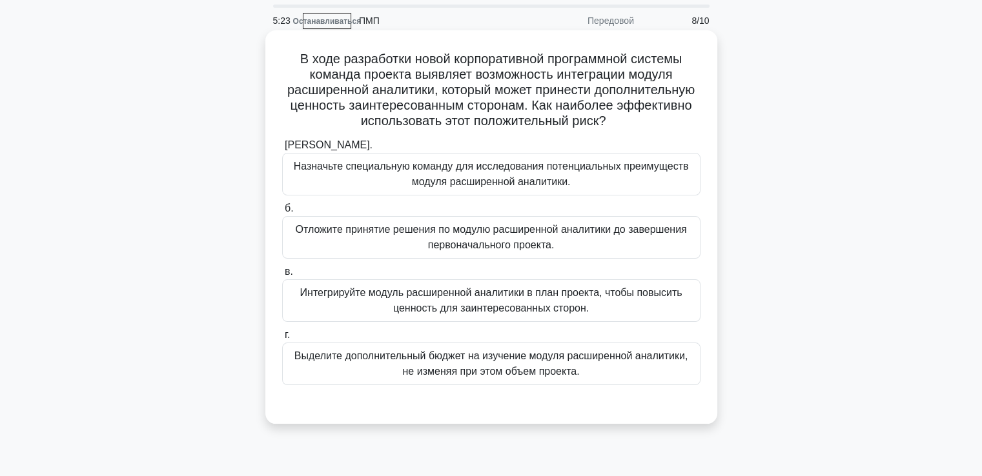
scroll to position [65, 0]
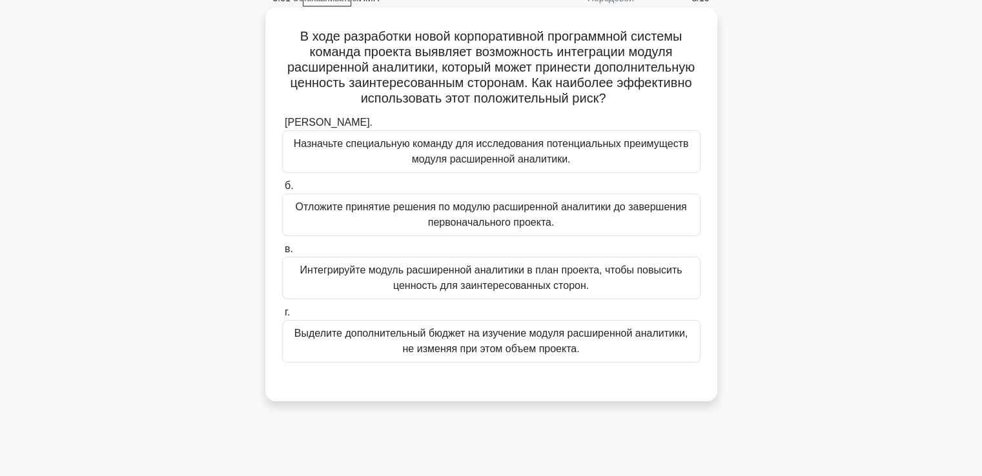
click at [443, 280] on font "Интегрируйте модуль расширенной аналитики в план проекта, чтобы повысить ценнос…" at bounding box center [491, 278] width 382 height 26
click at [282, 254] on input "в. Интегрируйте модуль расширенной аналитики в план проекта, чтобы повысить цен…" at bounding box center [282, 249] width 0 height 8
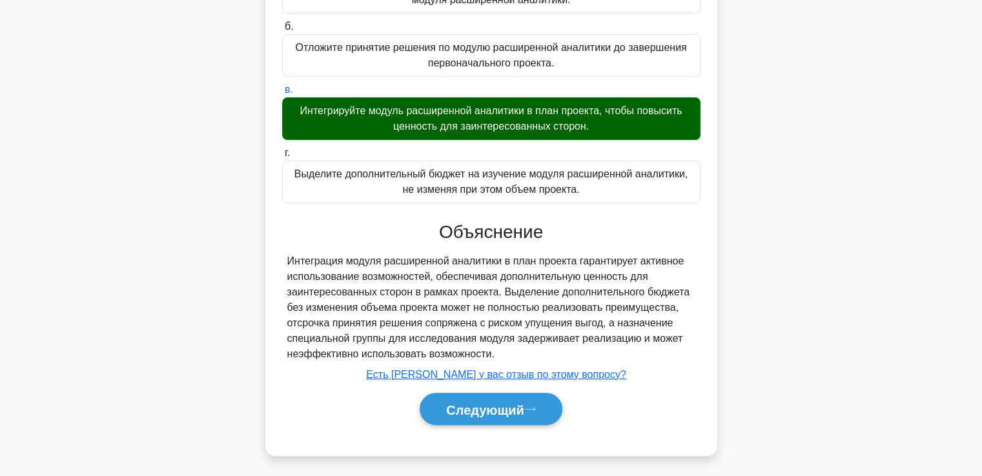
scroll to position [227, 0]
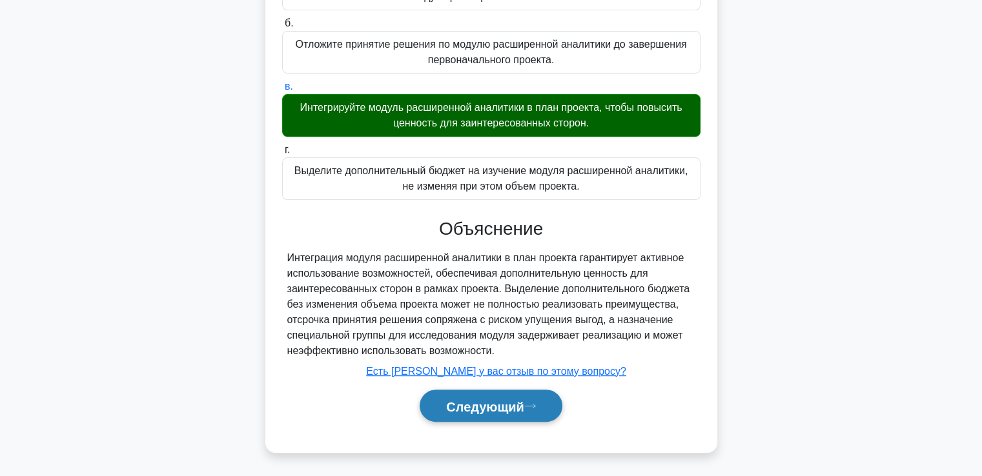
click at [465, 402] on font "Следующий" at bounding box center [485, 407] width 78 height 14
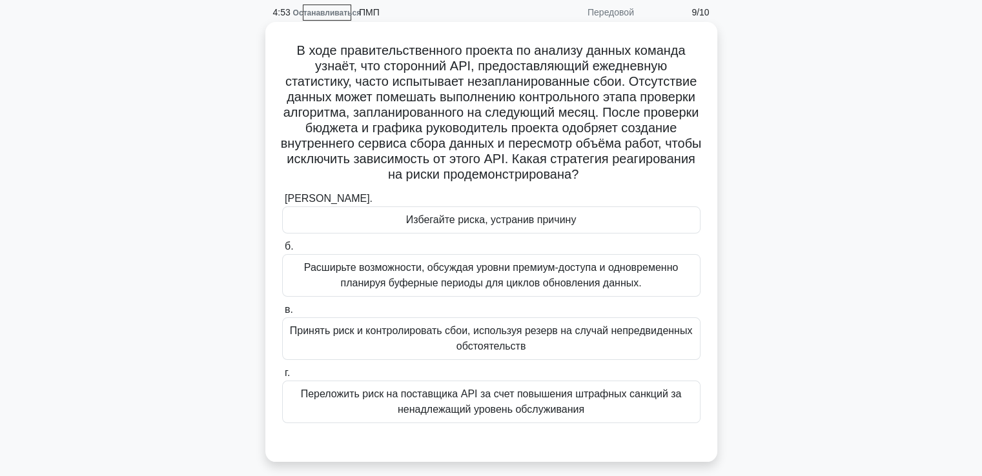
scroll to position [65, 0]
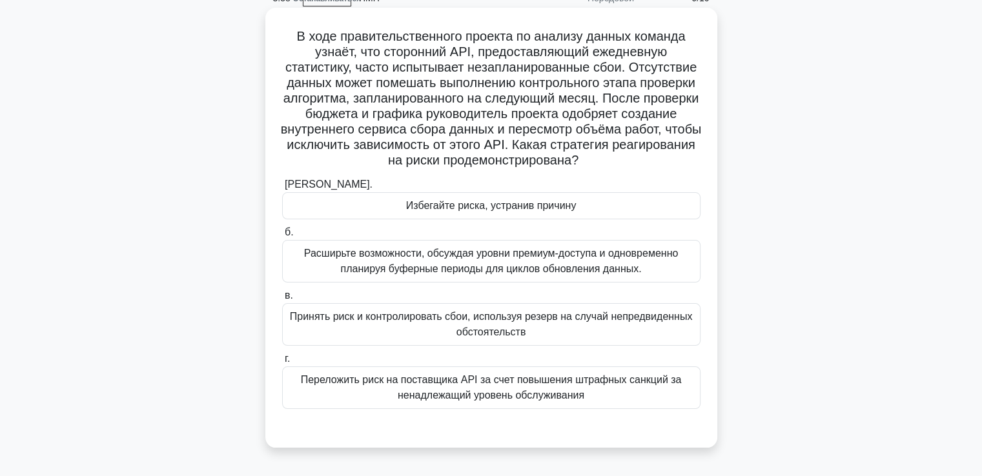
click at [390, 209] on div "Избегайте риска, устранив причину" at bounding box center [491, 205] width 418 height 27
click at [282, 189] on input "[PERSON_NAME]. Избегайте риска, устранив причину" at bounding box center [282, 185] width 0 height 8
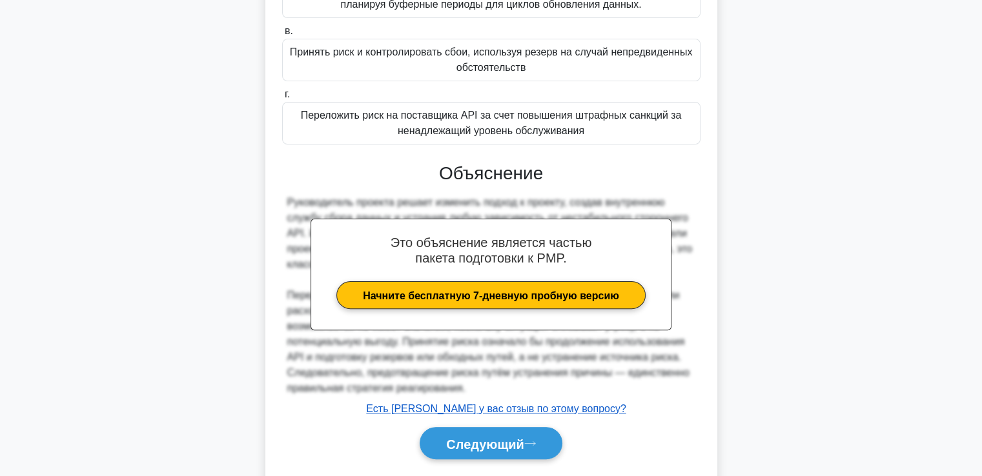
scroll to position [367, 0]
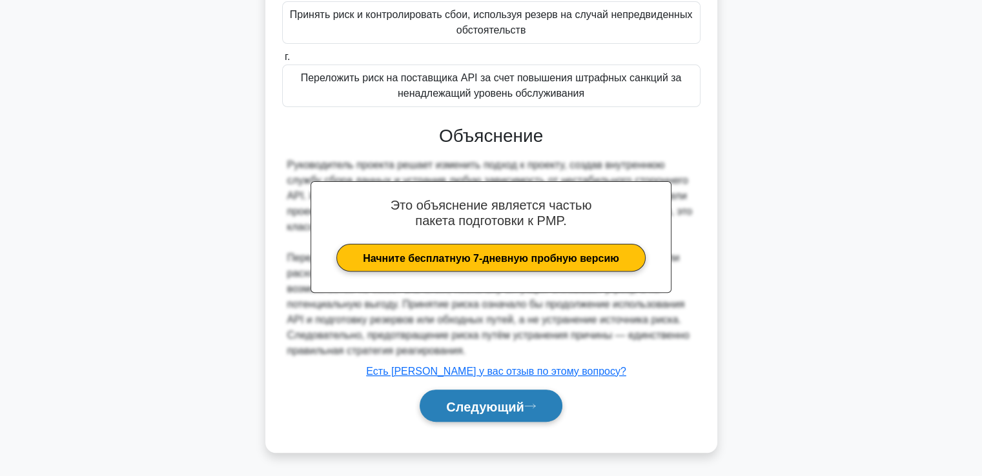
click at [489, 396] on button "Следующий" at bounding box center [491, 406] width 143 height 33
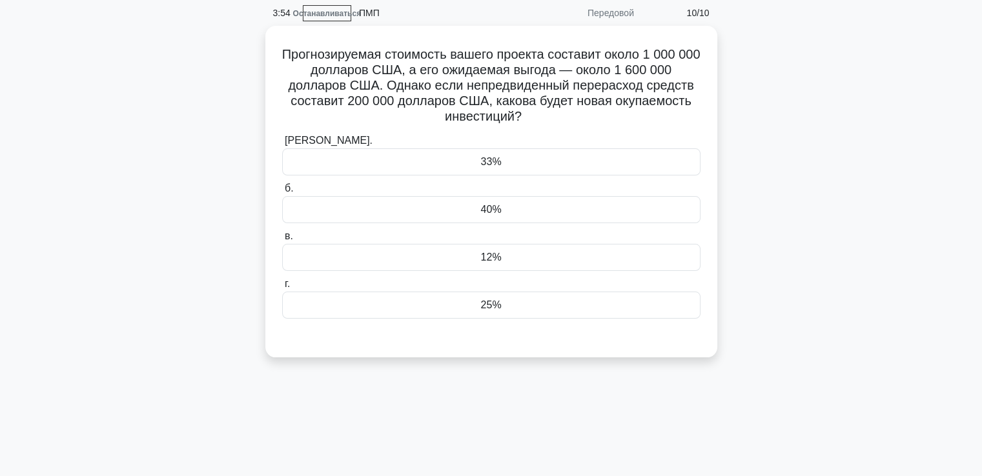
scroll to position [28, 0]
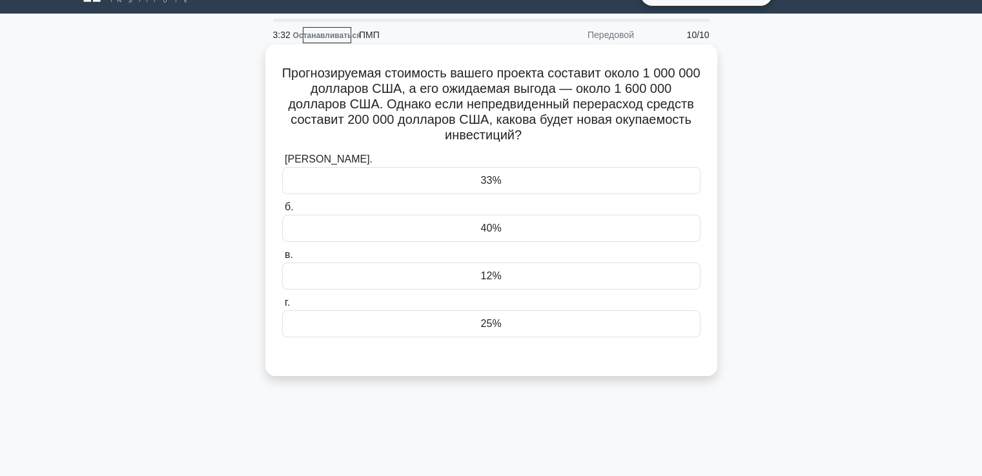
click at [524, 230] on div "40%" at bounding box center [491, 228] width 418 height 27
click at [282, 212] on input "б. 40%" at bounding box center [282, 207] width 0 height 8
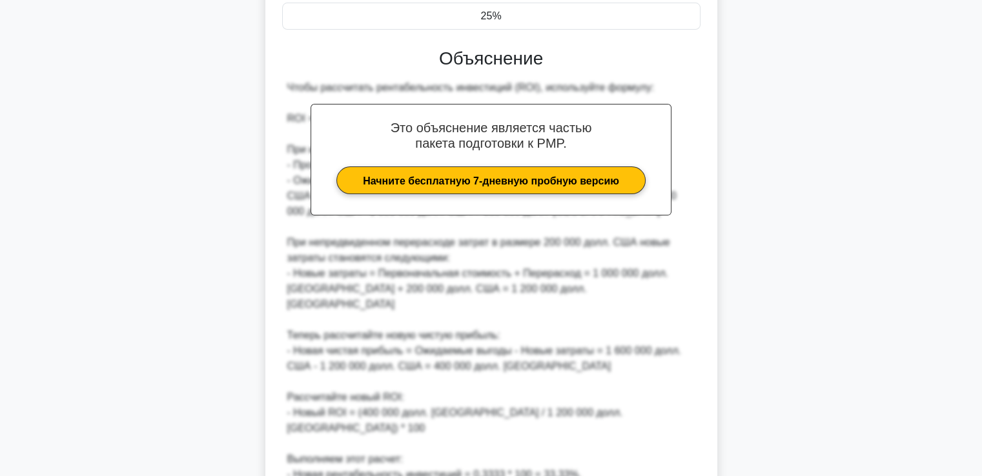
scroll to position [476, 0]
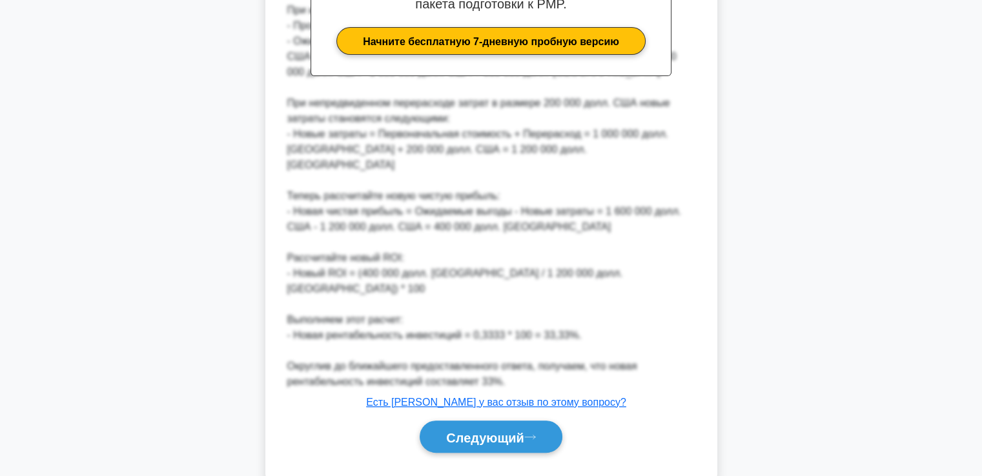
drag, startPoint x: 474, startPoint y: 399, endPoint x: 639, endPoint y: 354, distance: 171.2
click at [474, 431] on font "Следующий" at bounding box center [485, 438] width 78 height 14
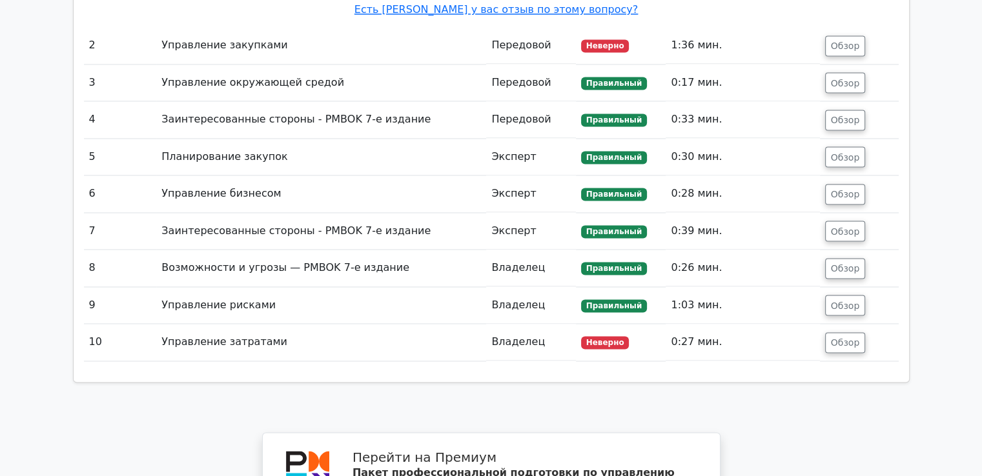
scroll to position [1678, 0]
